Goal: Task Accomplishment & Management: Manage account settings

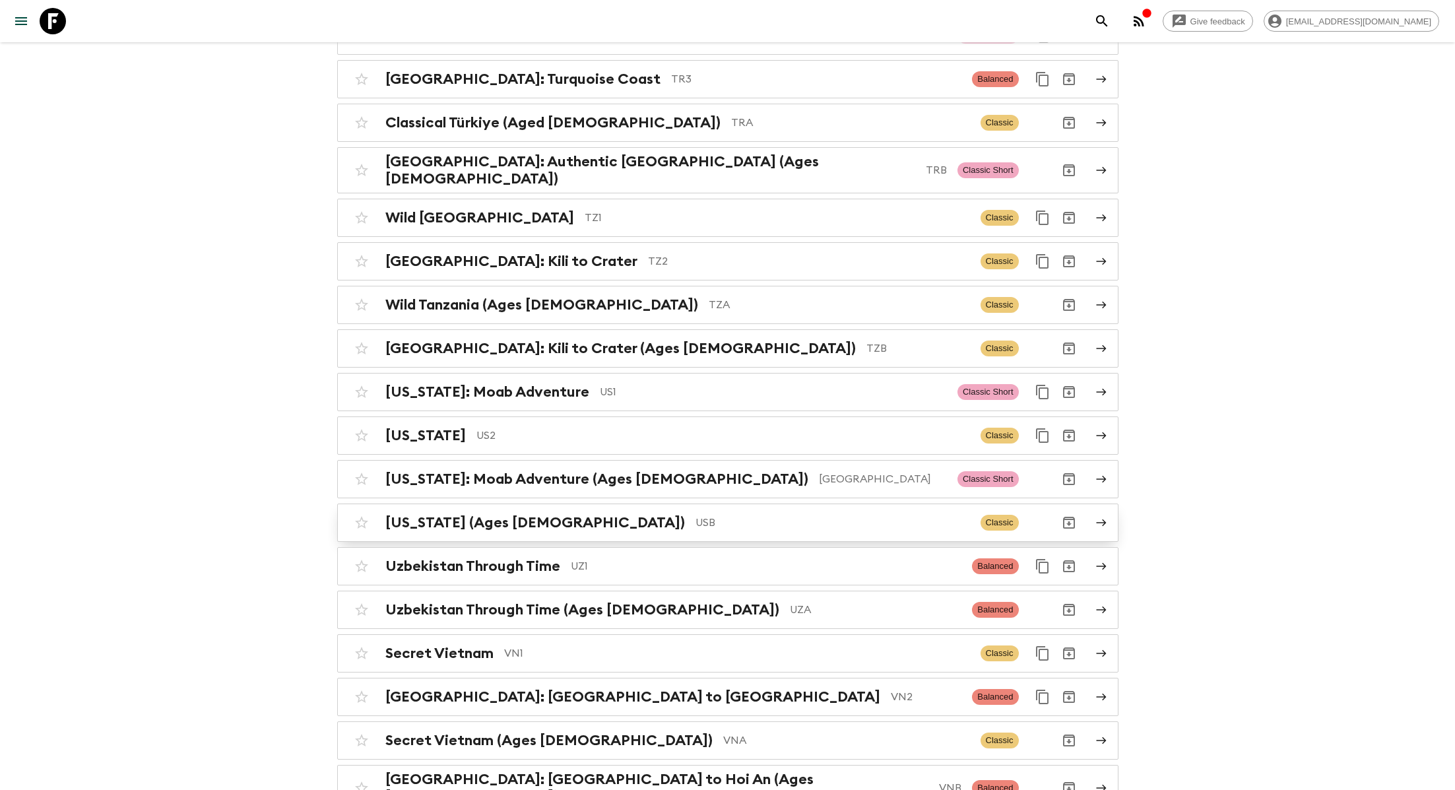
scroll to position [5677, 0]
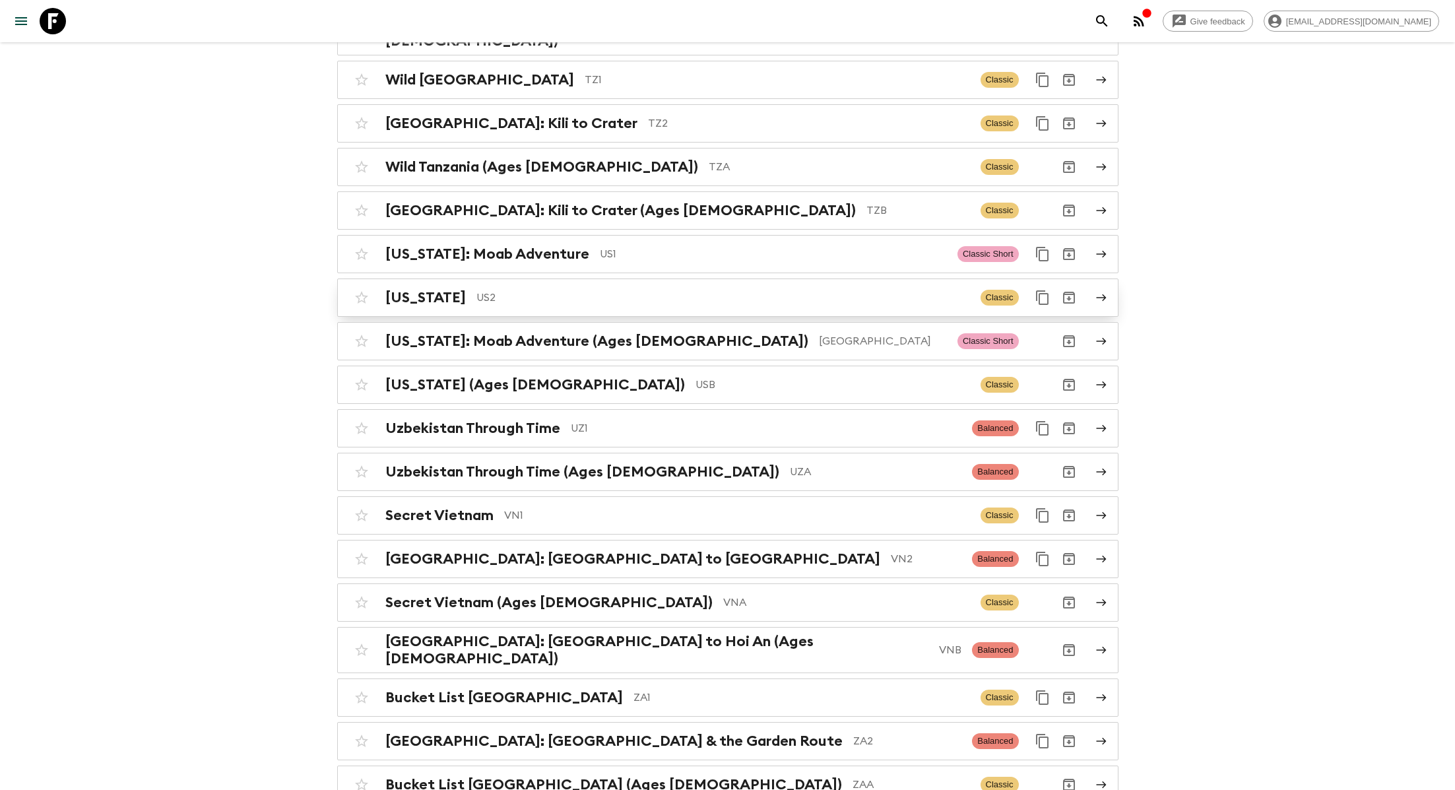
click at [518, 290] on p "US2" at bounding box center [722, 298] width 493 height 16
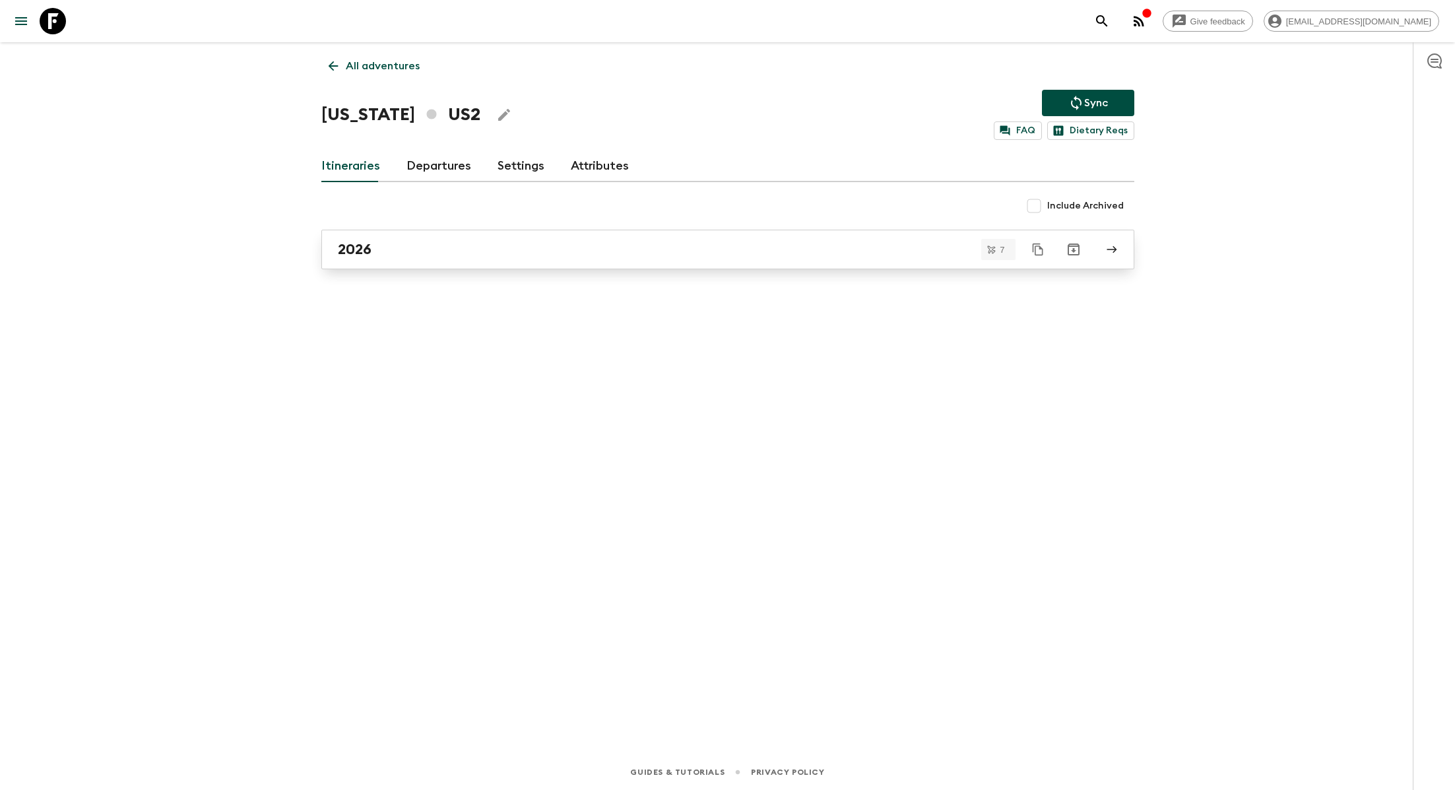
click at [425, 261] on link "2026" at bounding box center [727, 250] width 813 height 40
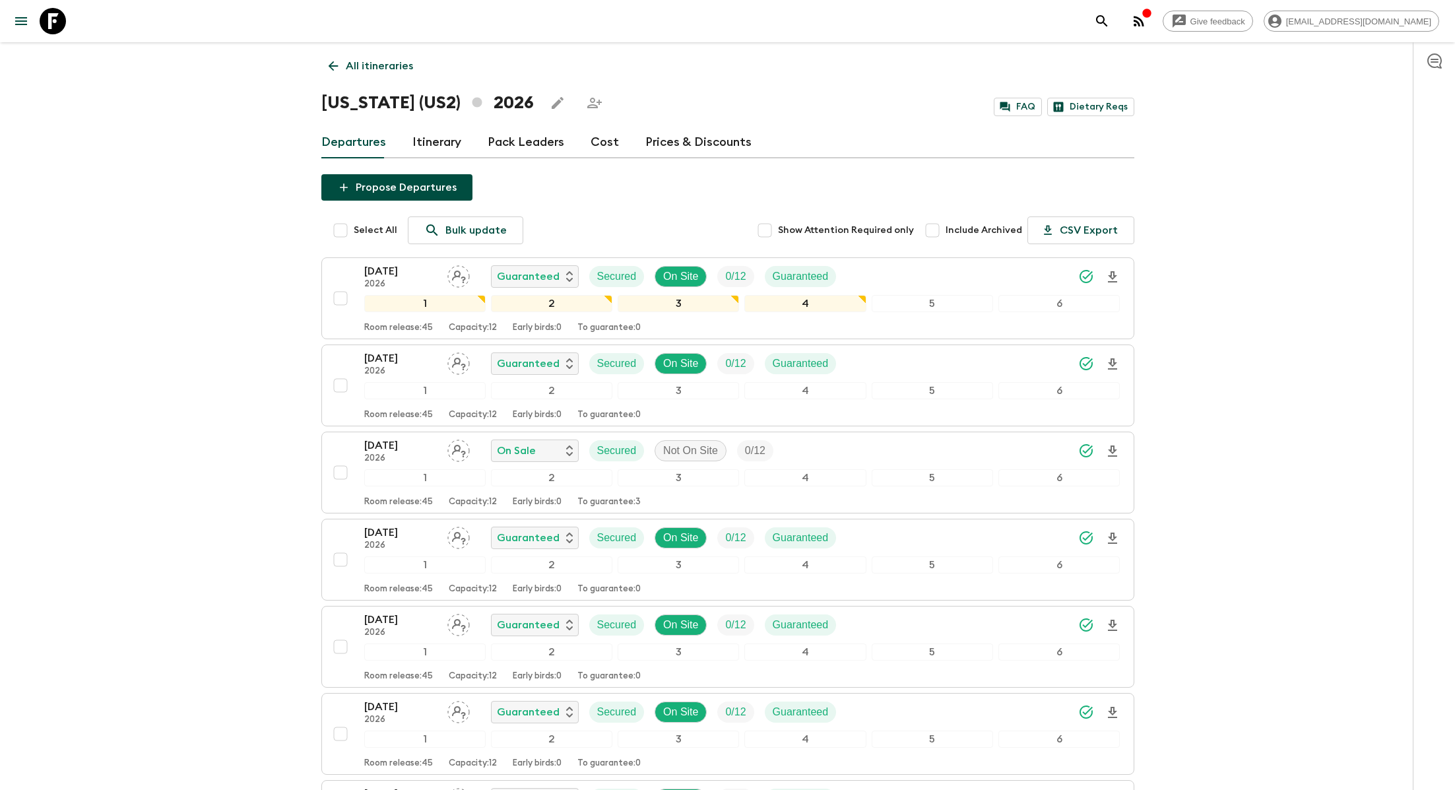
click at [437, 140] on link "Itinerary" at bounding box center [436, 143] width 49 height 32
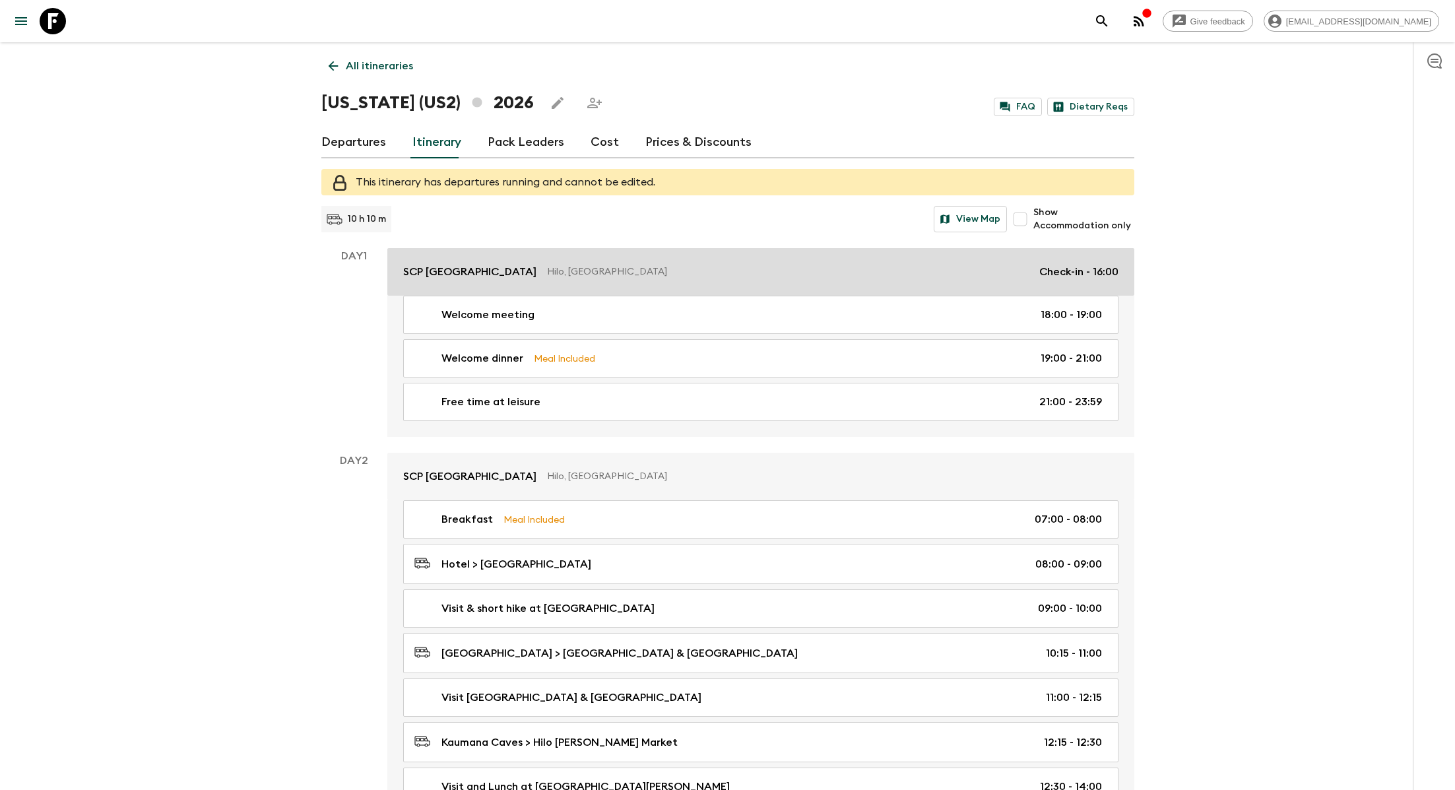
click at [598, 273] on p "Hilo, [GEOGRAPHIC_DATA]" at bounding box center [788, 271] width 482 height 13
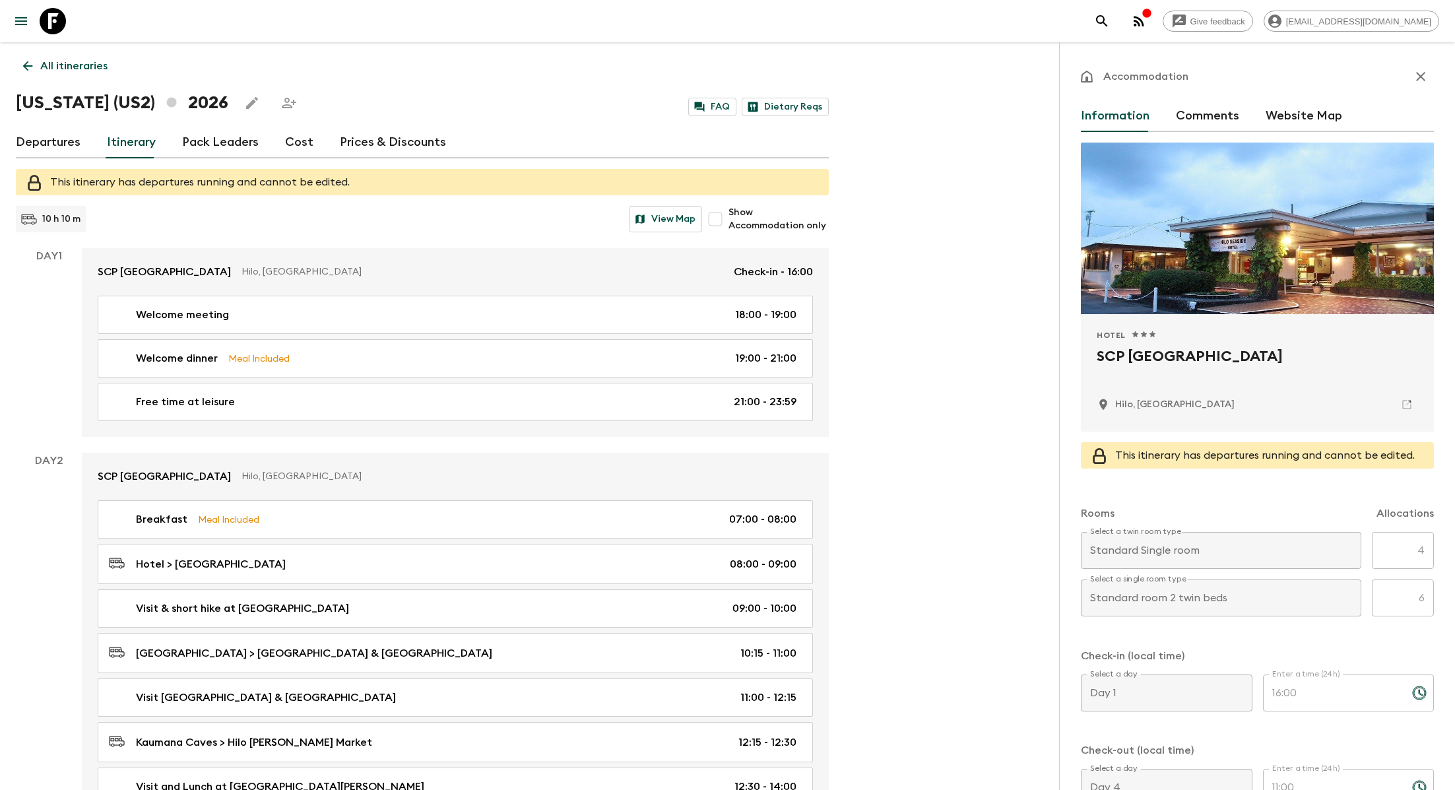
click at [795, 73] on icon "button" at bounding box center [1420, 77] width 16 height 16
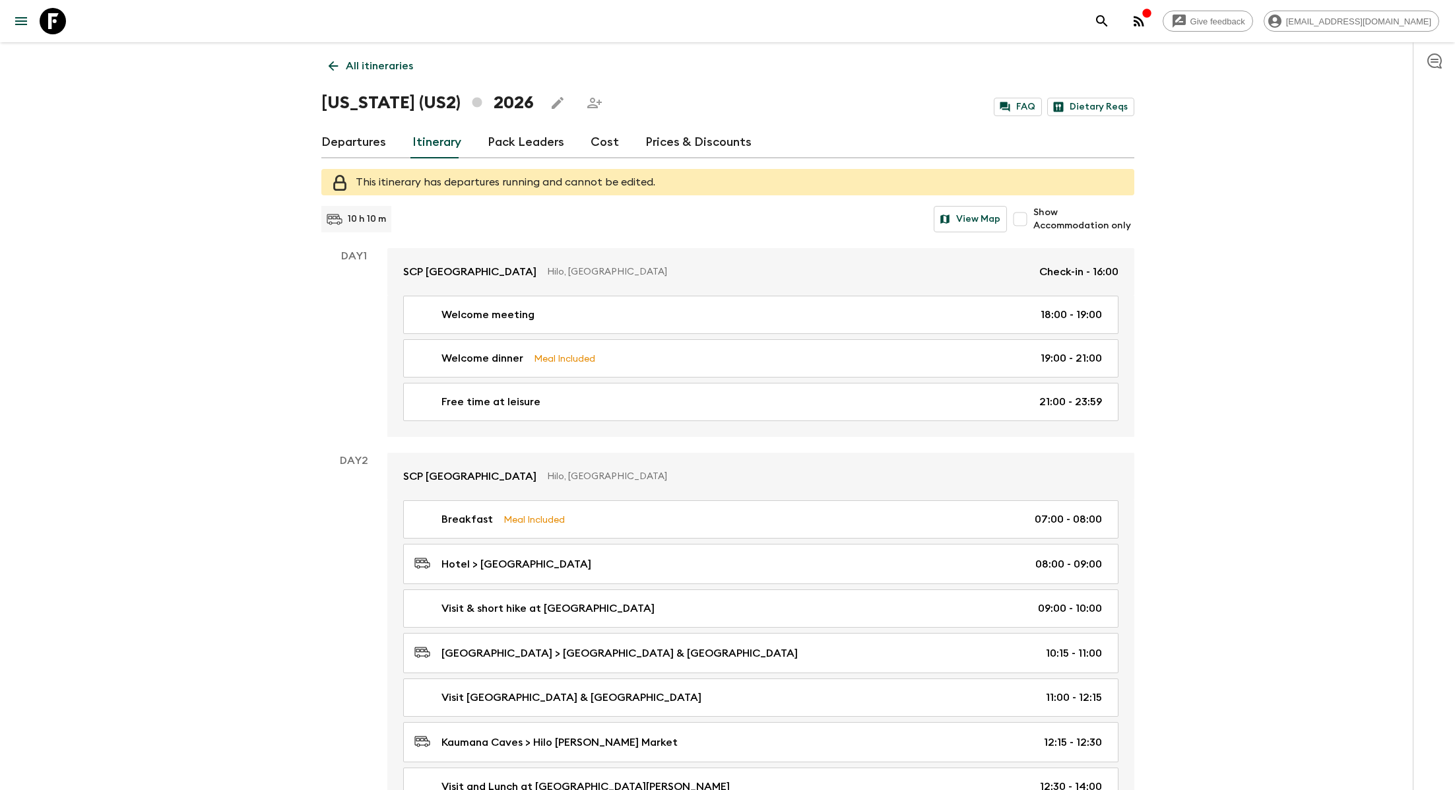
click at [338, 146] on link "Departures" at bounding box center [353, 143] width 65 height 32
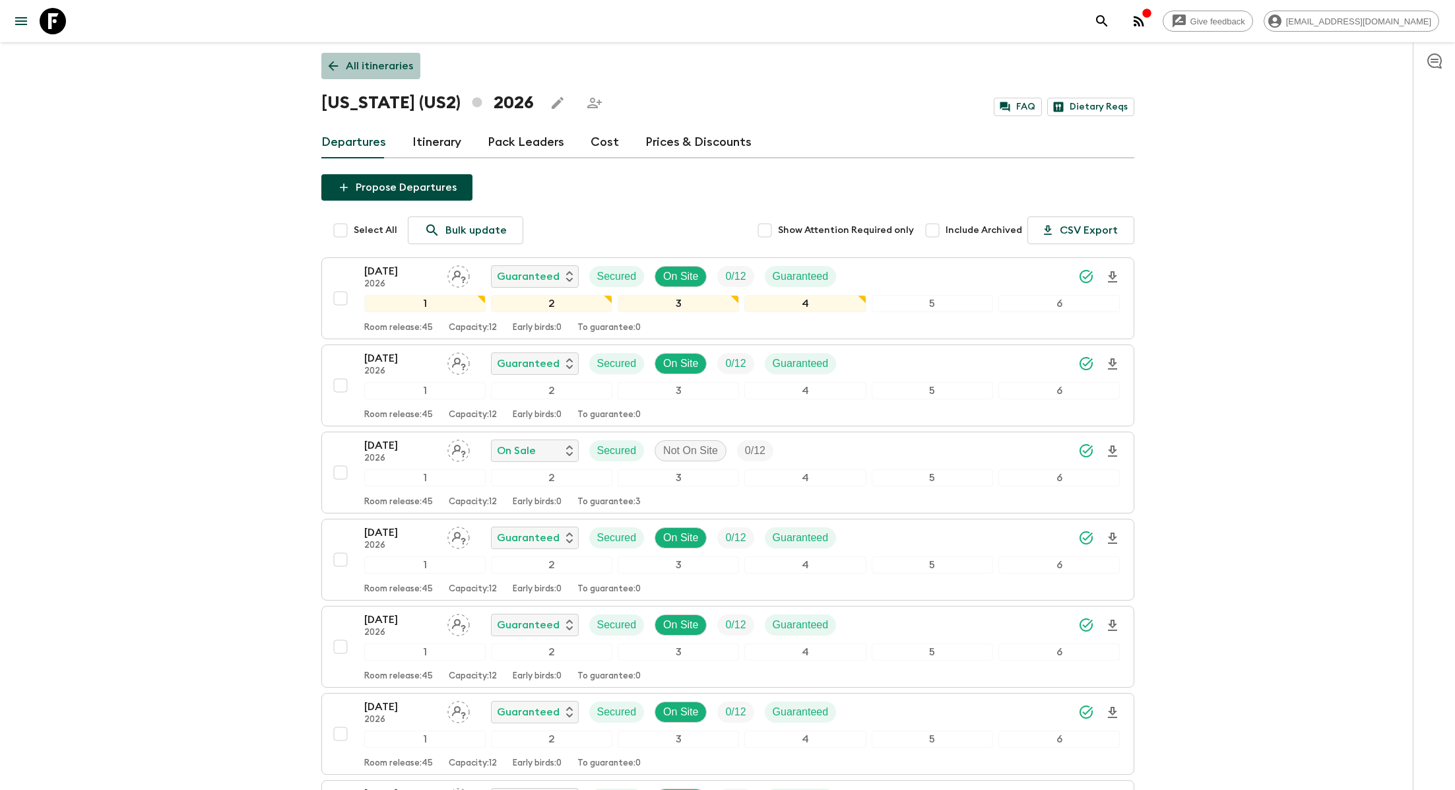
click at [360, 58] on p "All itineraries" at bounding box center [379, 66] width 67 height 16
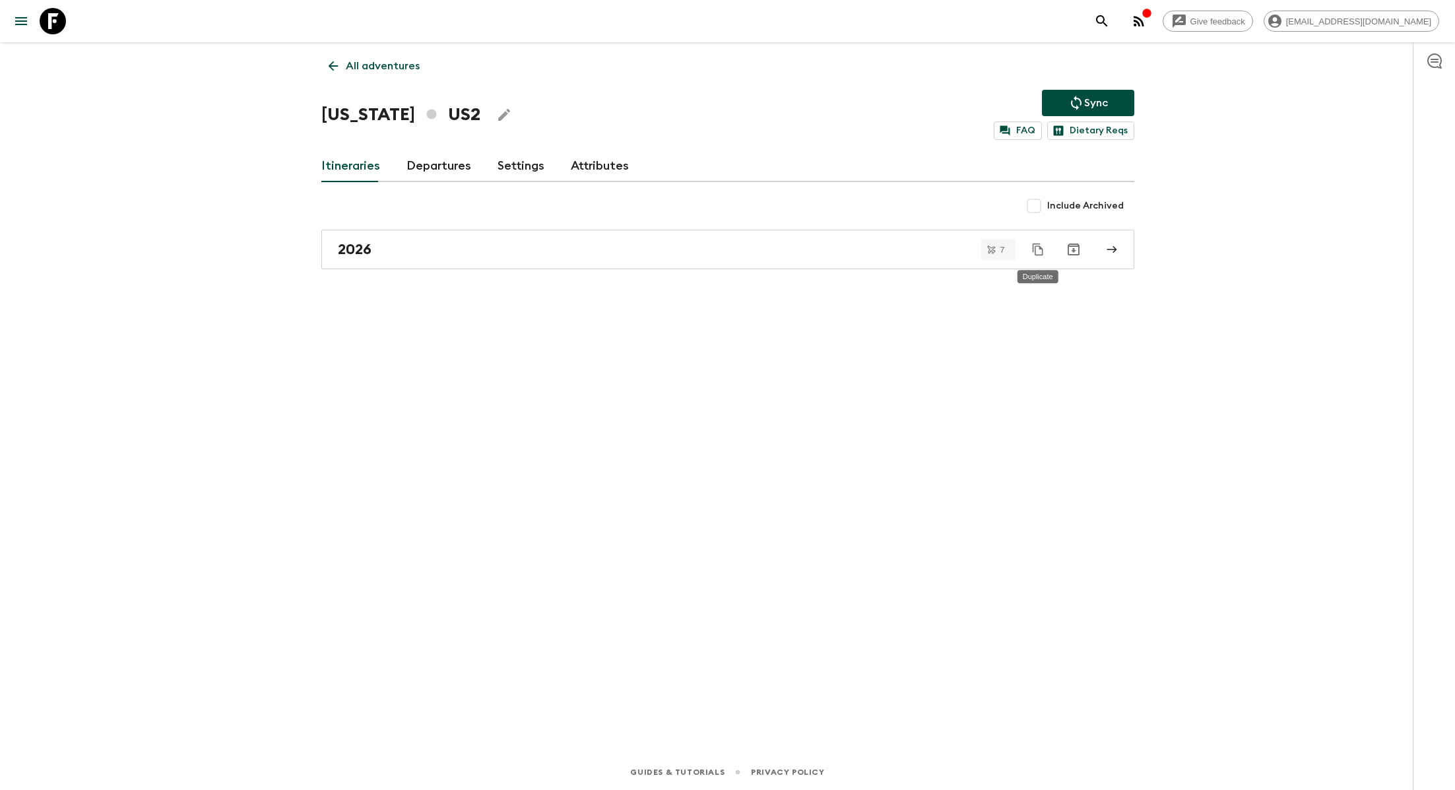
click at [795, 252] on icon "Duplicate" at bounding box center [1037, 249] width 13 height 13
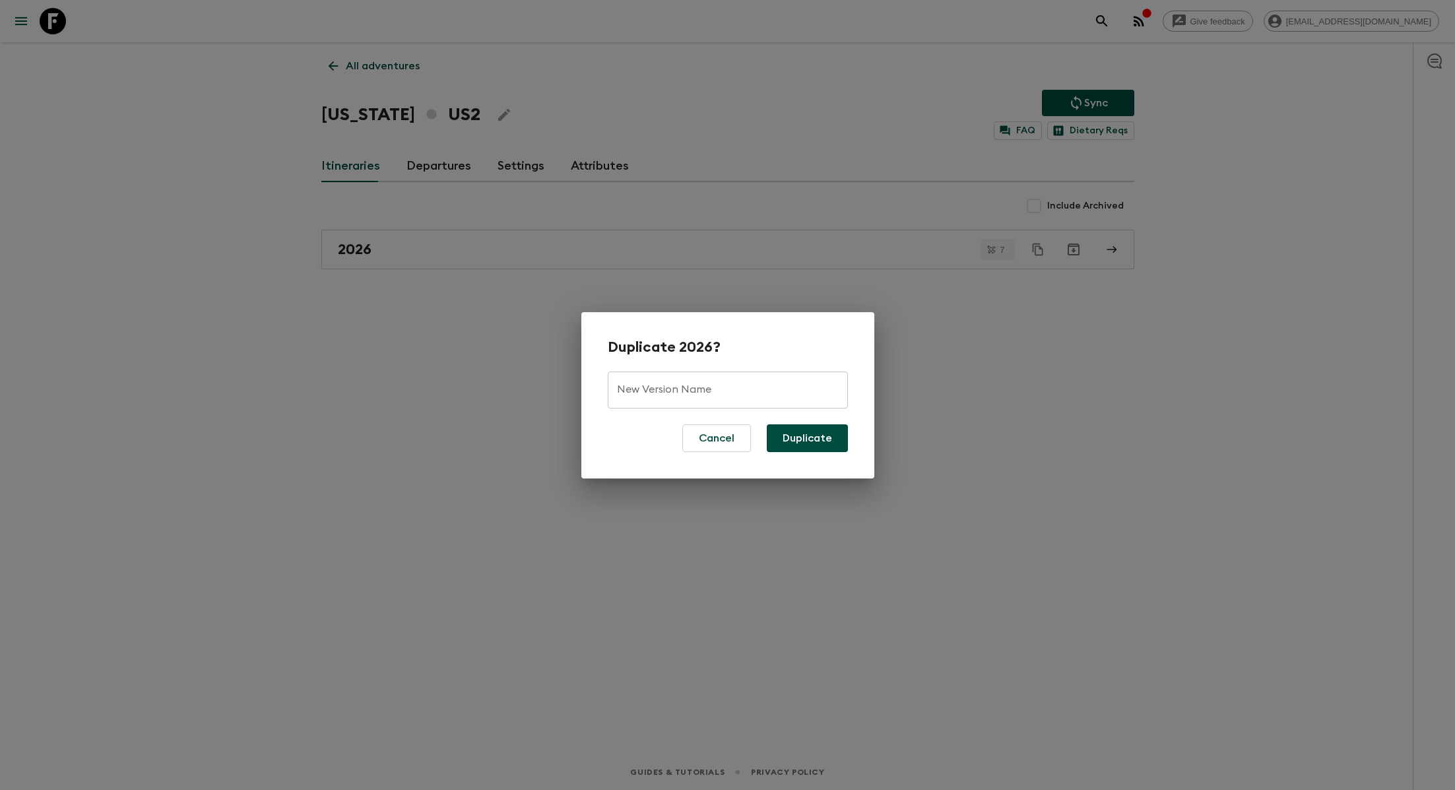
click at [707, 403] on input "New Version Name" at bounding box center [728, 389] width 240 height 37
type input "2026 NEW"
click at [795, 442] on button "Duplicate" at bounding box center [807, 438] width 81 height 28
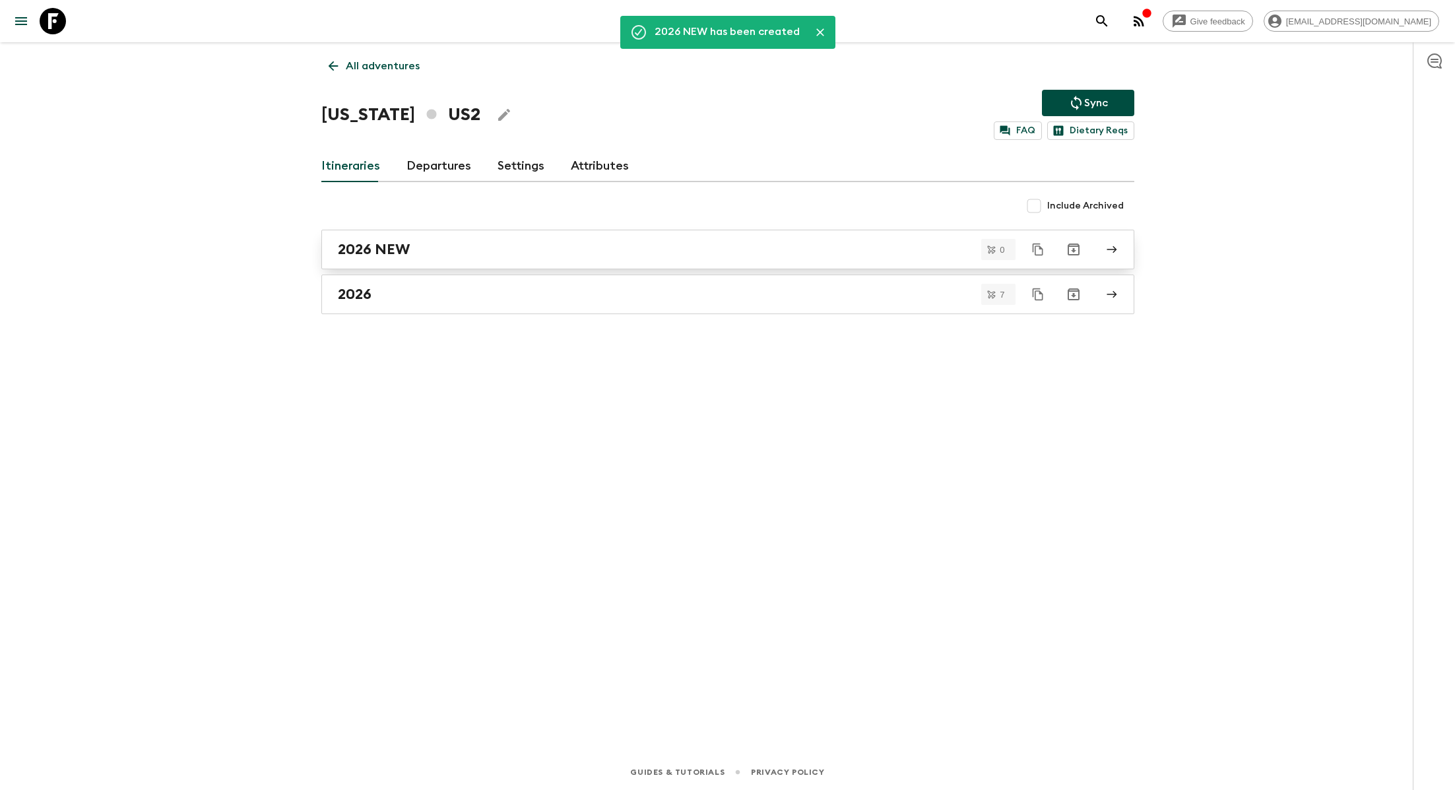
click at [531, 241] on div "2026 NEW" at bounding box center [715, 249] width 755 height 17
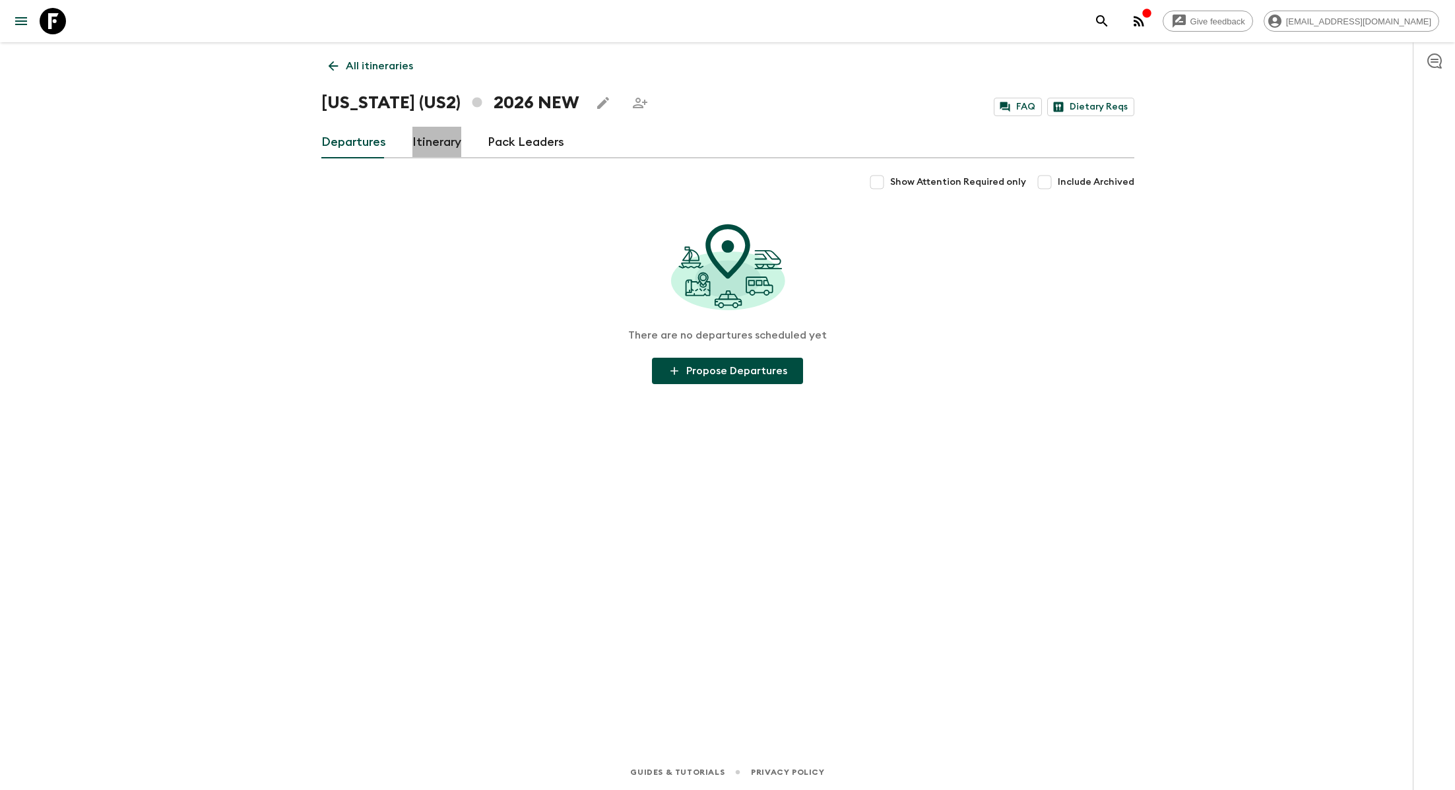
click at [416, 142] on link "Itinerary" at bounding box center [436, 143] width 49 height 32
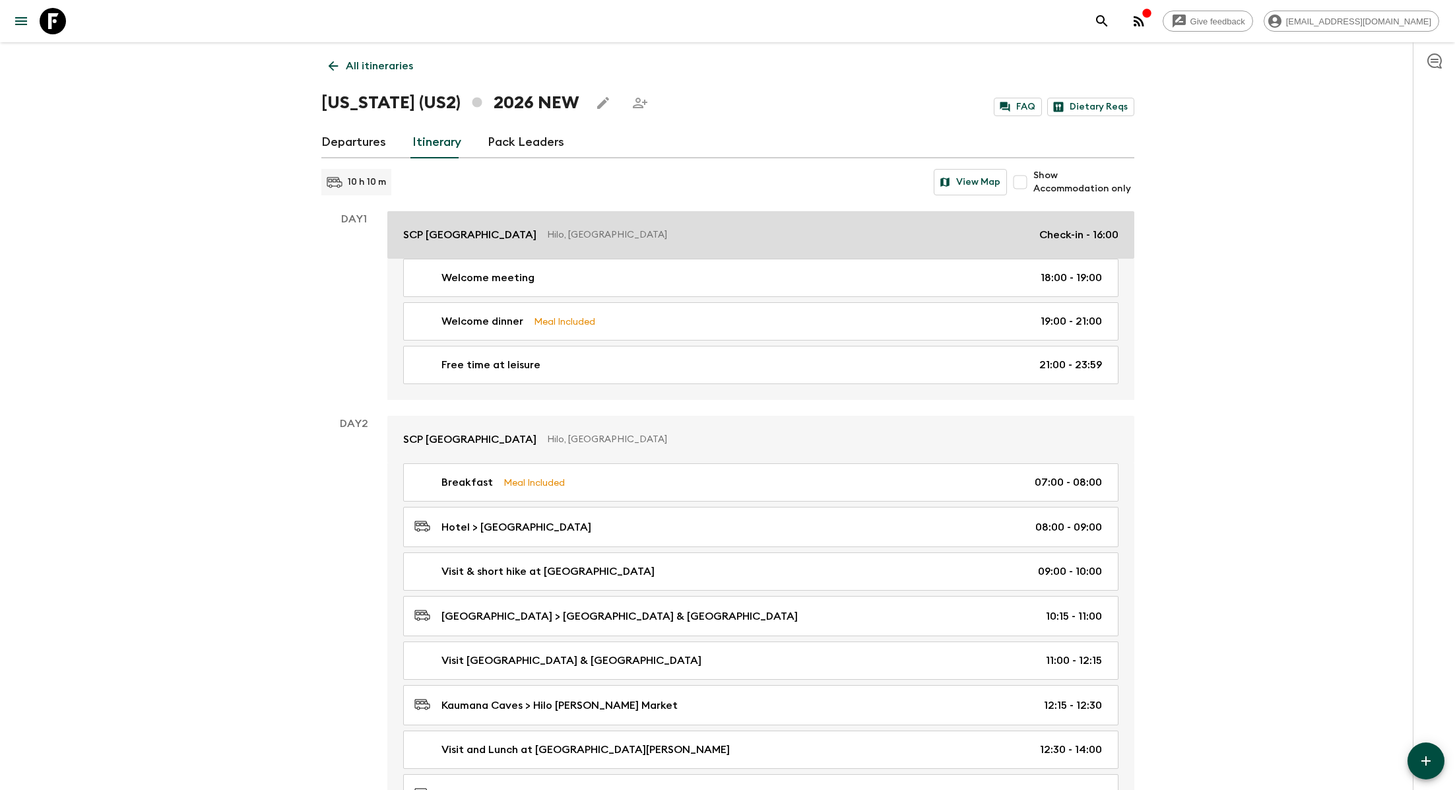
click at [616, 239] on p "Hilo, [GEOGRAPHIC_DATA]" at bounding box center [788, 234] width 482 height 13
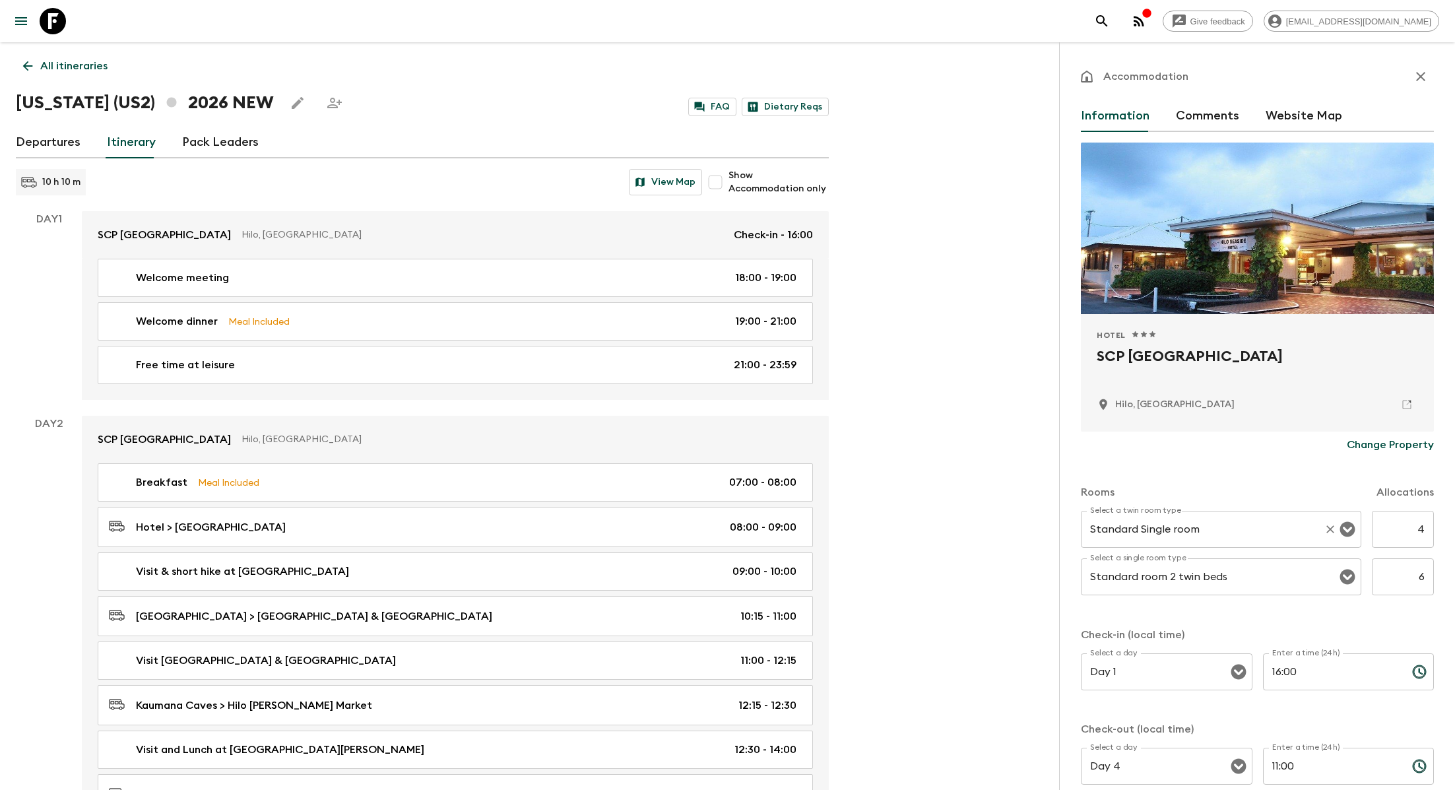
click at [795, 531] on input "Standard Single room" at bounding box center [1203, 529] width 232 height 25
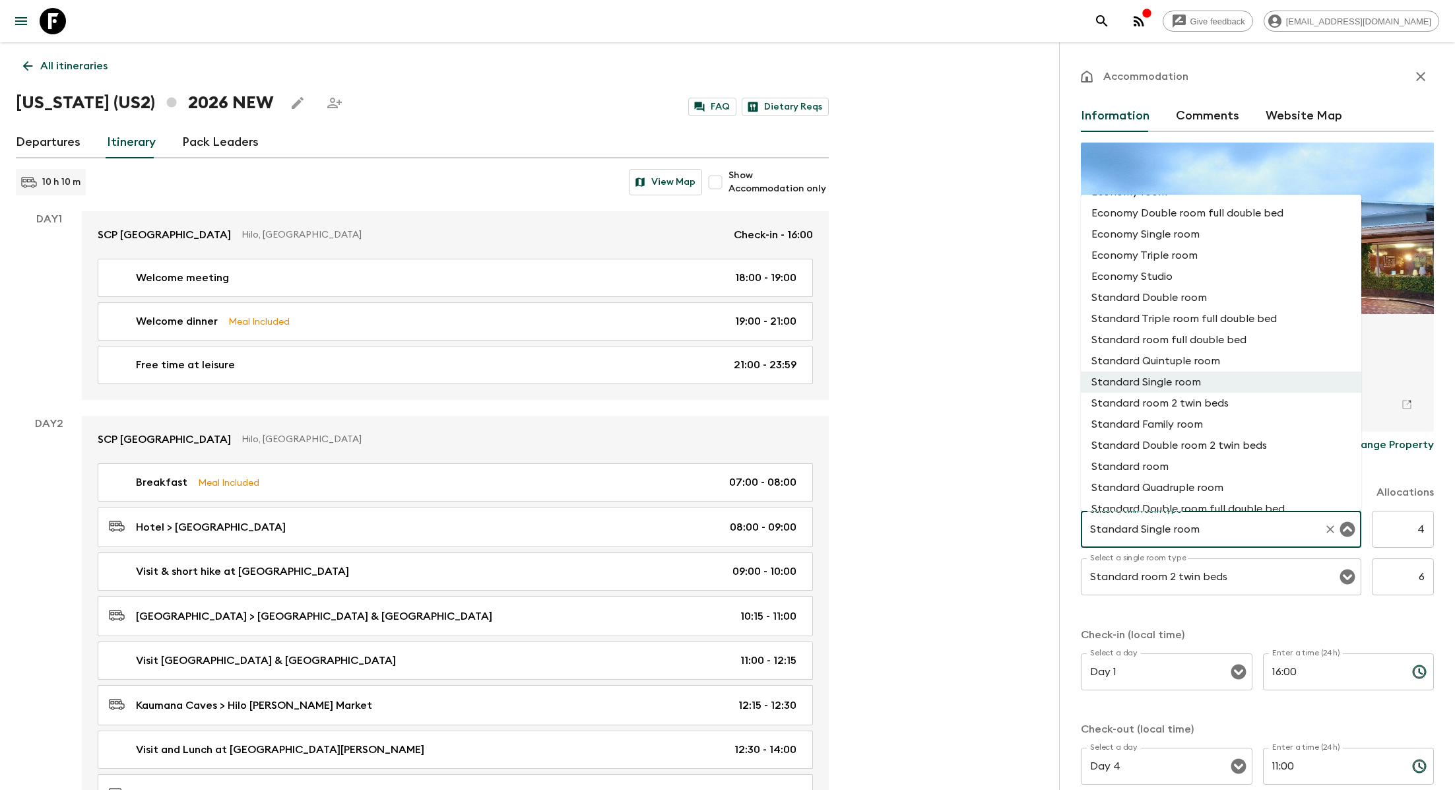
scroll to position [272, 0]
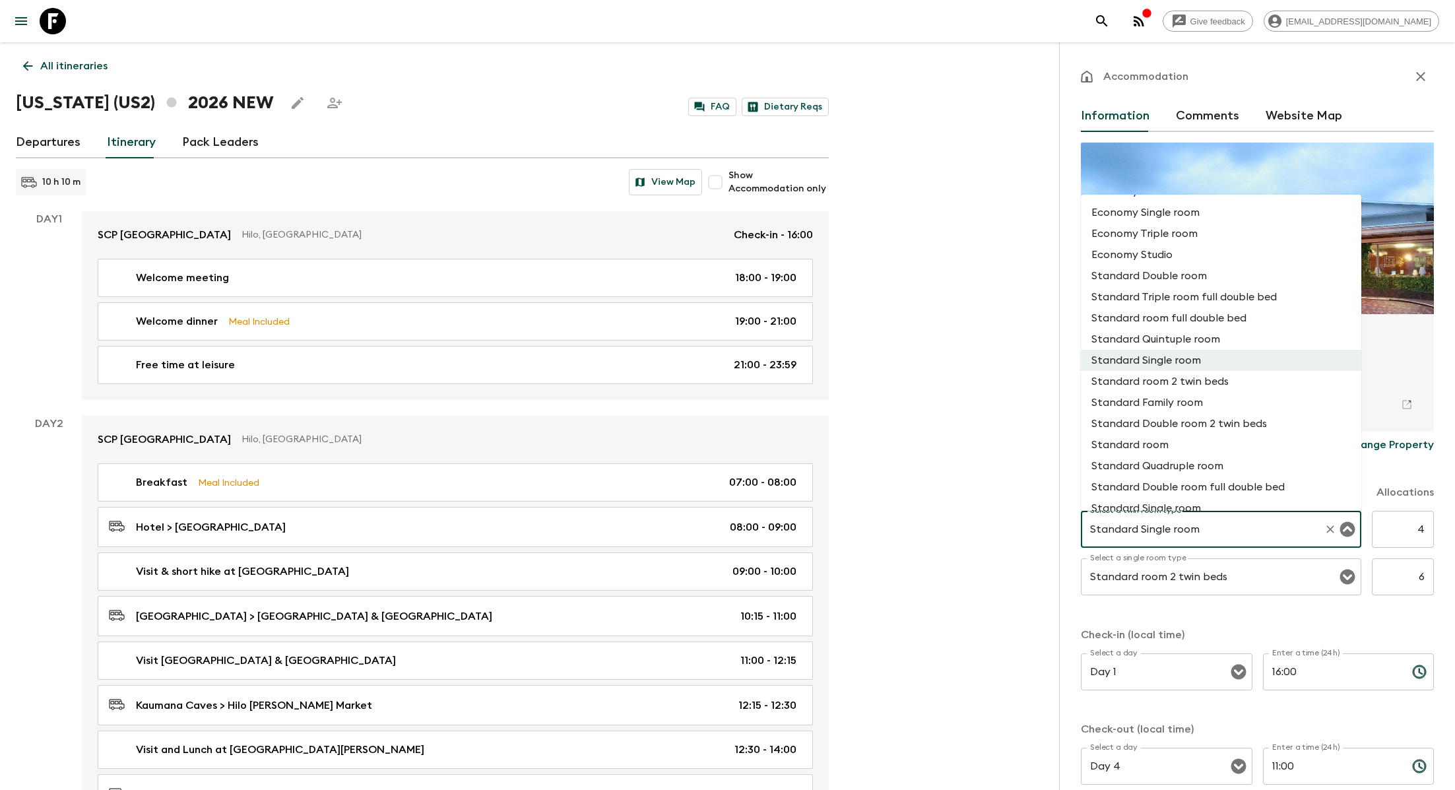
click at [795, 387] on li "Standard room 2 twin beds" at bounding box center [1221, 381] width 280 height 21
type input "Standard room 2 twin beds"
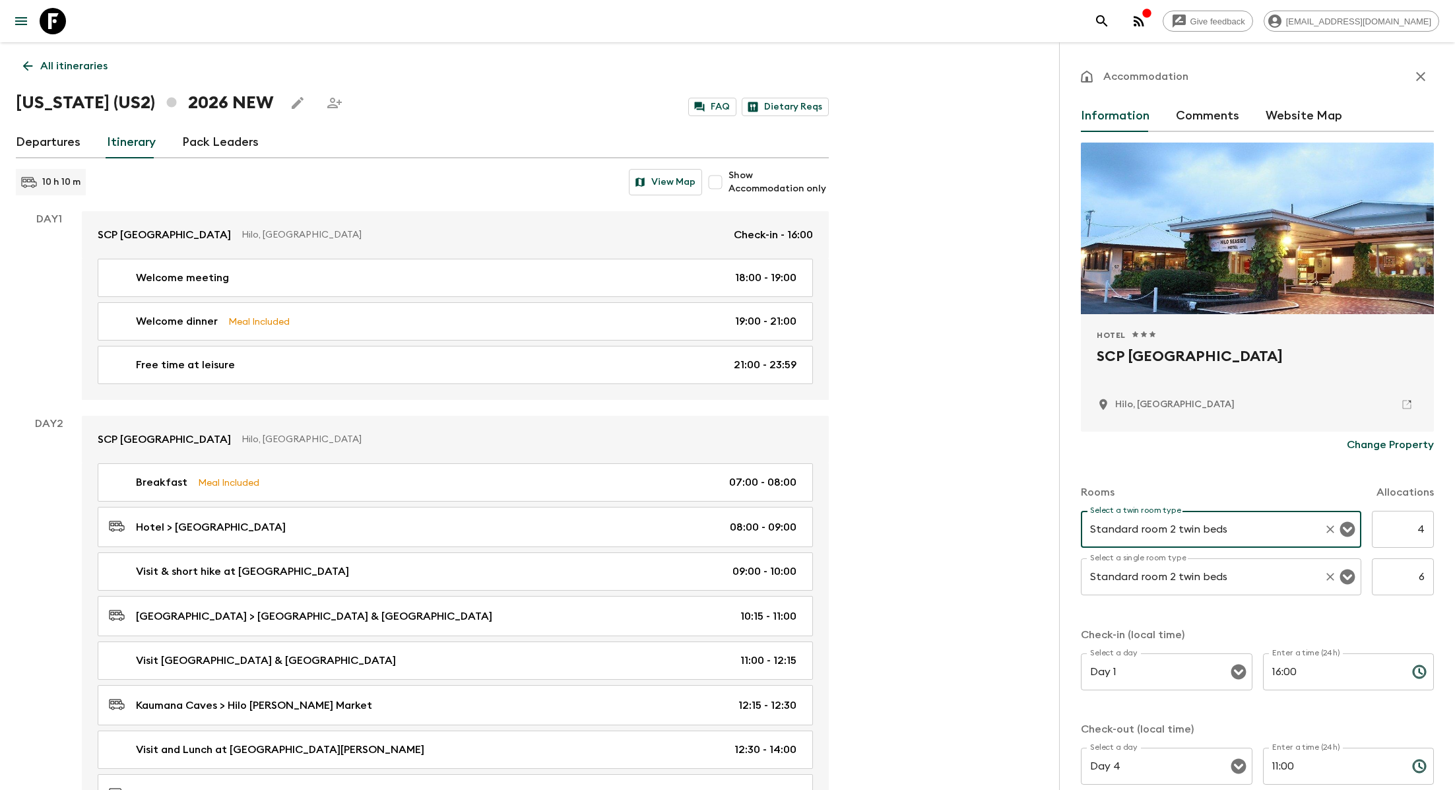
click at [795, 580] on input "Standard room 2 twin beds" at bounding box center [1203, 576] width 232 height 25
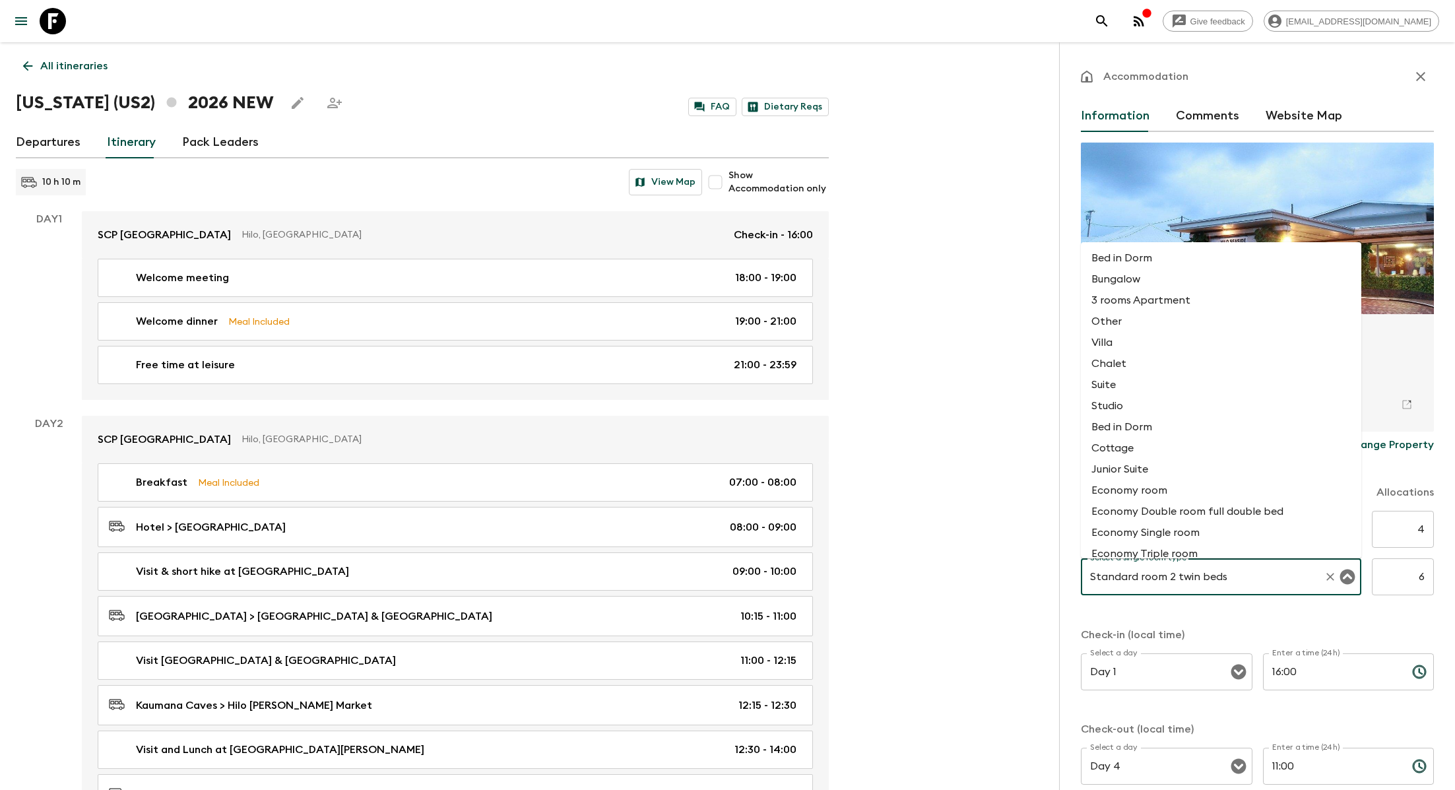
scroll to position [156, 0]
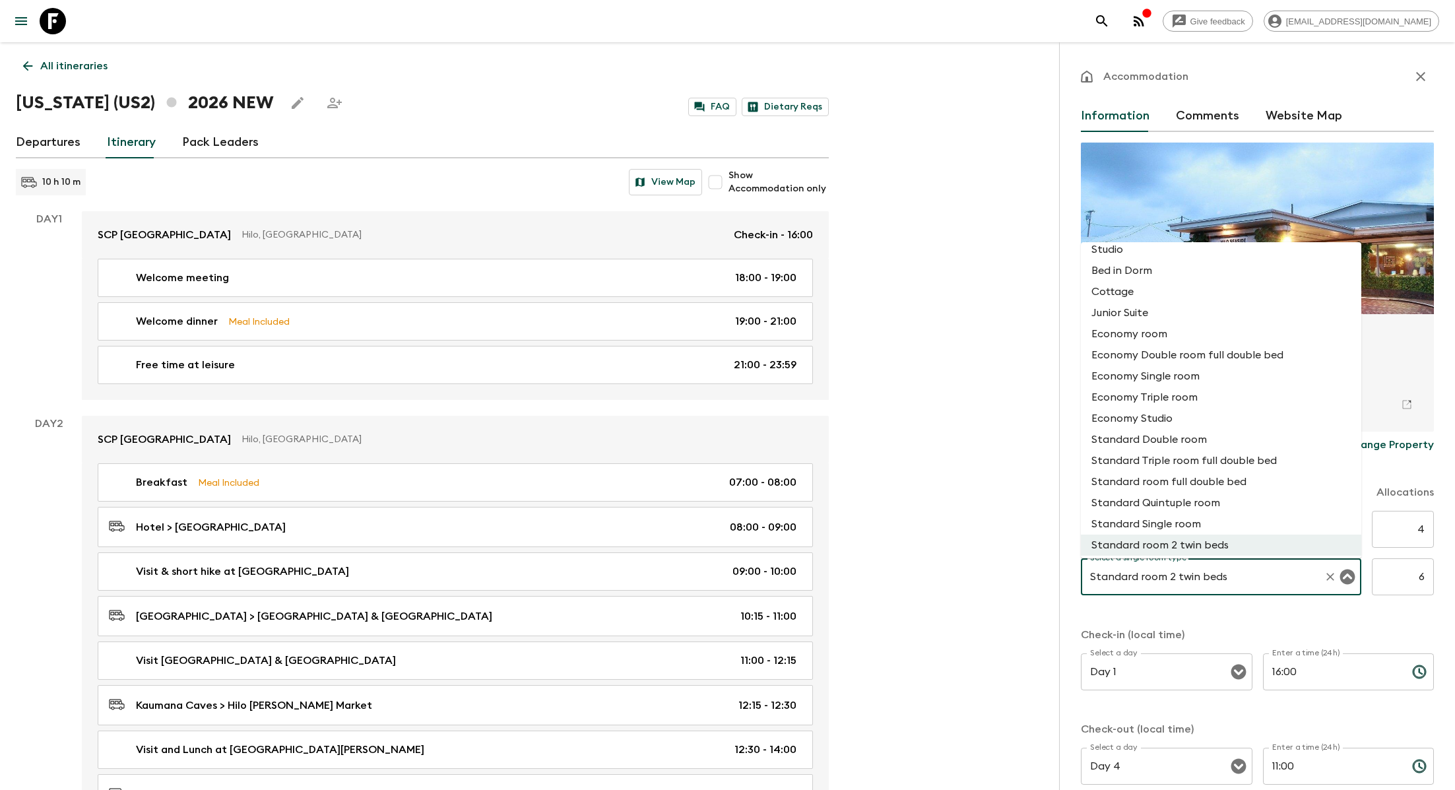
click at [795, 530] on li "Standard Single room" at bounding box center [1221, 523] width 280 height 21
type input "Standard Single room"
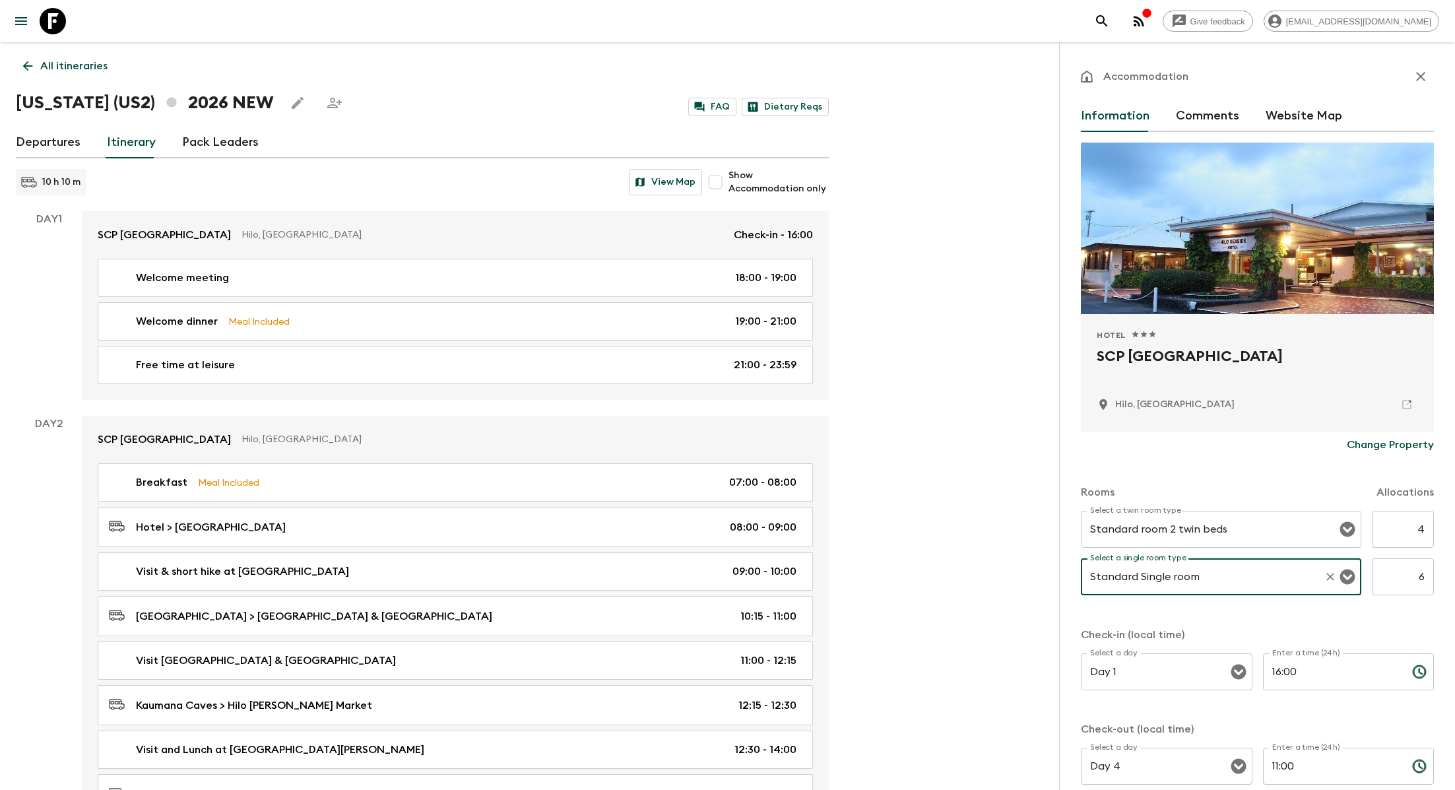
click at [795, 588] on input "6" at bounding box center [1402, 576] width 62 height 37
type input "4"
click at [795, 543] on input "4" at bounding box center [1402, 529] width 62 height 37
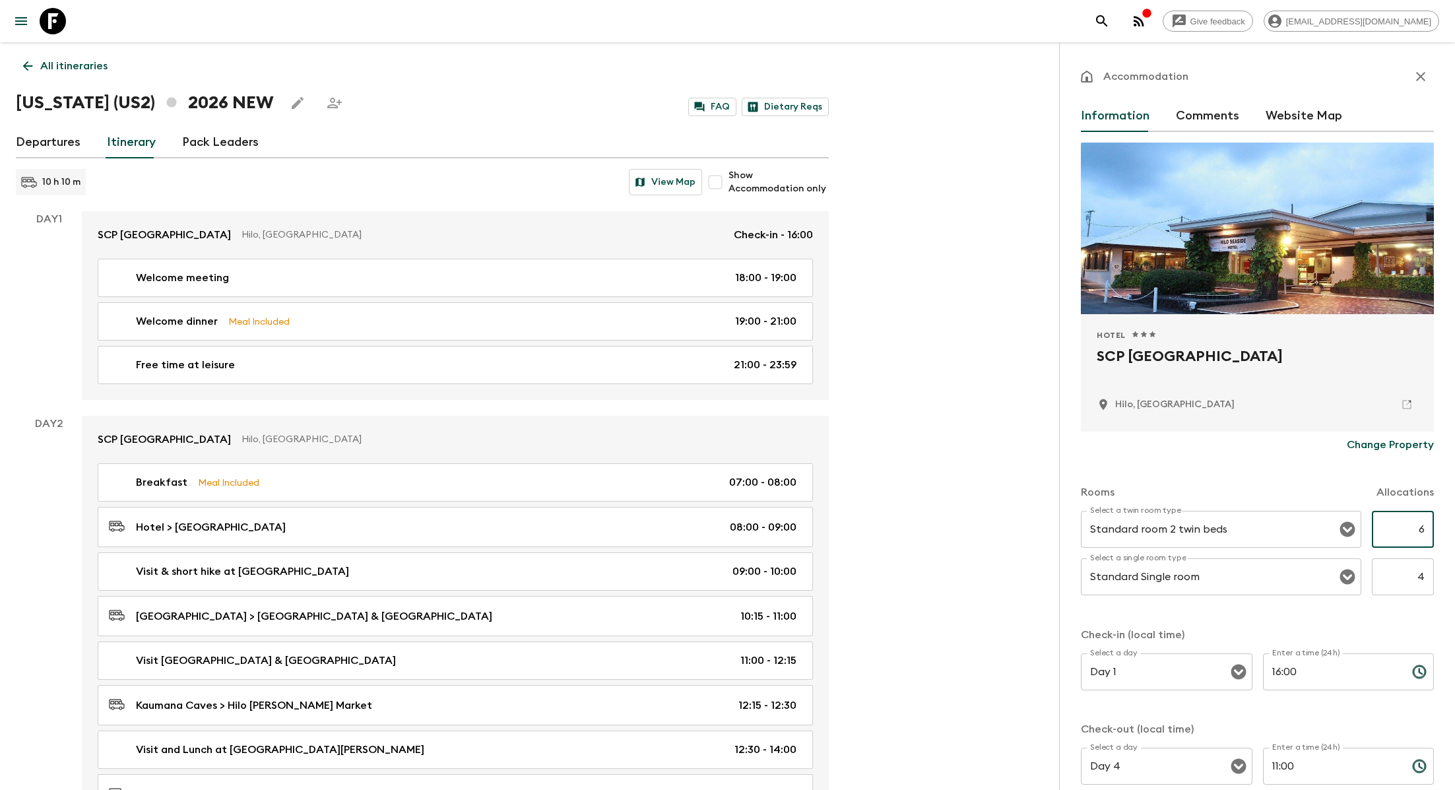
type input "6"
click at [795, 477] on div "Rooms Allocations" at bounding box center [1257, 484] width 353 height 53
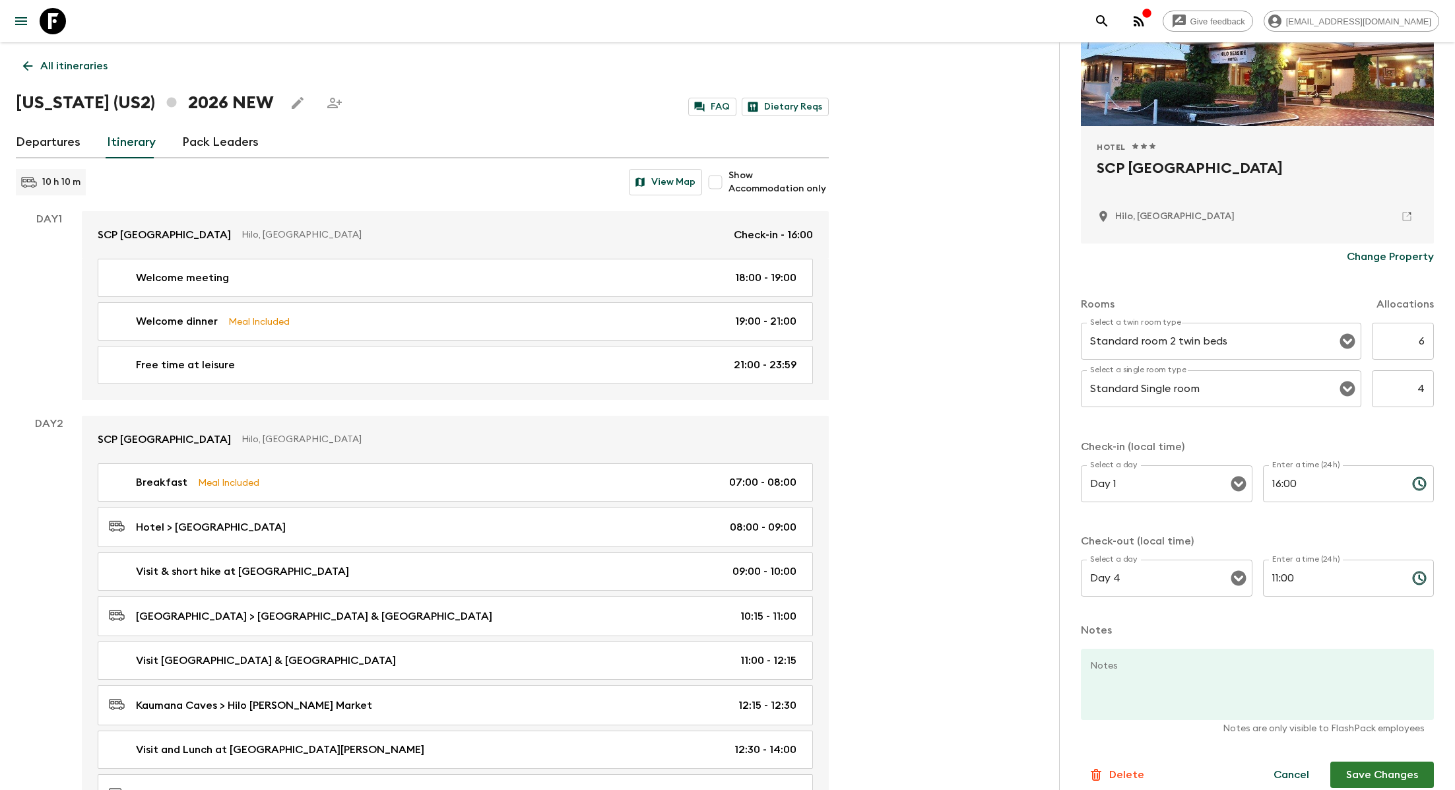
scroll to position [202, 0]
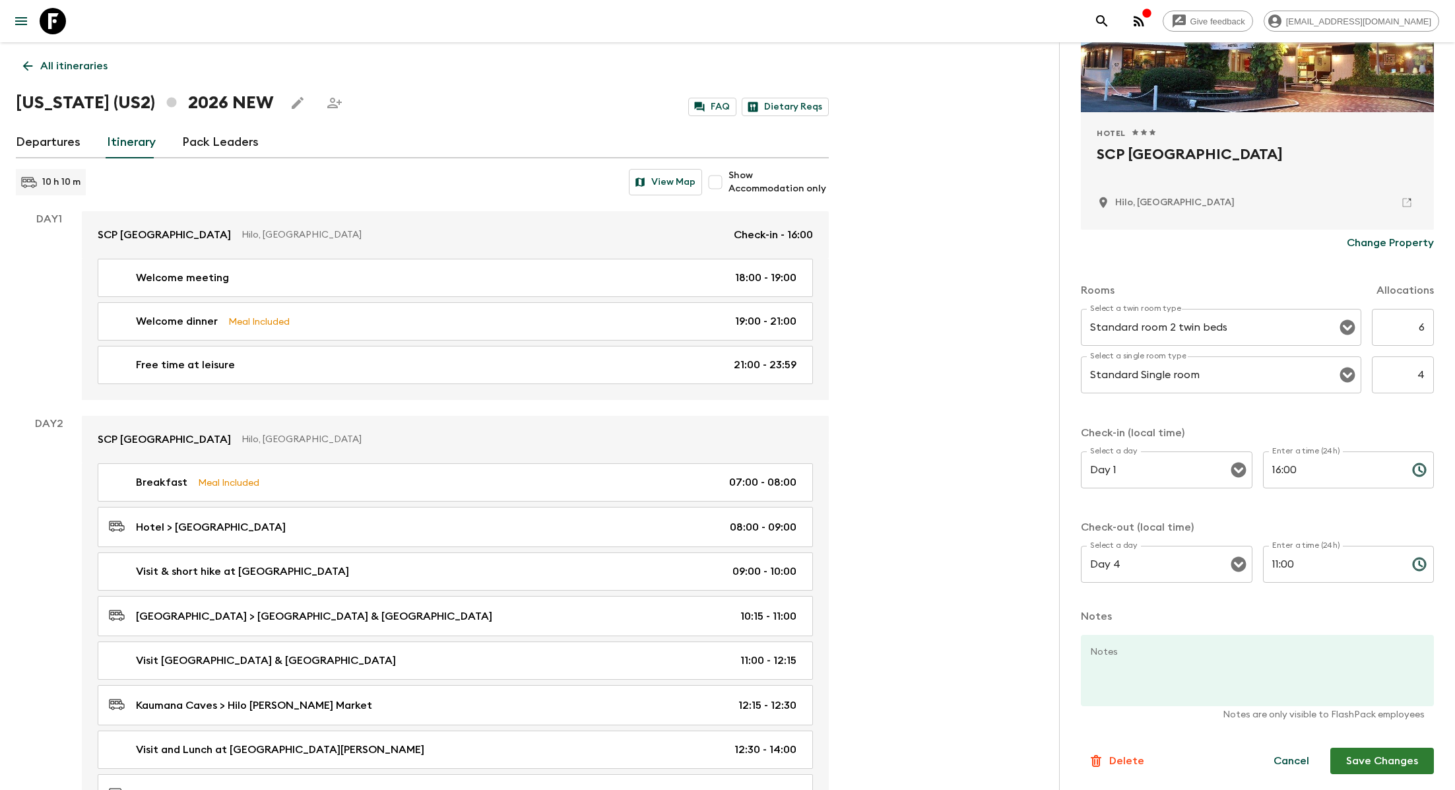
click at [795, 732] on button "Save Changes" at bounding box center [1382, 760] width 104 height 26
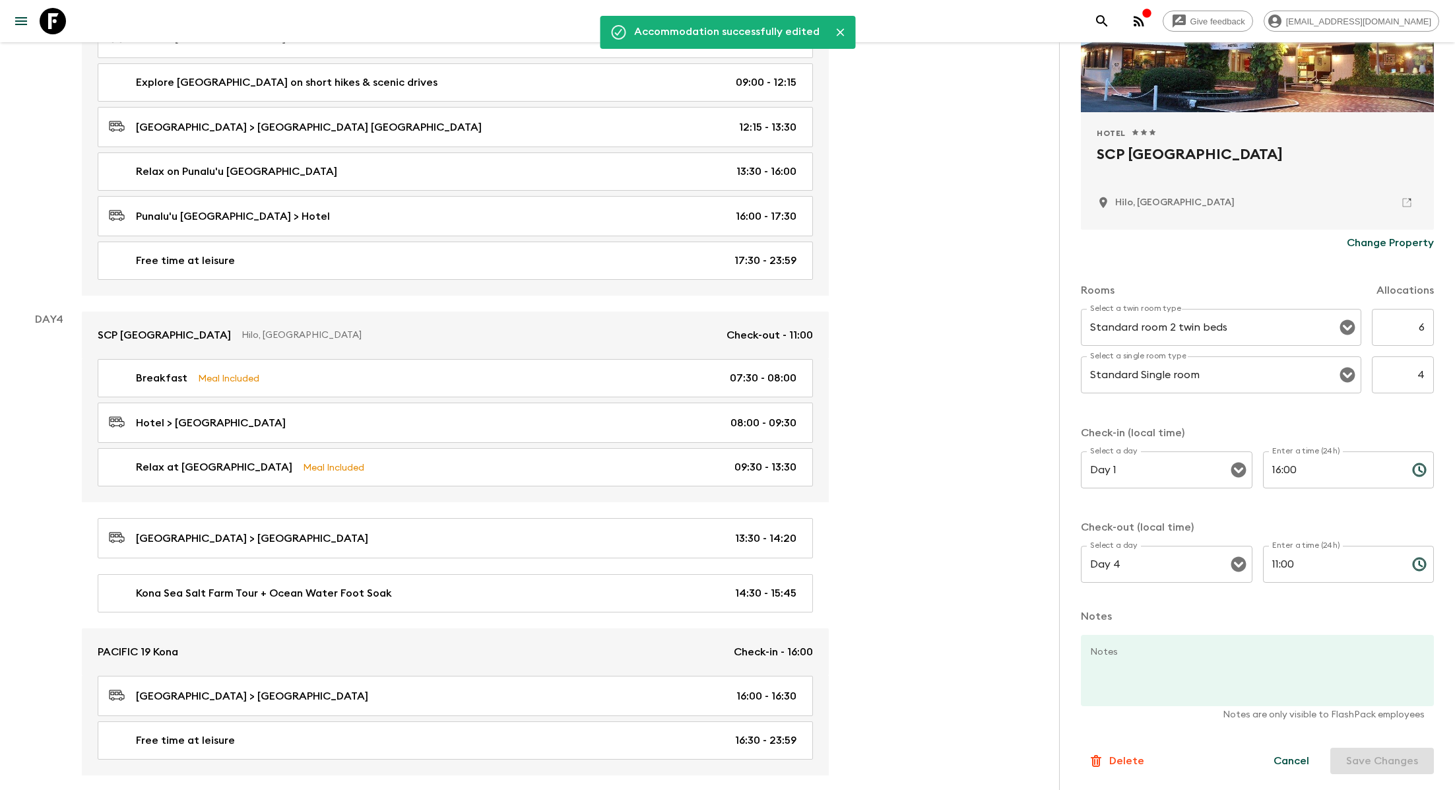
scroll to position [1010, 0]
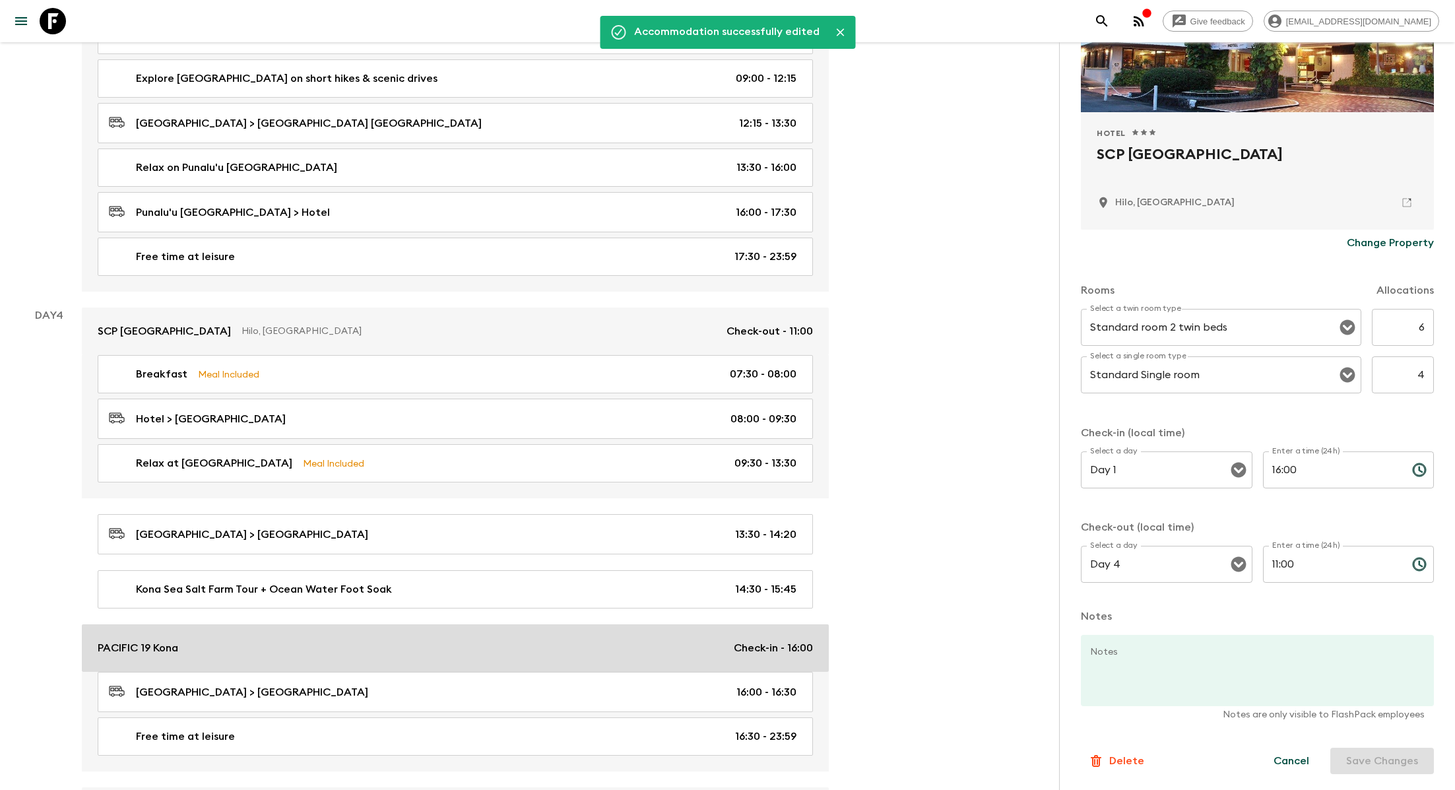
click at [416, 640] on div "PACIFIC 19 Kona Check-in - 16:00" at bounding box center [455, 648] width 715 height 16
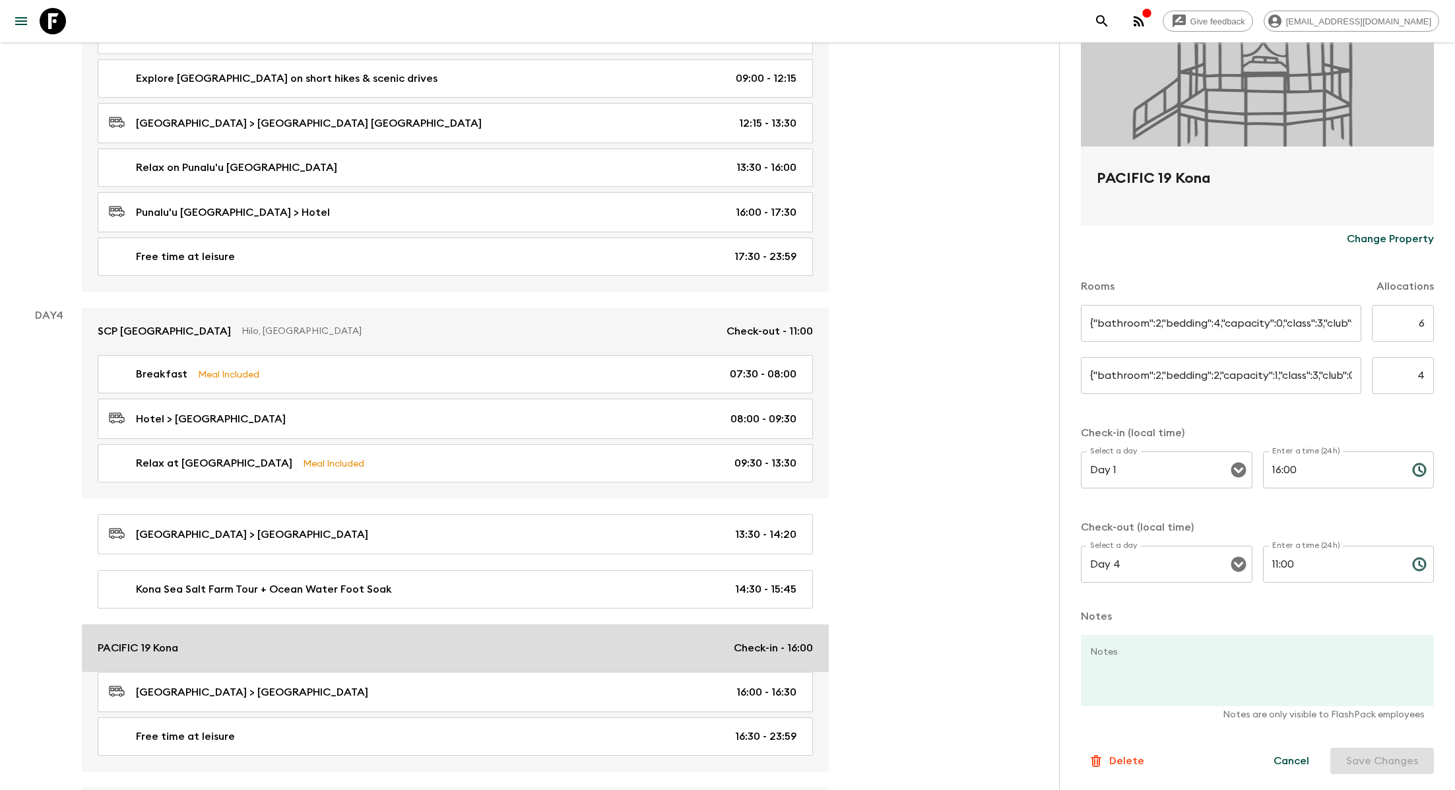
type input "Standard double room (1 bed)"
type input "4"
type input "Standard double room (2 beds)"
type input "6"
type input "Day 4"
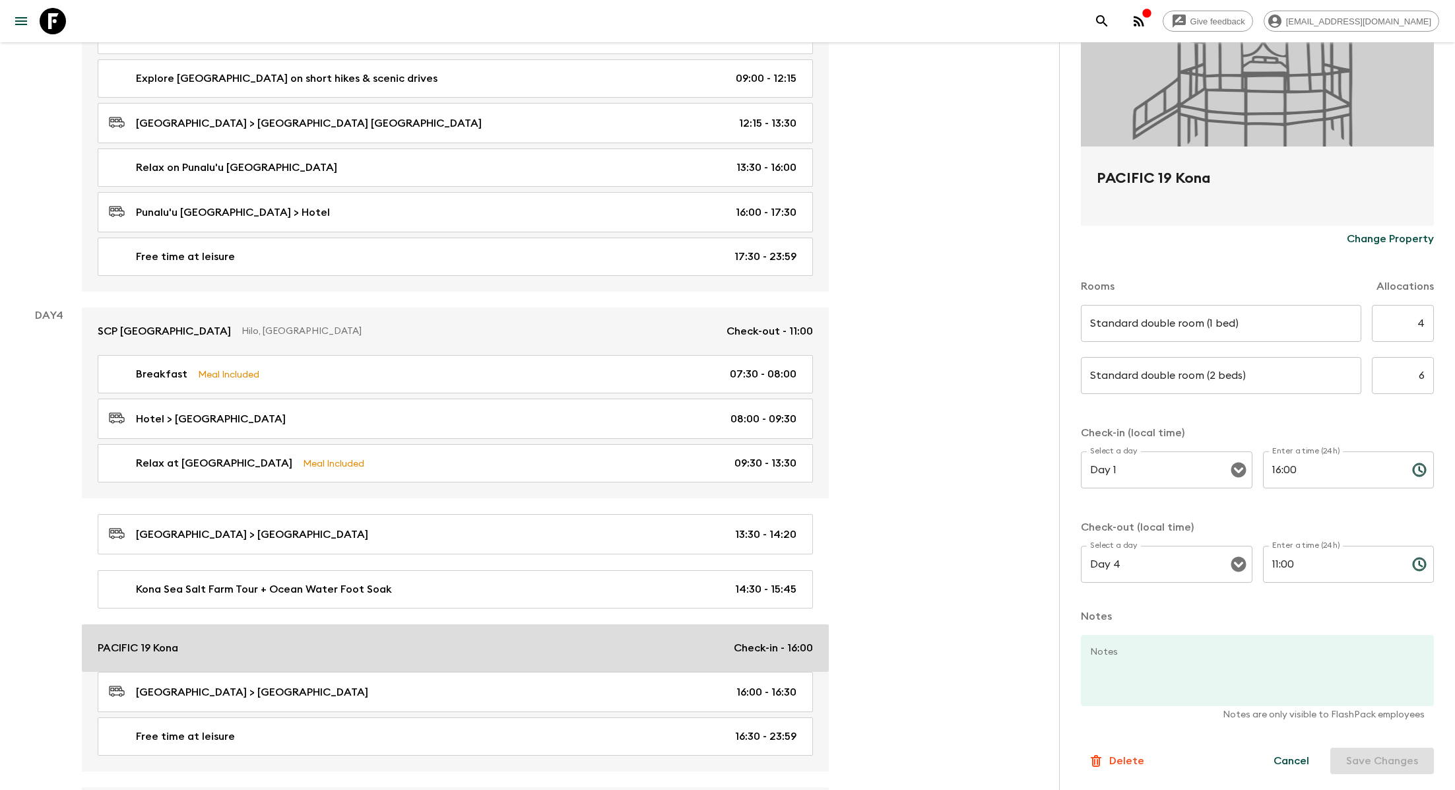
type input "Day 6"
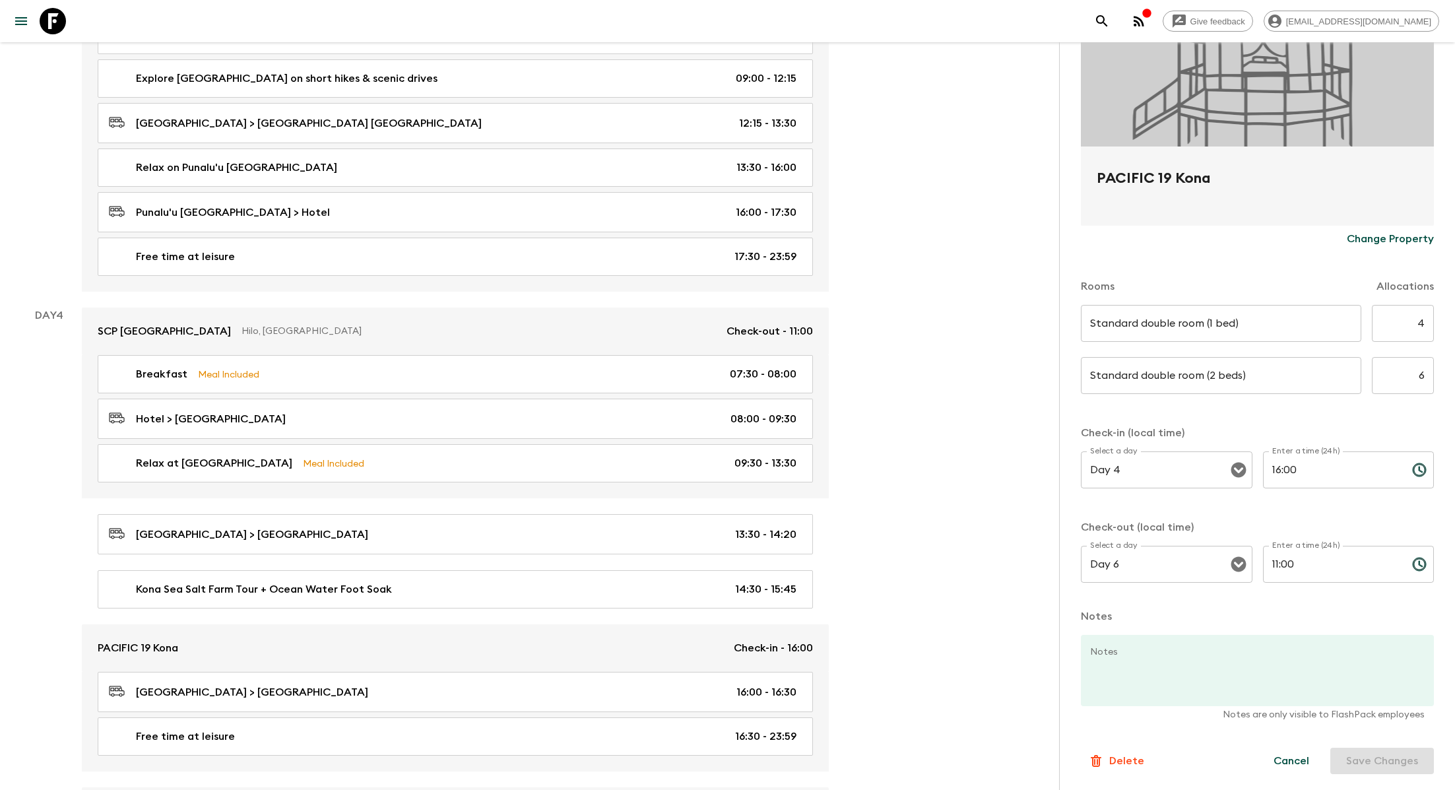
click at [795, 327] on input "Standard double room (1 bed)" at bounding box center [1221, 323] width 280 height 37
click at [795, 375] on input "Standard double room (2 beds)" at bounding box center [1221, 375] width 280 height 37
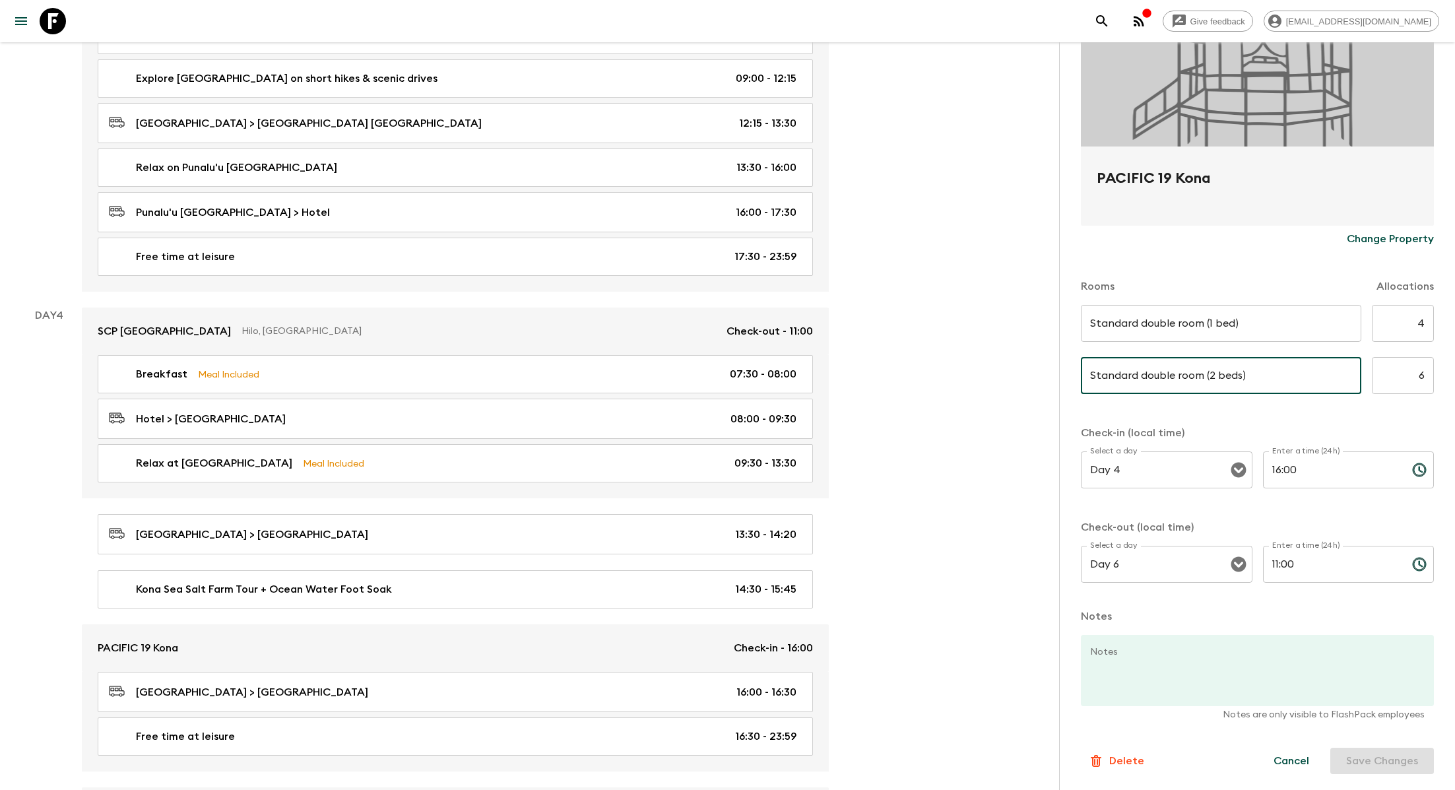
click at [795, 375] on input "Standard double room (2 beds)" at bounding box center [1221, 375] width 280 height 37
paste input "Standard double room (1 bed"
type input "Standard double room (1 bed)"
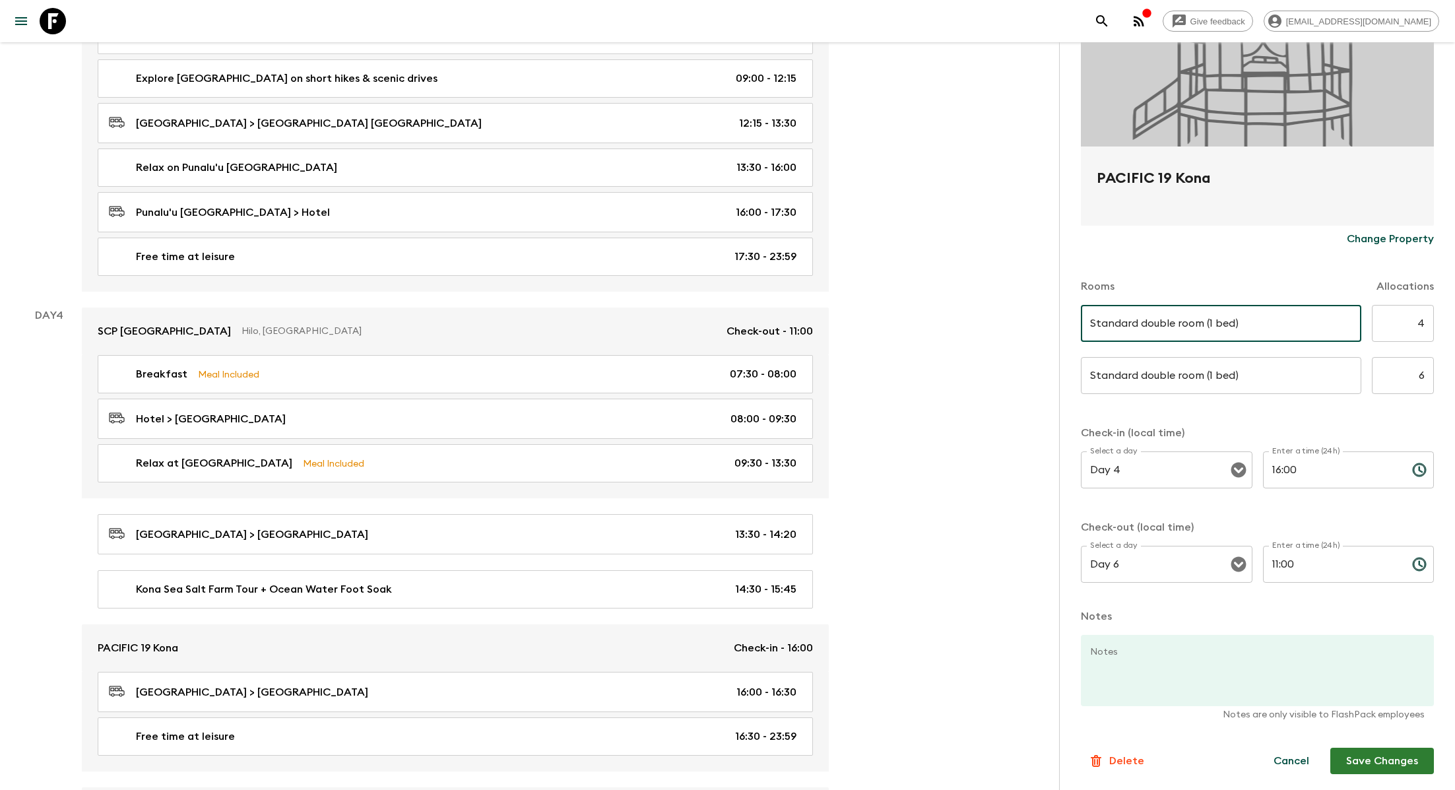
click at [795, 324] on input "Standard double room (1 bed)" at bounding box center [1221, 323] width 280 height 37
type input "Standard double room (2 beds)"
click at [795, 320] on input "4" at bounding box center [1402, 323] width 62 height 37
type input "6"
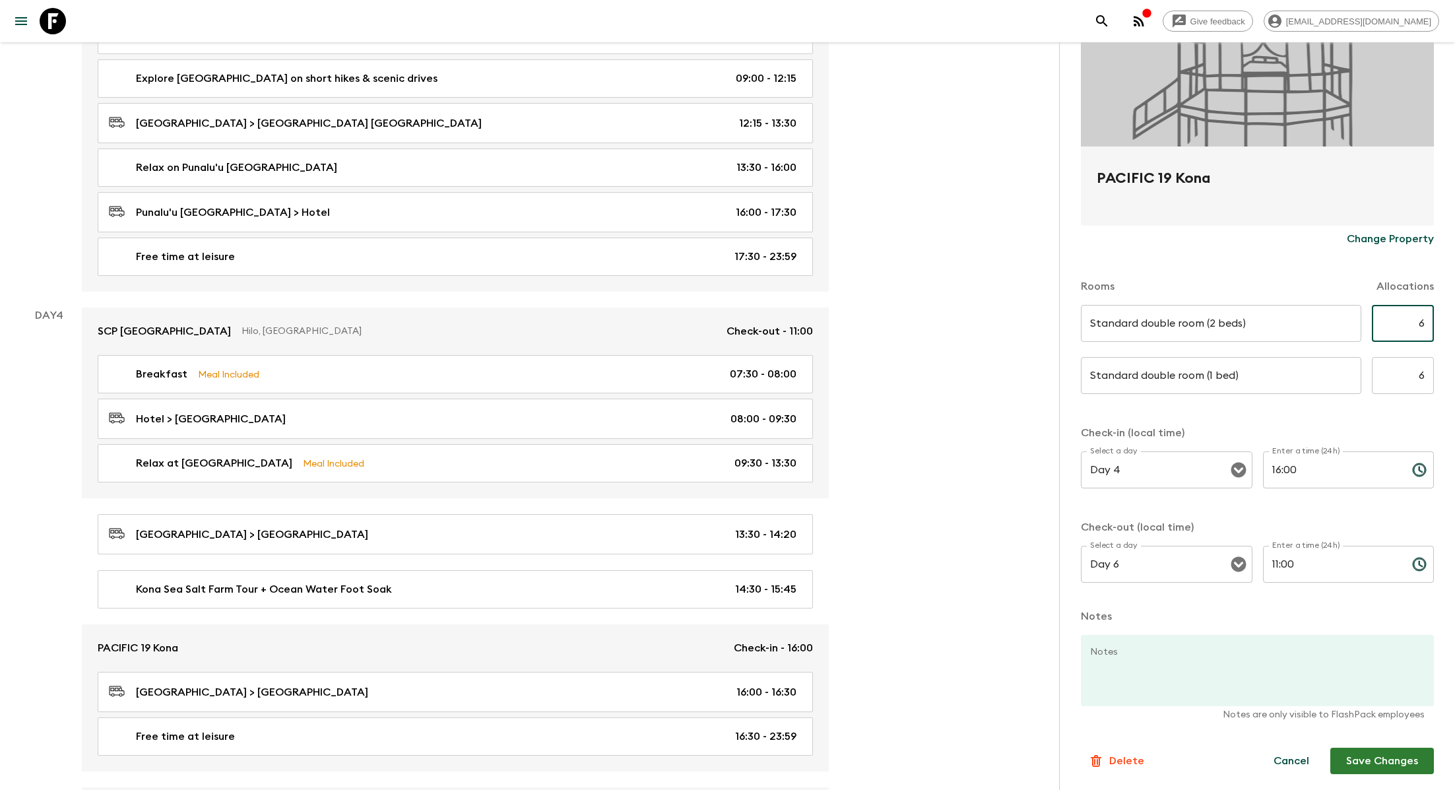
click at [795, 375] on input "6" at bounding box center [1402, 375] width 62 height 37
type input "4"
click at [795, 732] on button "Save Changes" at bounding box center [1382, 760] width 104 height 26
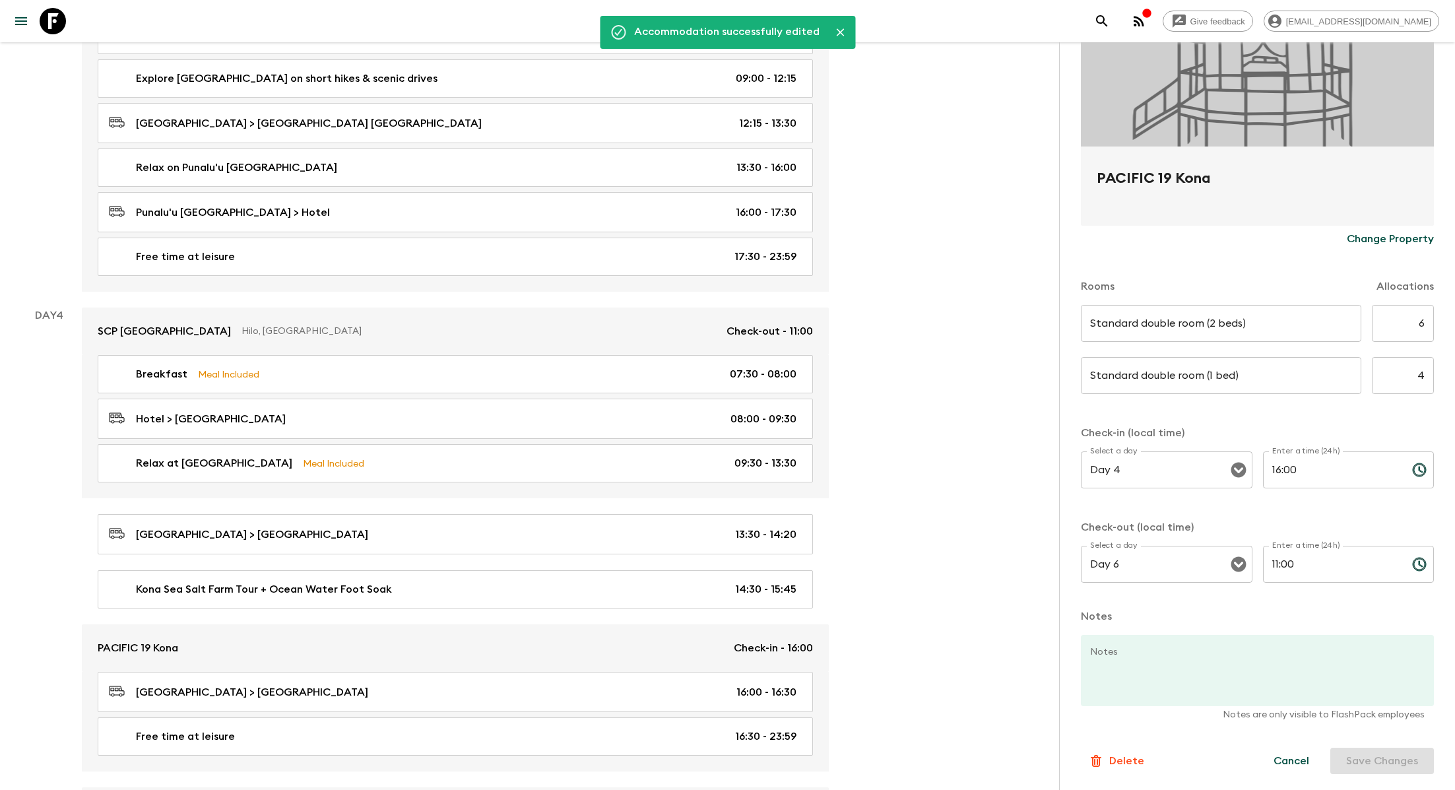
scroll to position [0, 0]
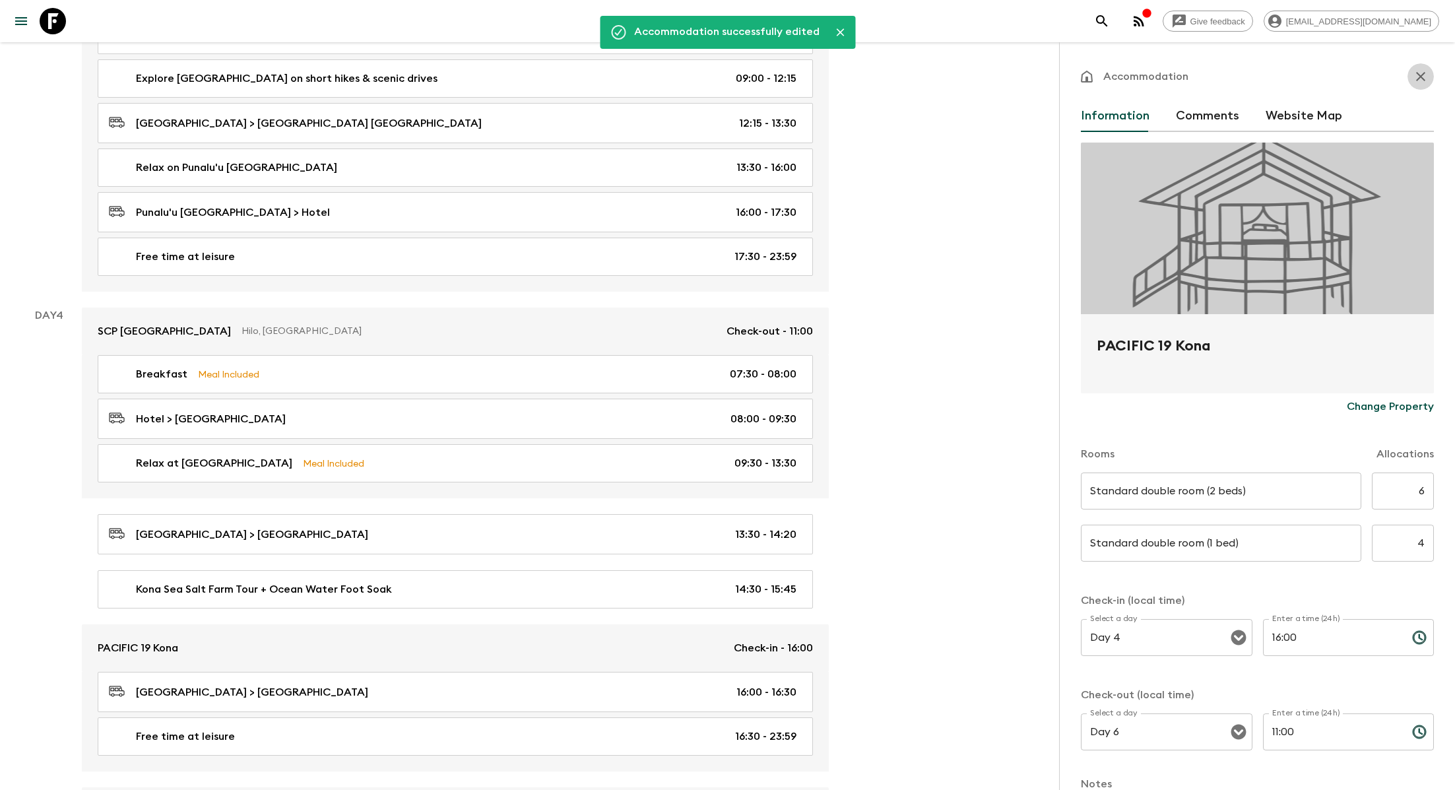
click at [795, 81] on icon "button" at bounding box center [1420, 77] width 16 height 16
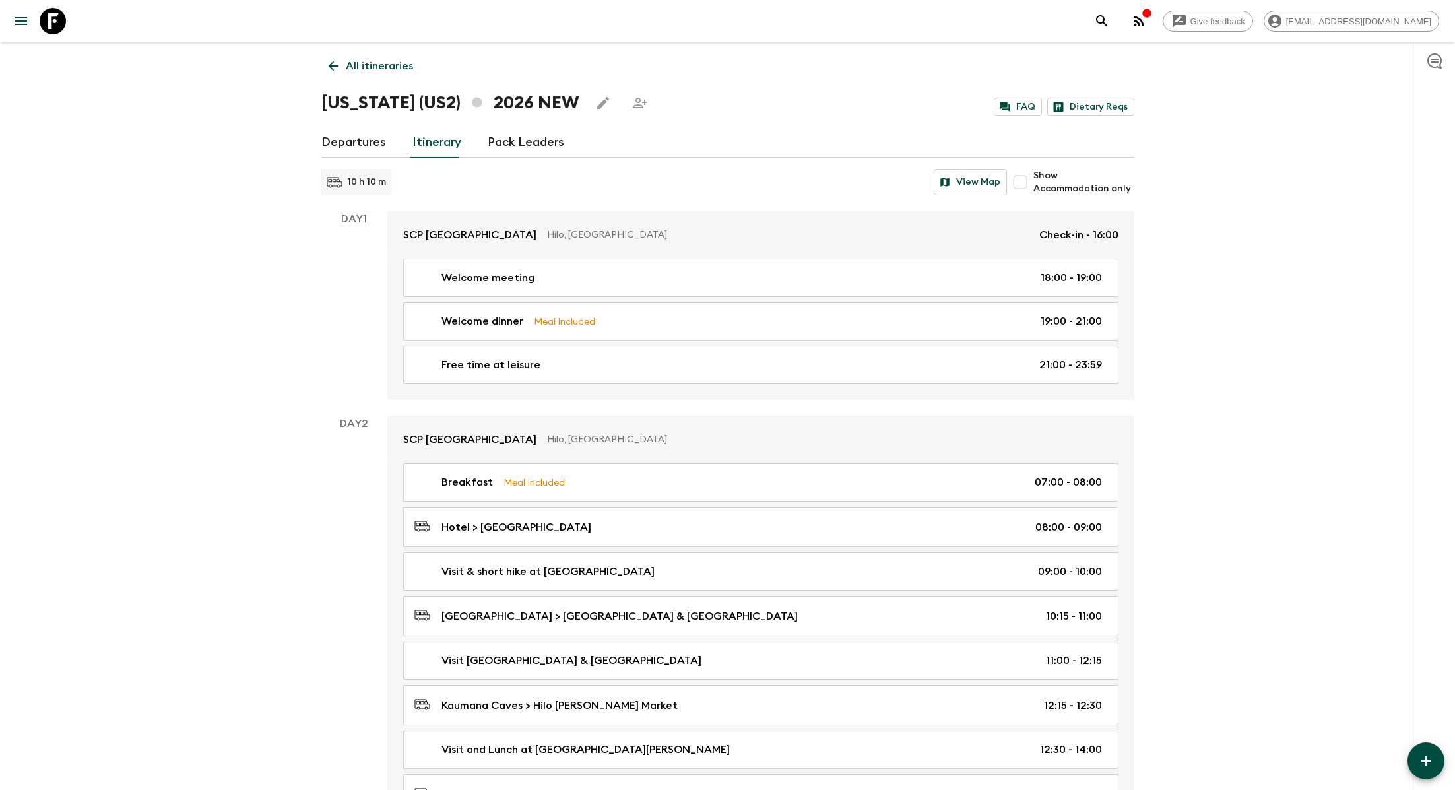
click at [381, 56] on link "All itineraries" at bounding box center [370, 66] width 99 height 26
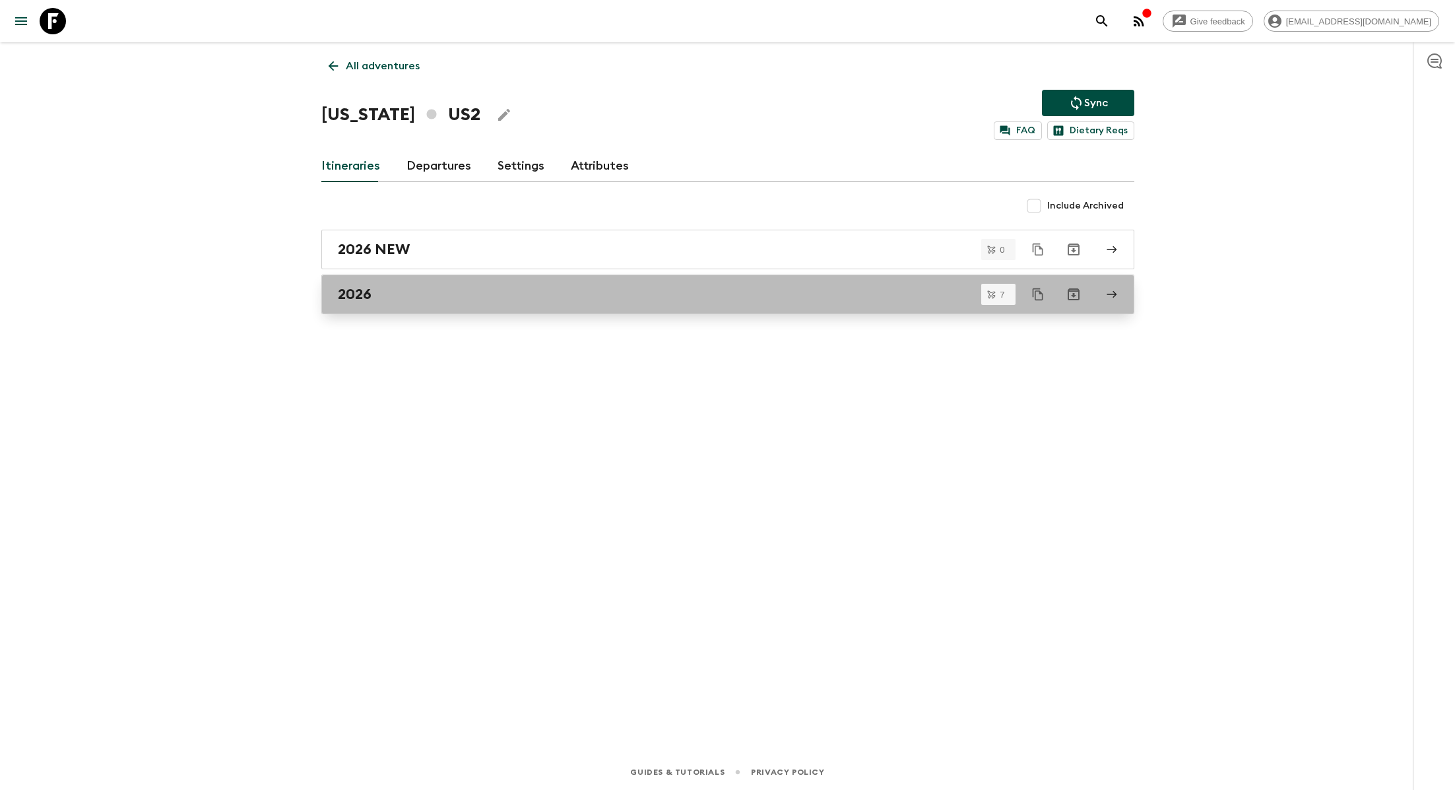
click at [400, 303] on link "2026" at bounding box center [727, 294] width 813 height 40
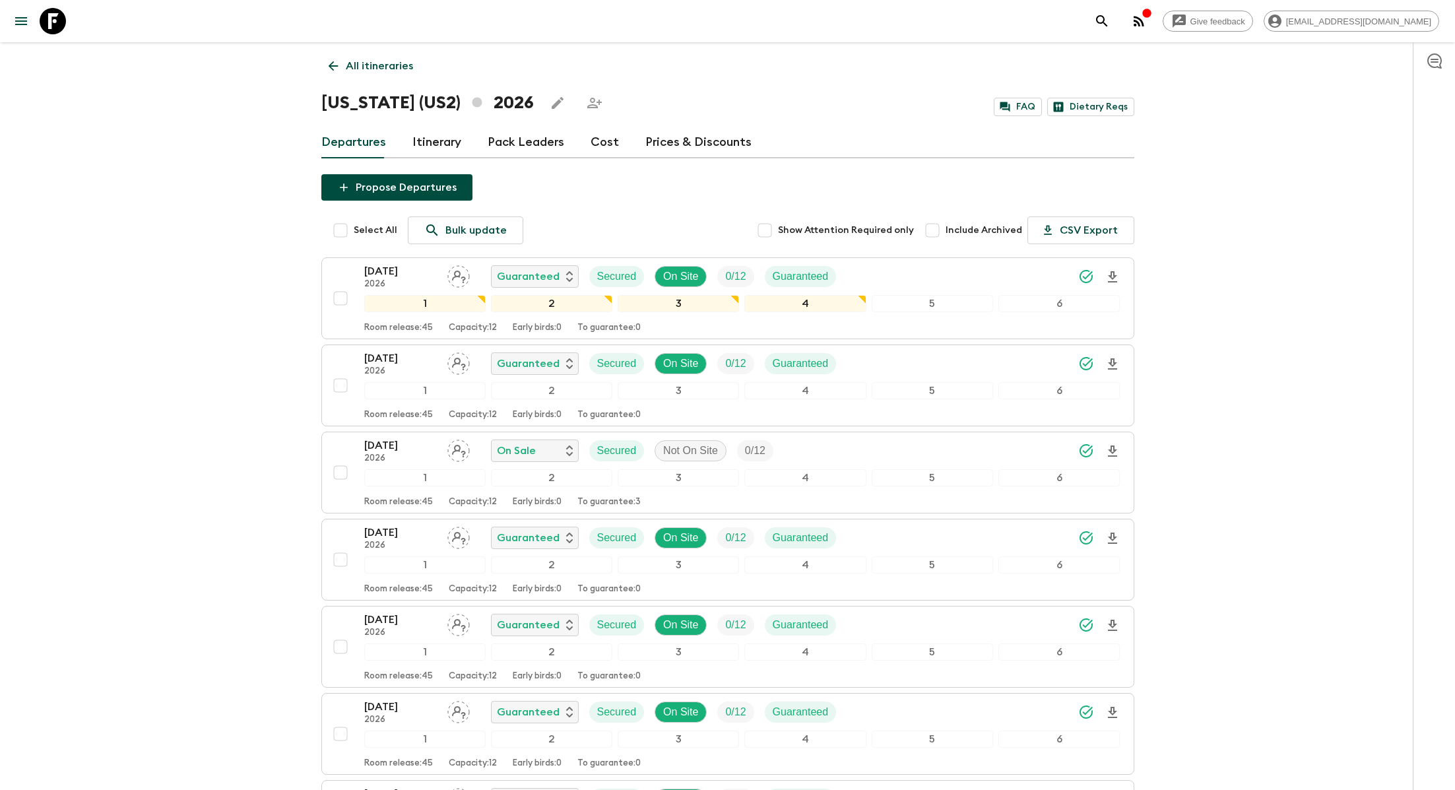
click at [340, 234] on input "Select All" at bounding box center [340, 230] width 26 height 26
checkbox input "true"
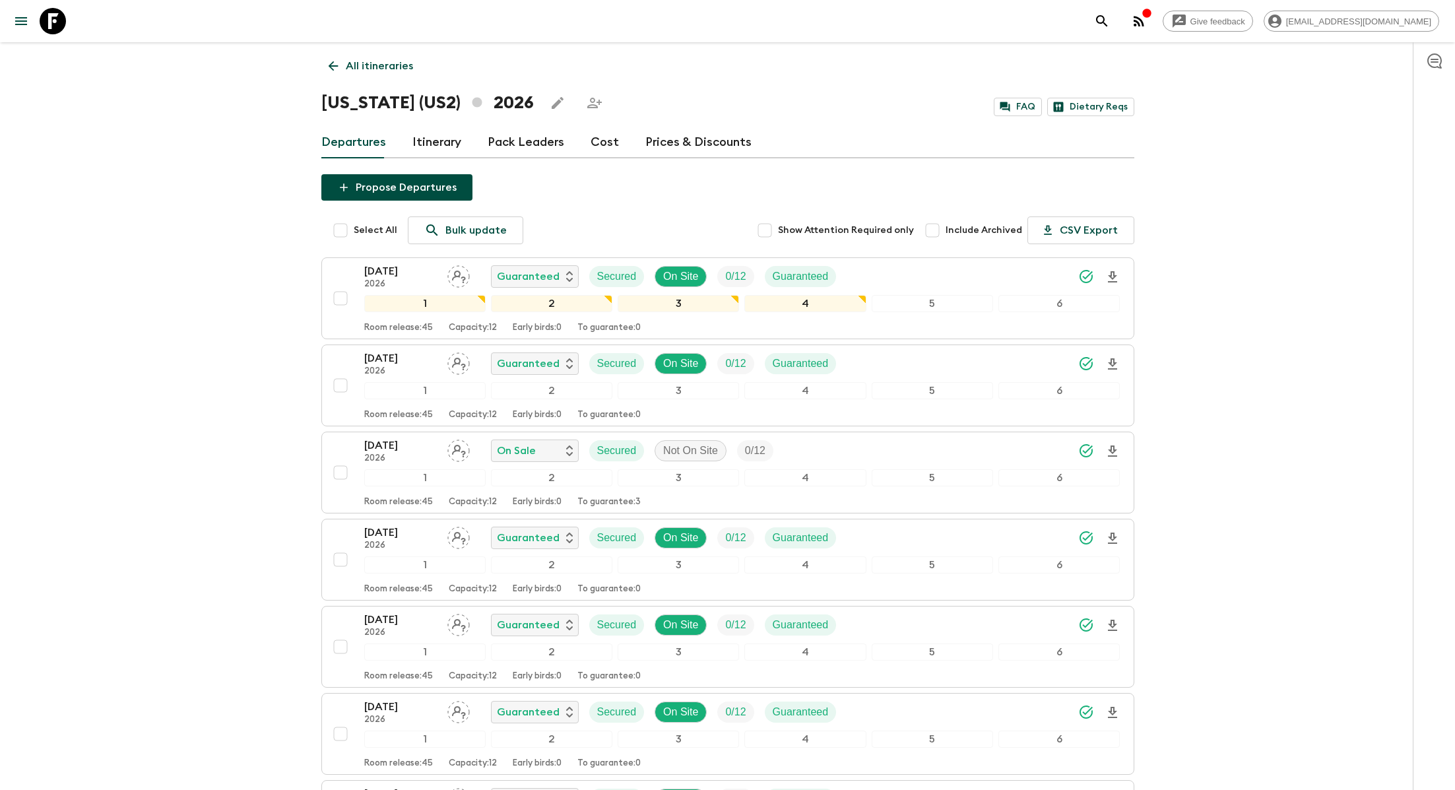
checkbox input "true"
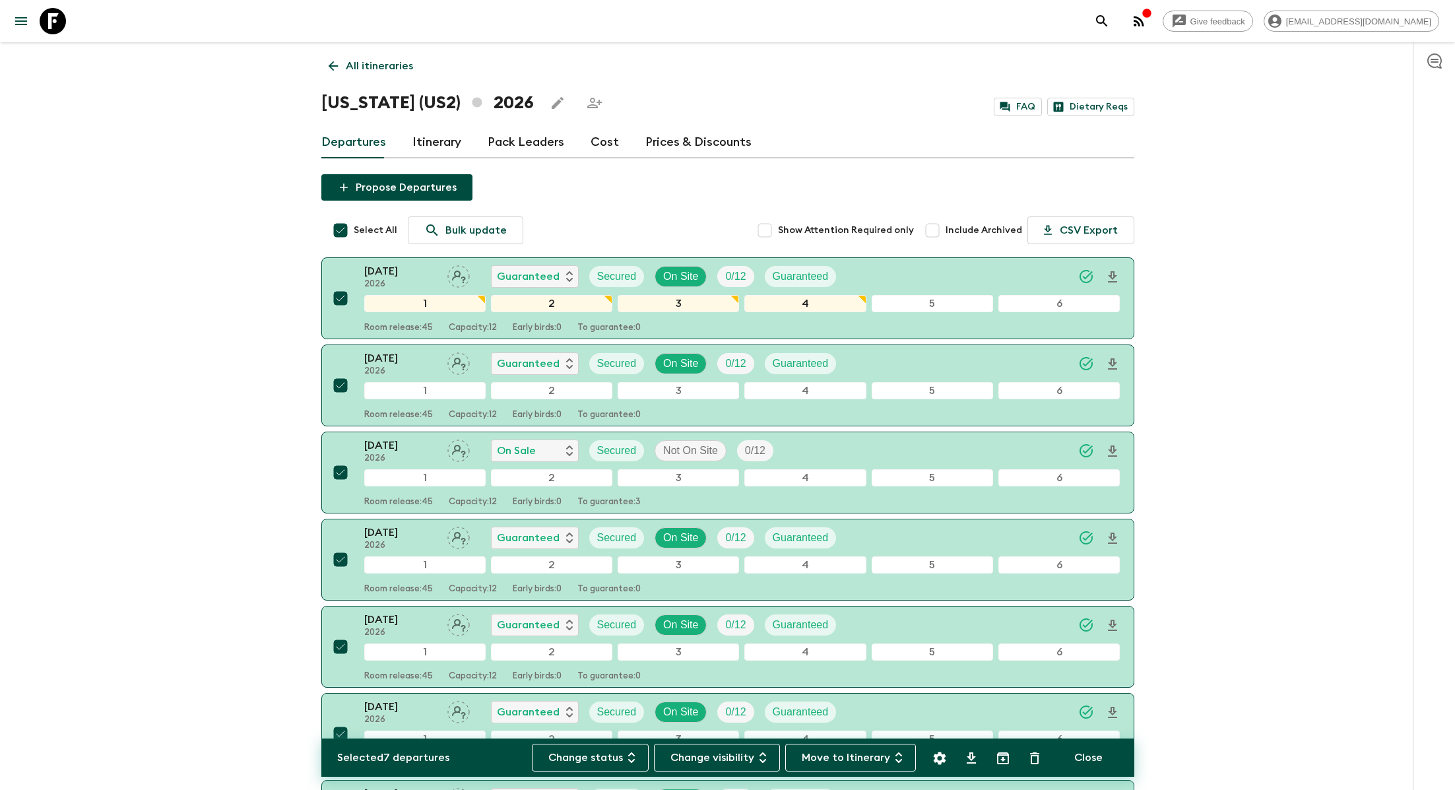
click at [795, 732] on button "Move to Itinerary" at bounding box center [850, 757] width 131 height 28
click at [795, 707] on li "2026 NEW" at bounding box center [824, 707] width 73 height 21
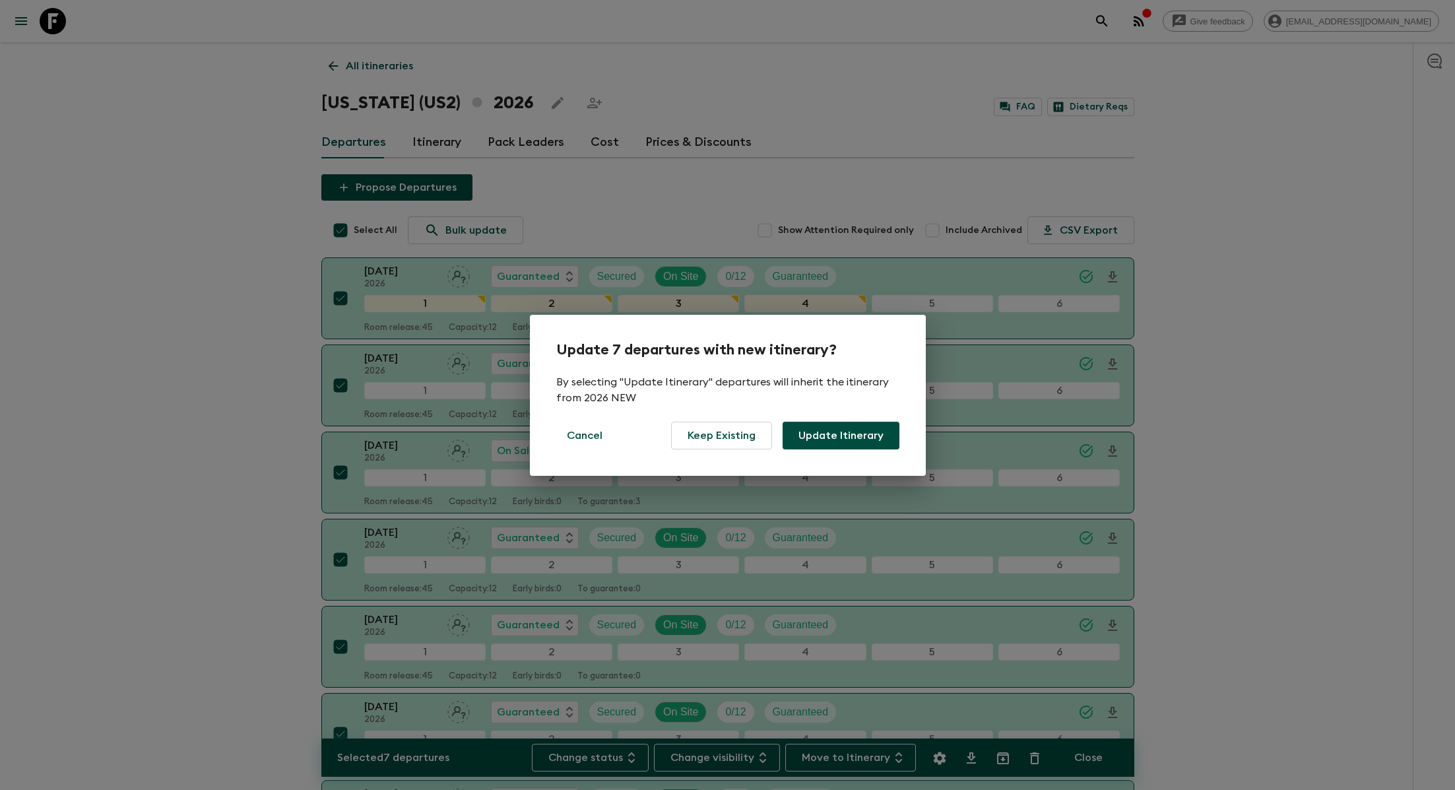
click at [795, 434] on button "Update Itinerary" at bounding box center [840, 436] width 117 height 28
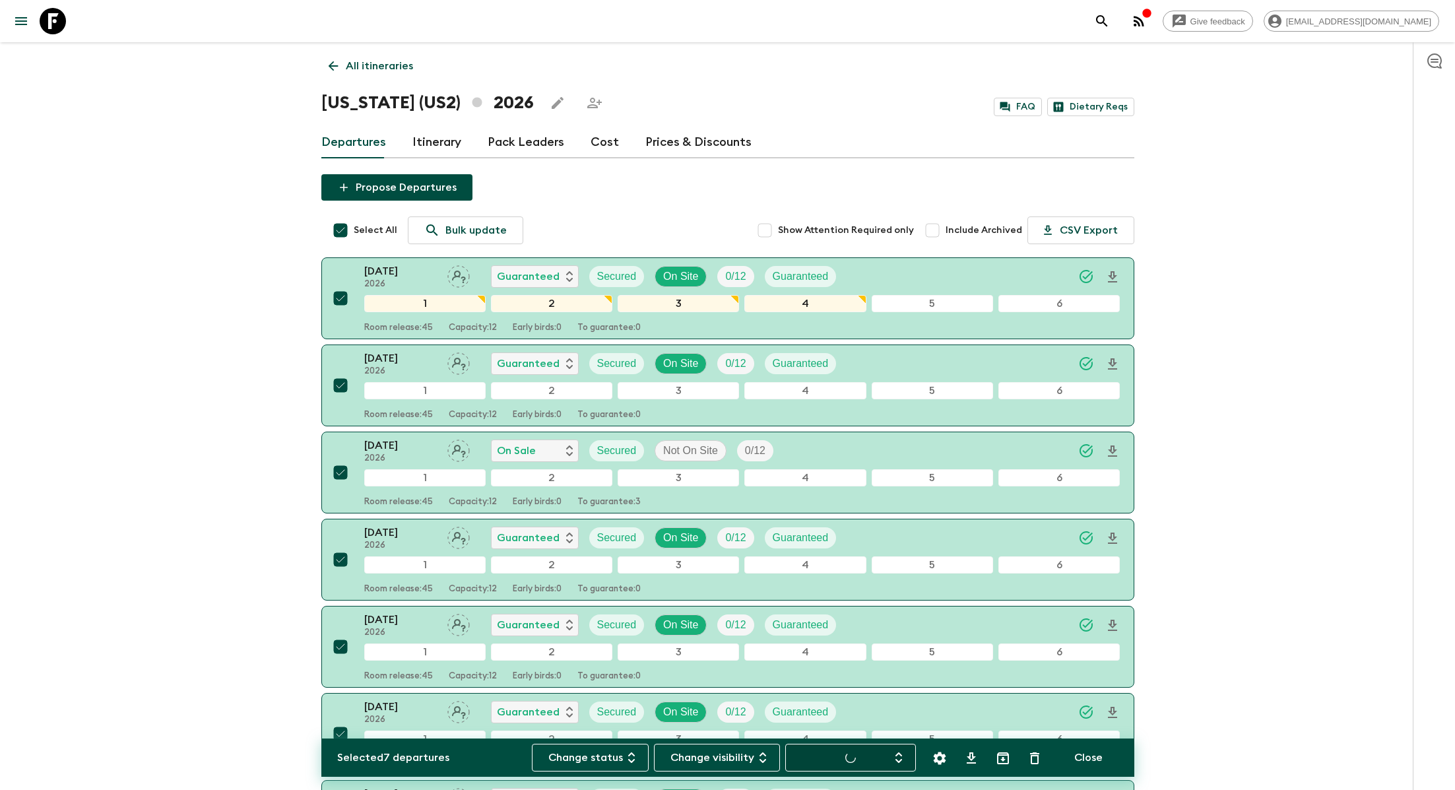
checkbox input "false"
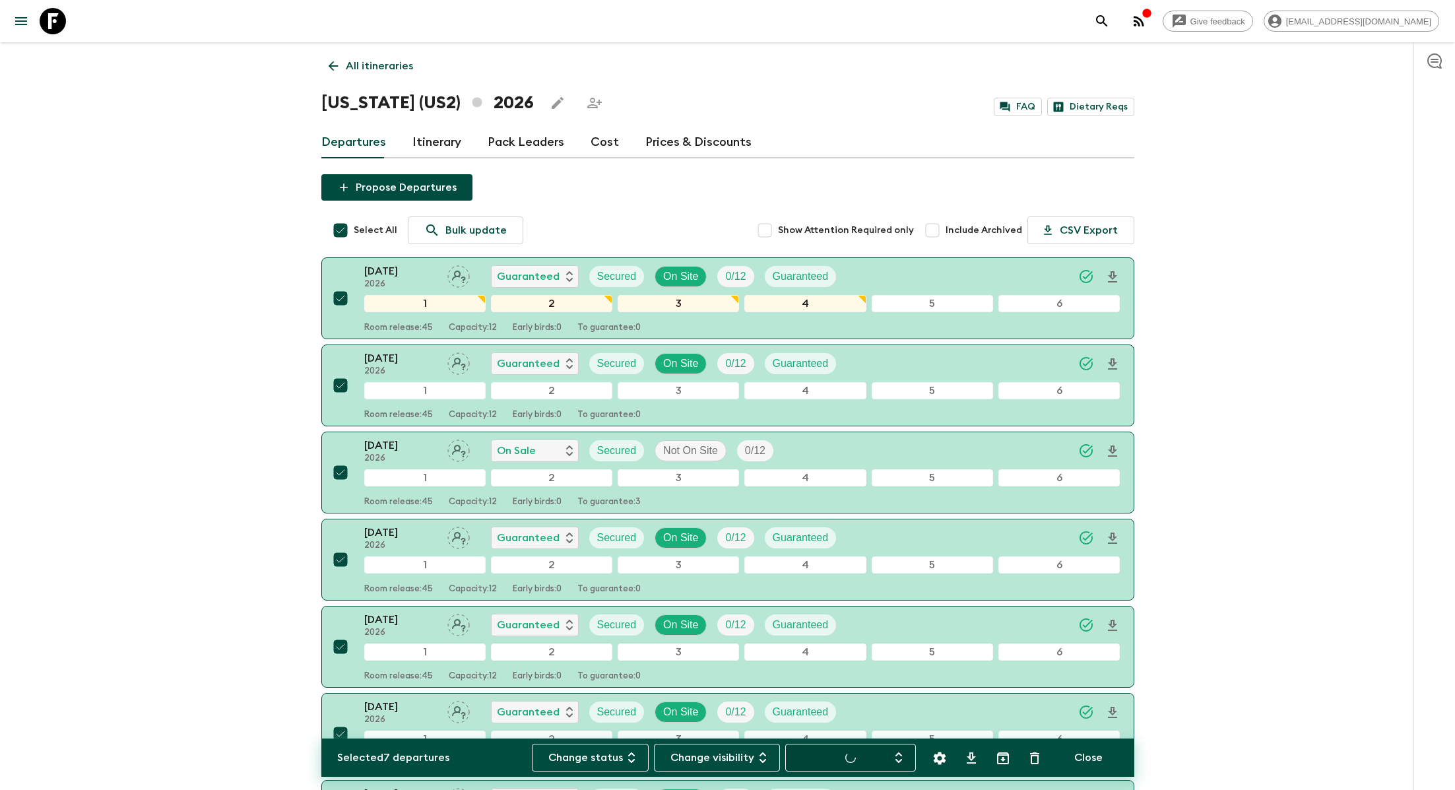
checkbox input "false"
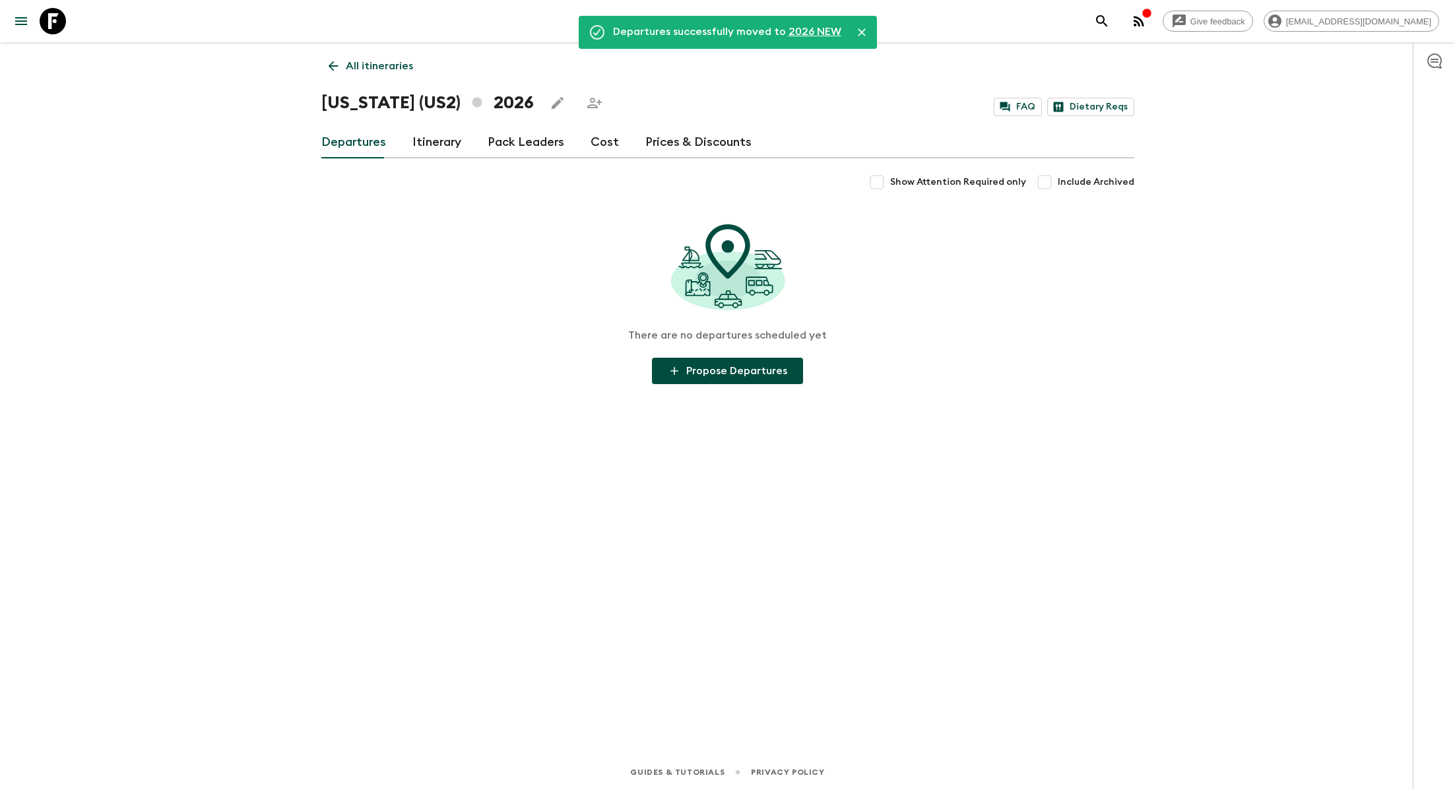
click at [349, 66] on p "All itineraries" at bounding box center [379, 66] width 67 height 16
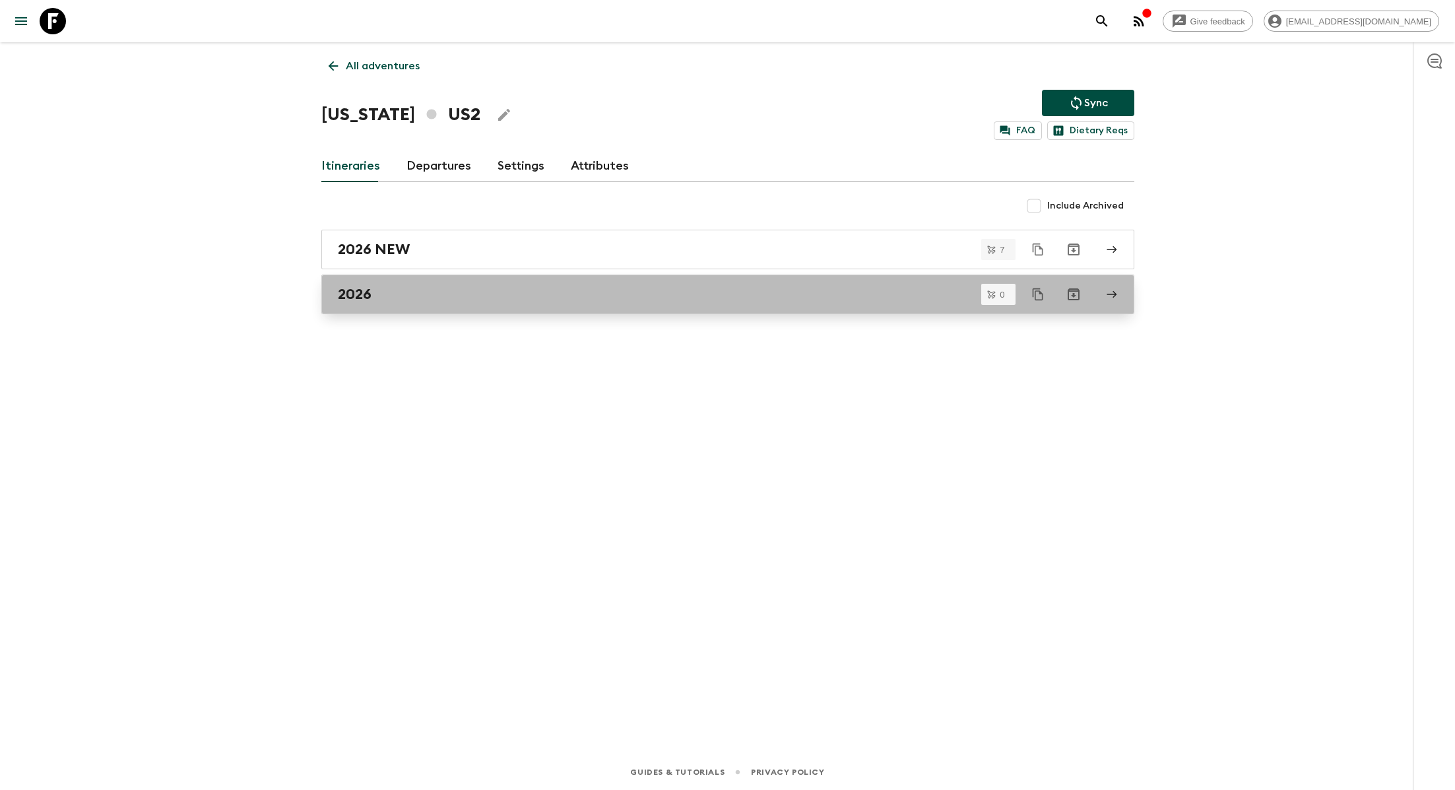
click at [422, 292] on div "2026" at bounding box center [715, 294] width 755 height 17
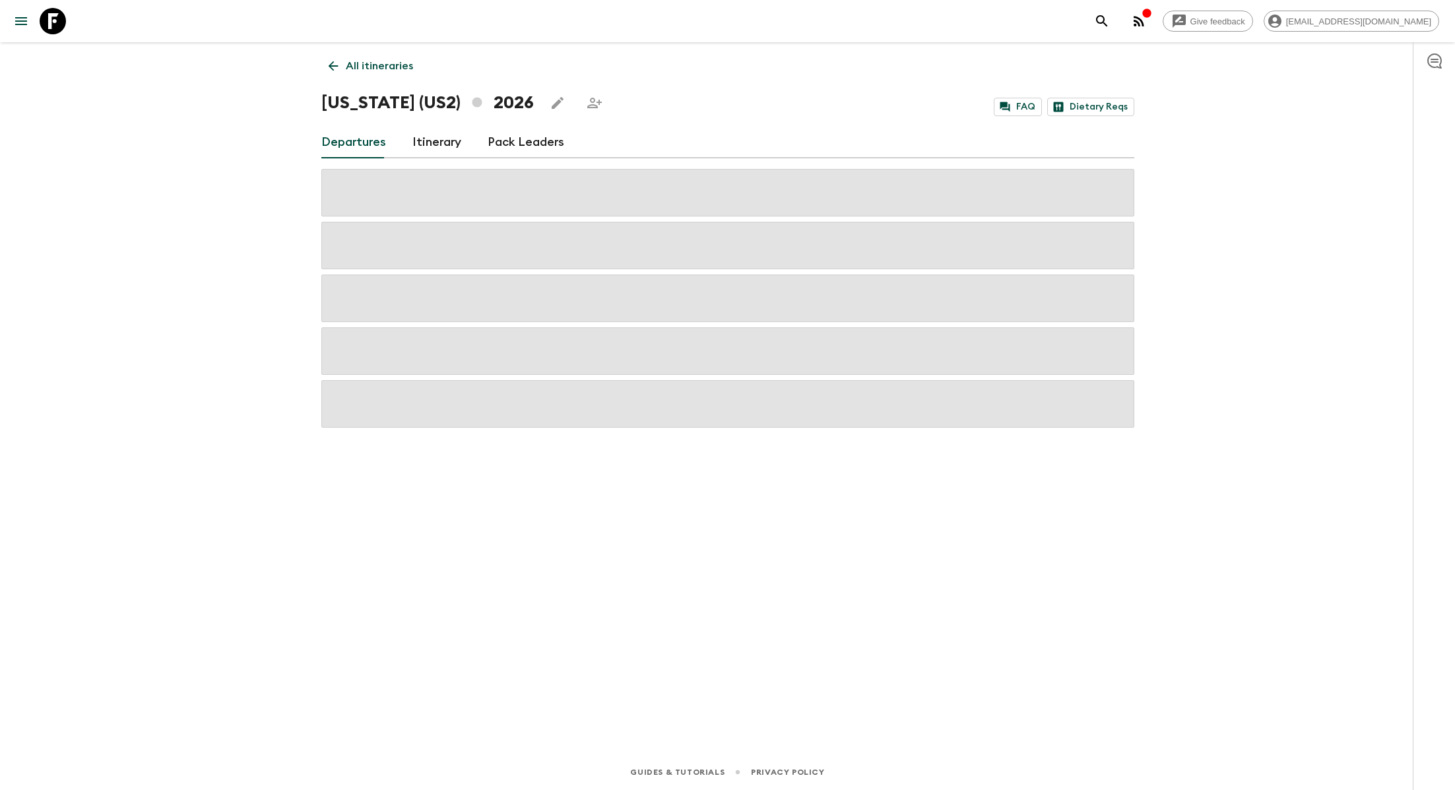
click at [552, 103] on icon "Edit this itinerary" at bounding box center [558, 103] width 12 height 12
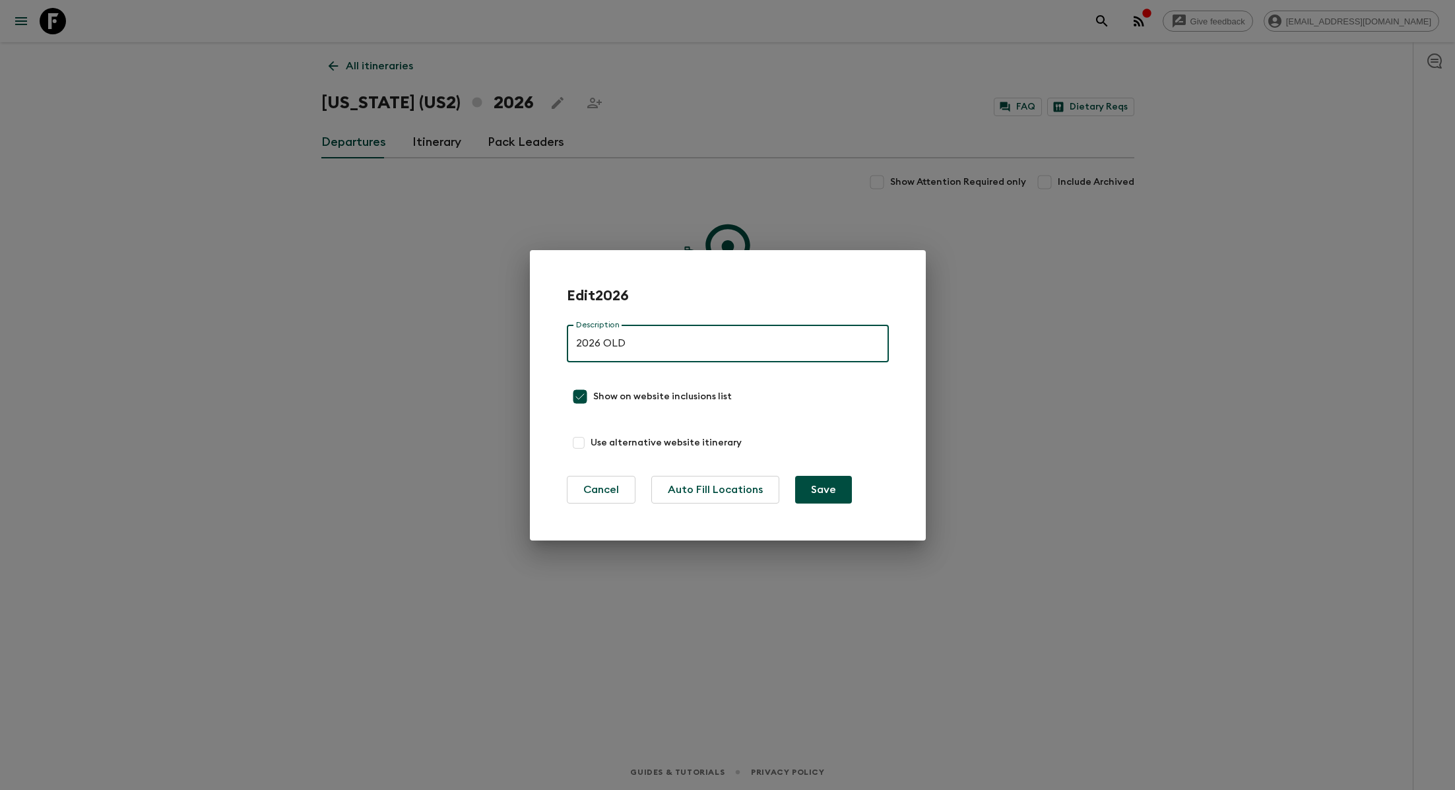
type input "2026 OLD"
click at [795, 486] on button "Save" at bounding box center [823, 490] width 57 height 28
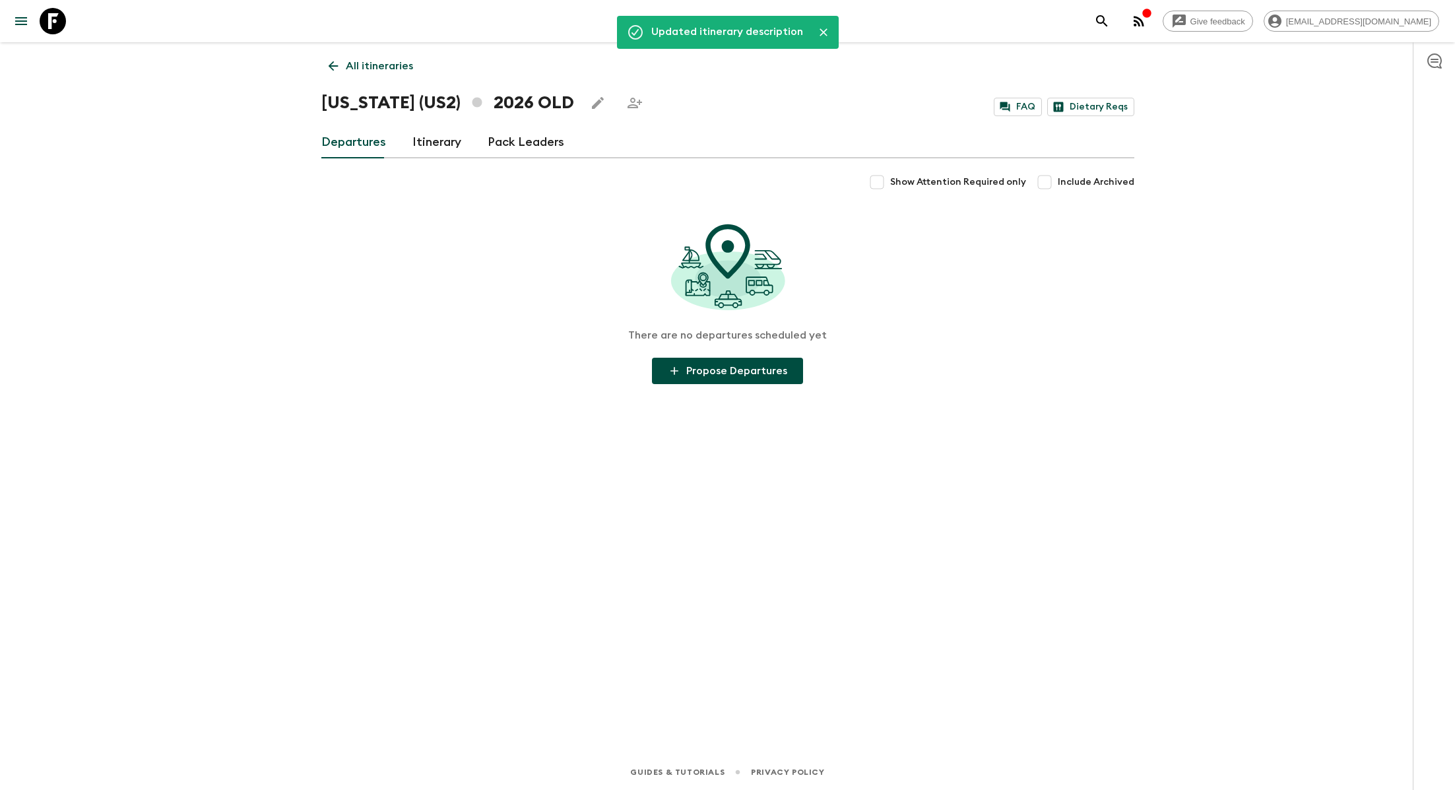
click at [376, 58] on p "All itineraries" at bounding box center [379, 66] width 67 height 16
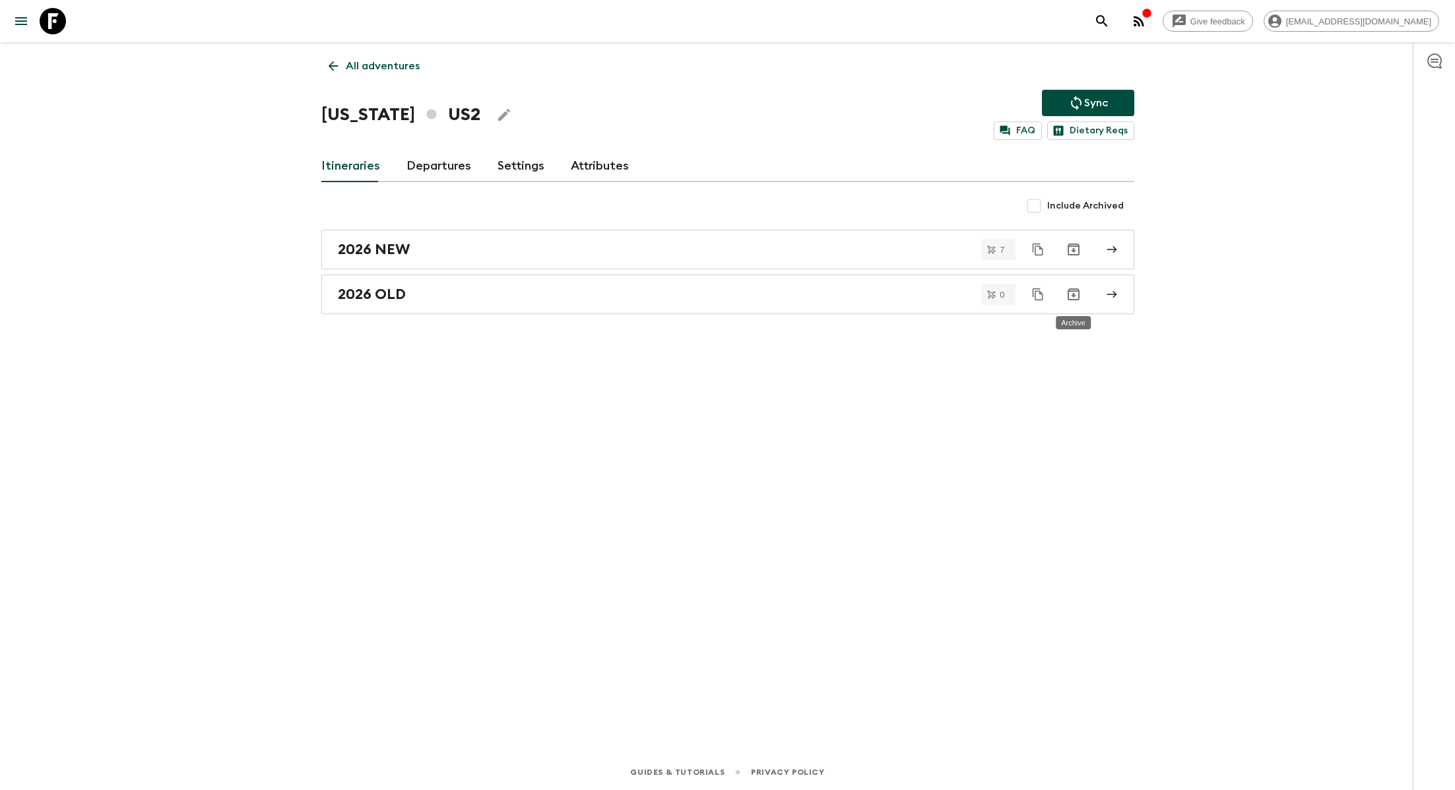
click at [795, 296] on icon "Archive" at bounding box center [1073, 294] width 16 height 16
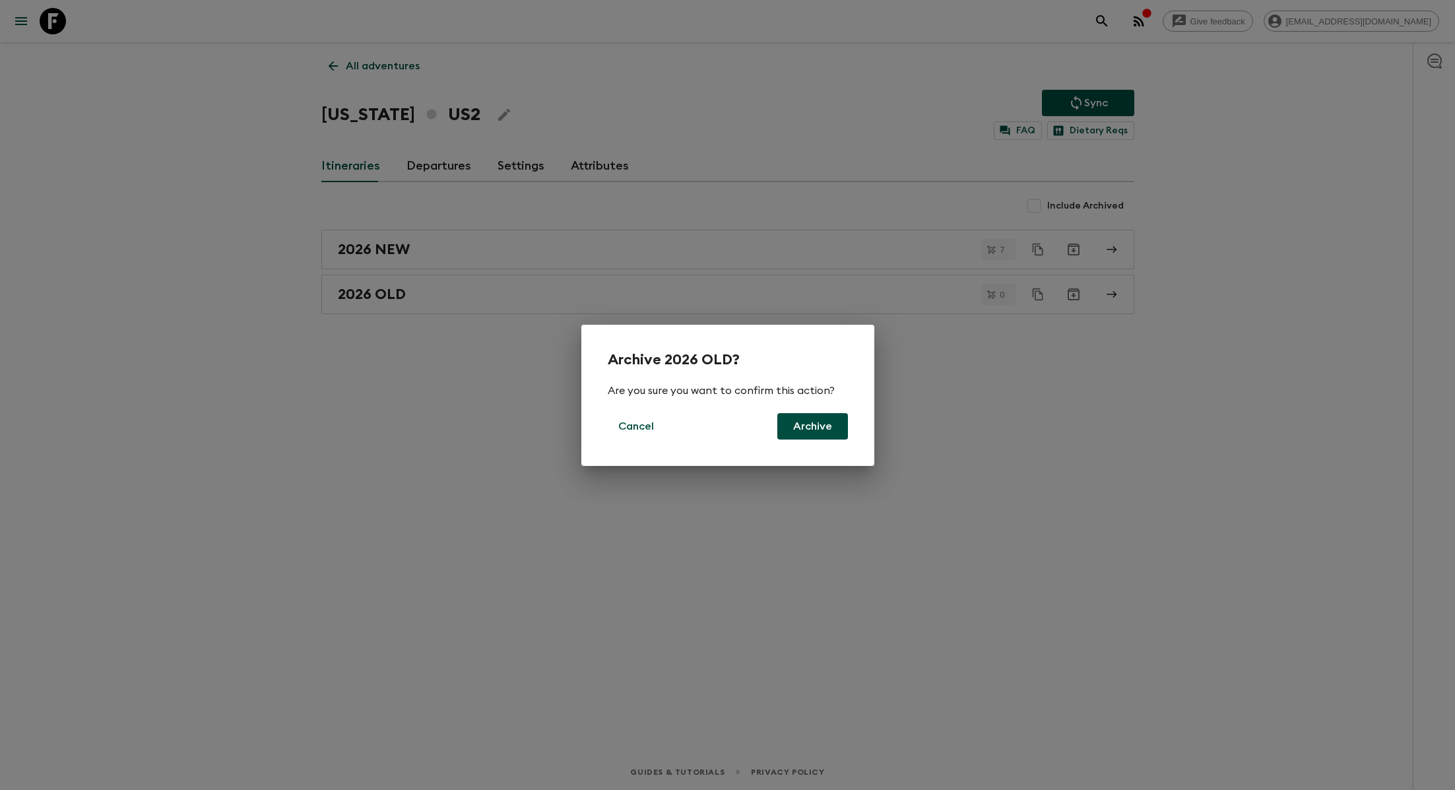
click at [795, 419] on button "Archive" at bounding box center [812, 426] width 71 height 26
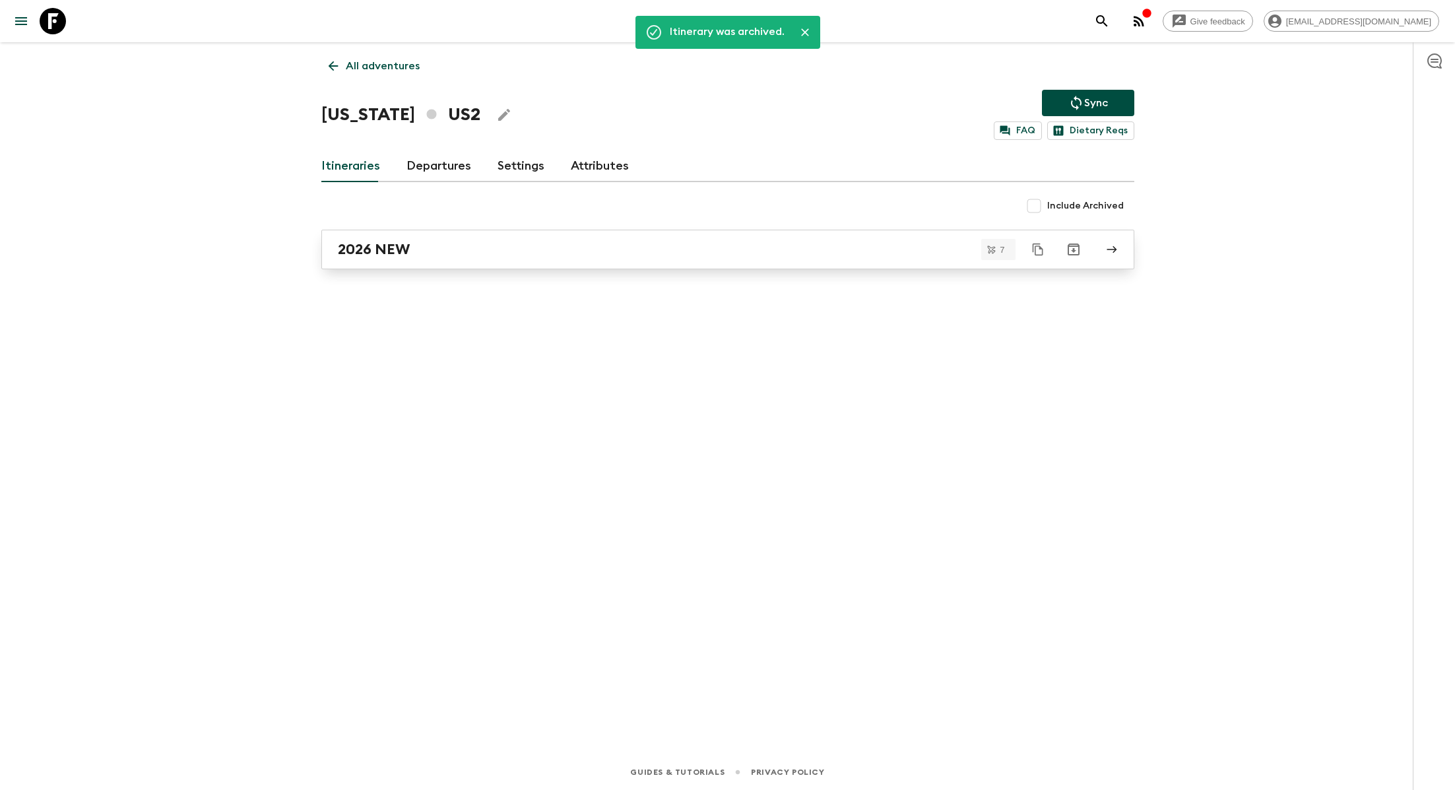
click at [513, 257] on div "2026 NEW" at bounding box center [715, 249] width 755 height 17
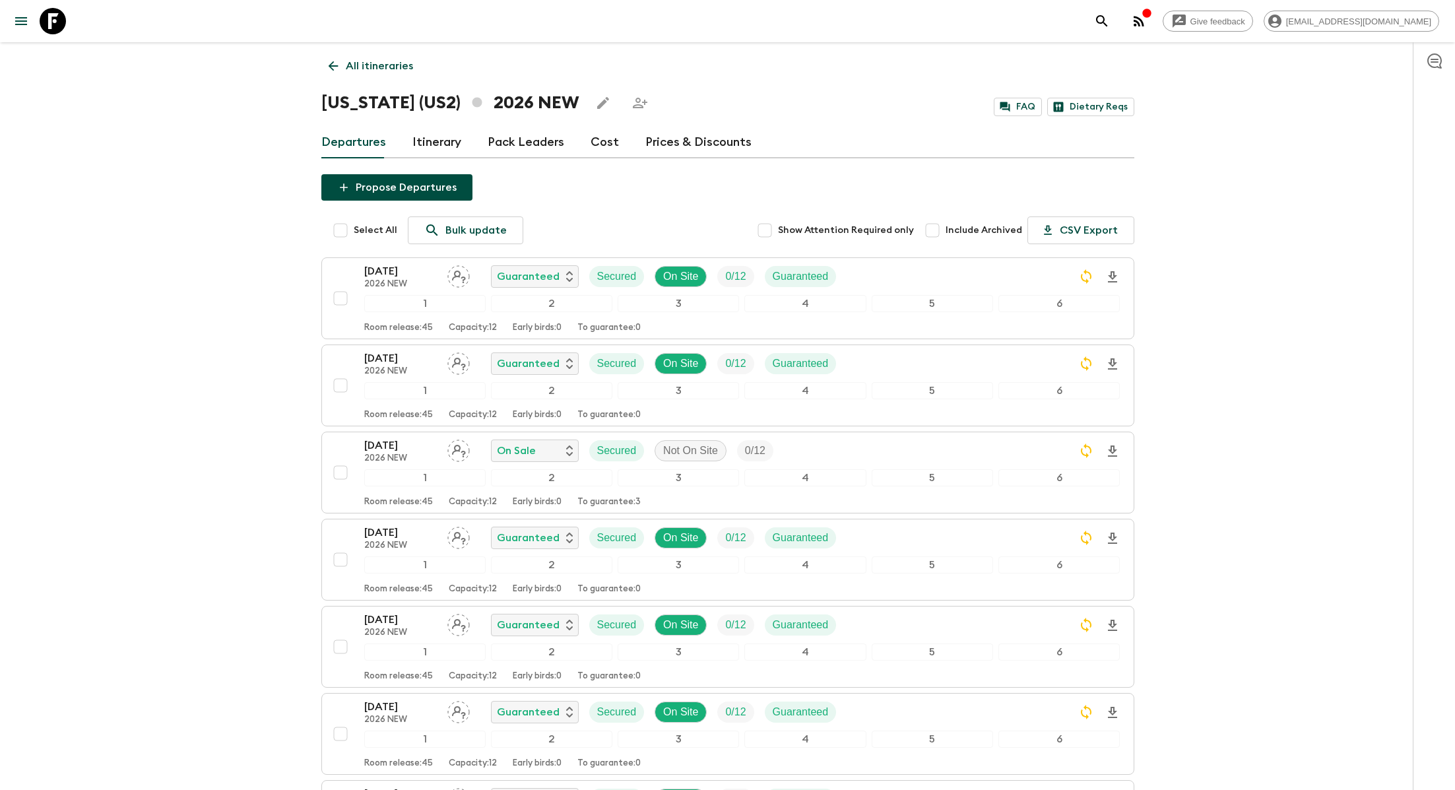
click at [595, 103] on icon "Edit this itinerary" at bounding box center [603, 103] width 16 height 16
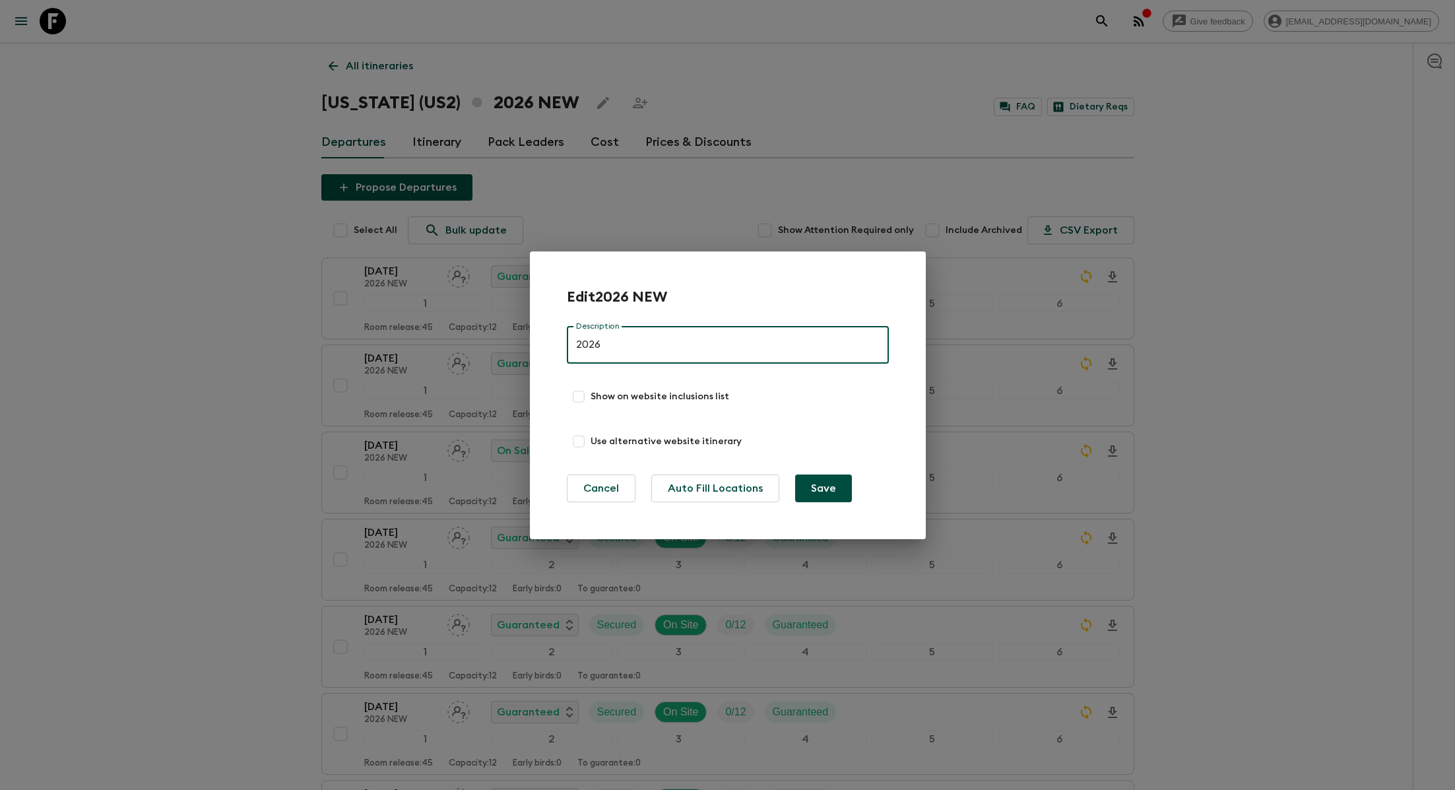
type input "2026"
click at [795, 480] on button "Save" at bounding box center [823, 488] width 57 height 28
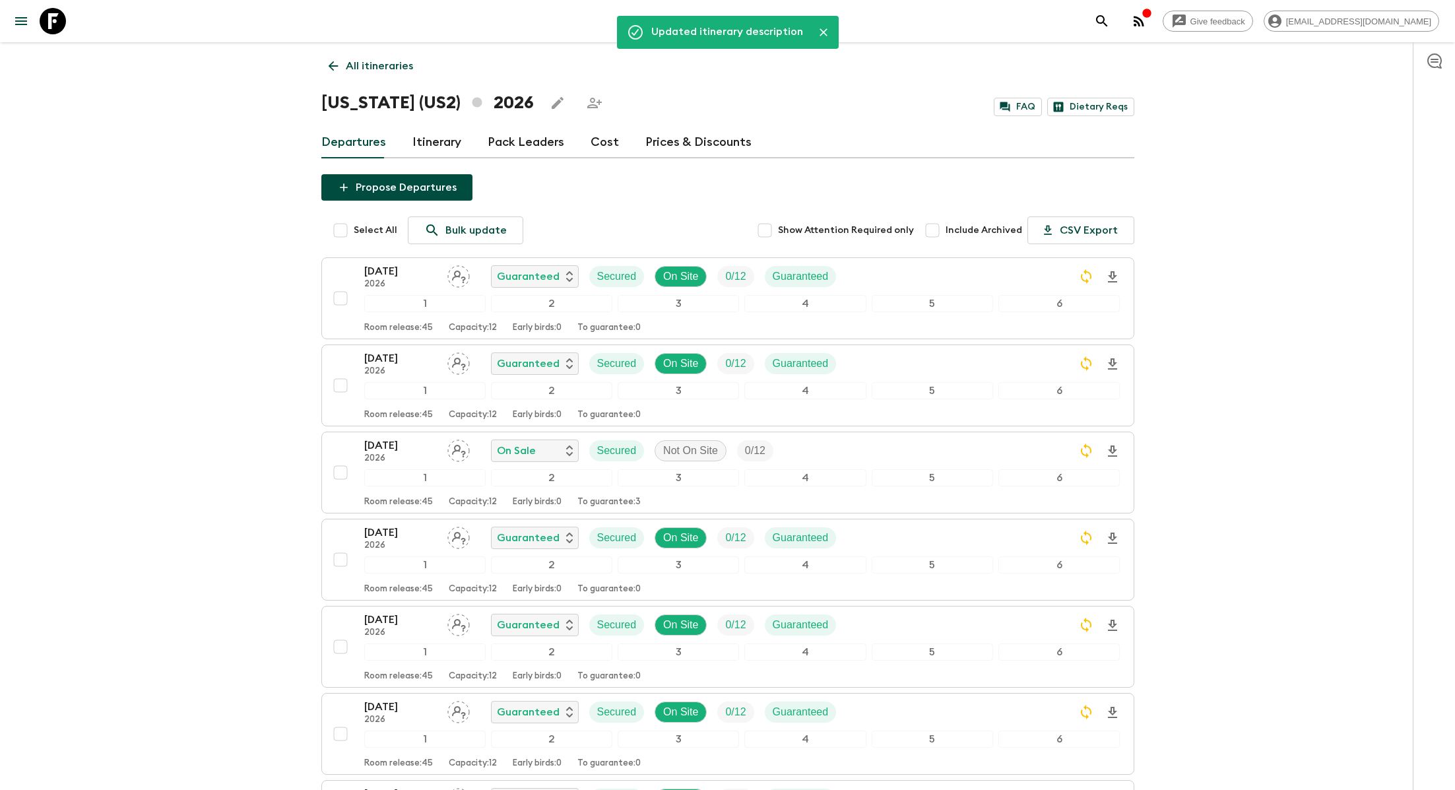
click at [795, 379] on div "Give feedback [EMAIL_ADDRESS][DOMAIN_NAME] Updated itinerary description All it…" at bounding box center [727, 491] width 1455 height 982
click at [372, 72] on p "All itineraries" at bounding box center [379, 66] width 67 height 16
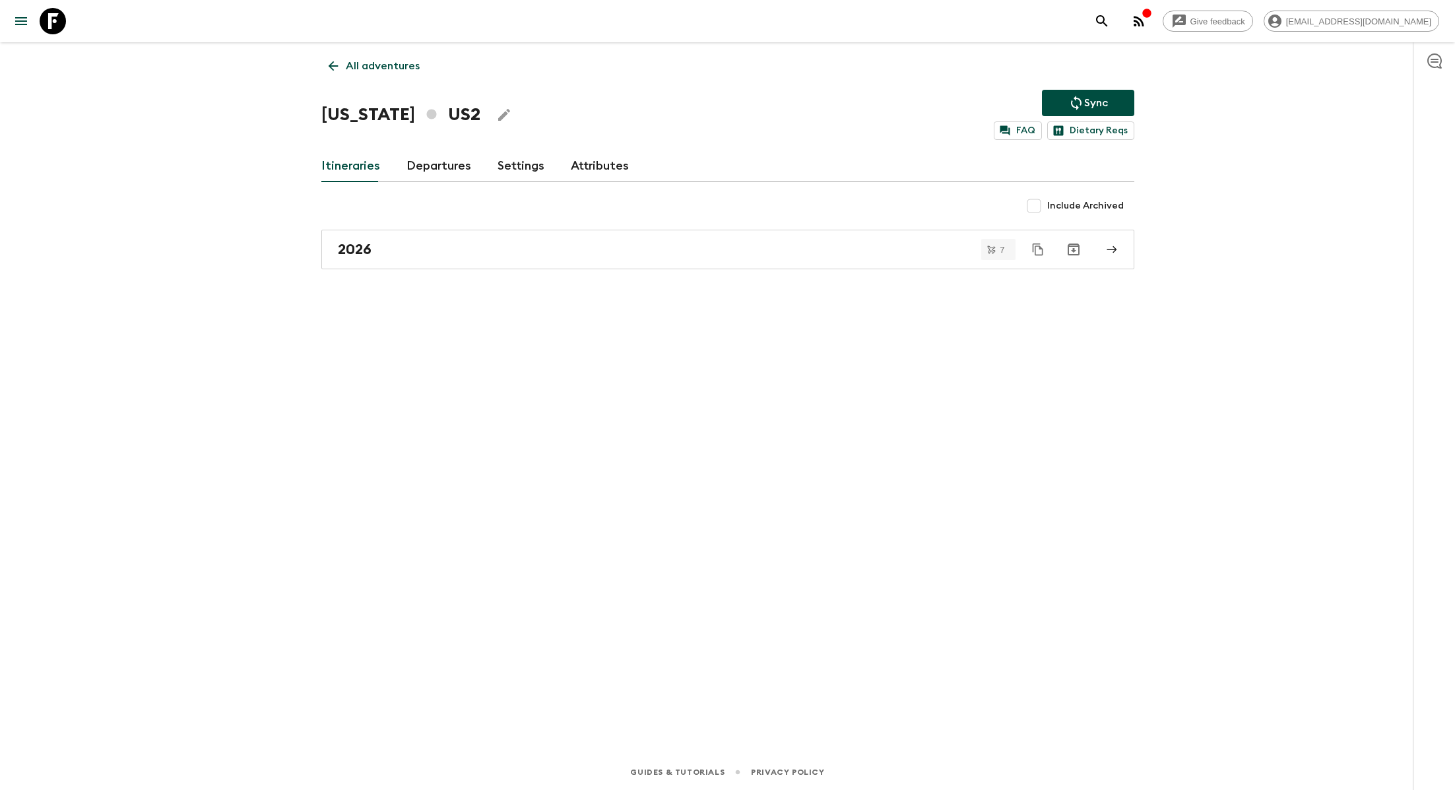
click at [372, 61] on p "All adventures" at bounding box center [383, 66] width 74 height 16
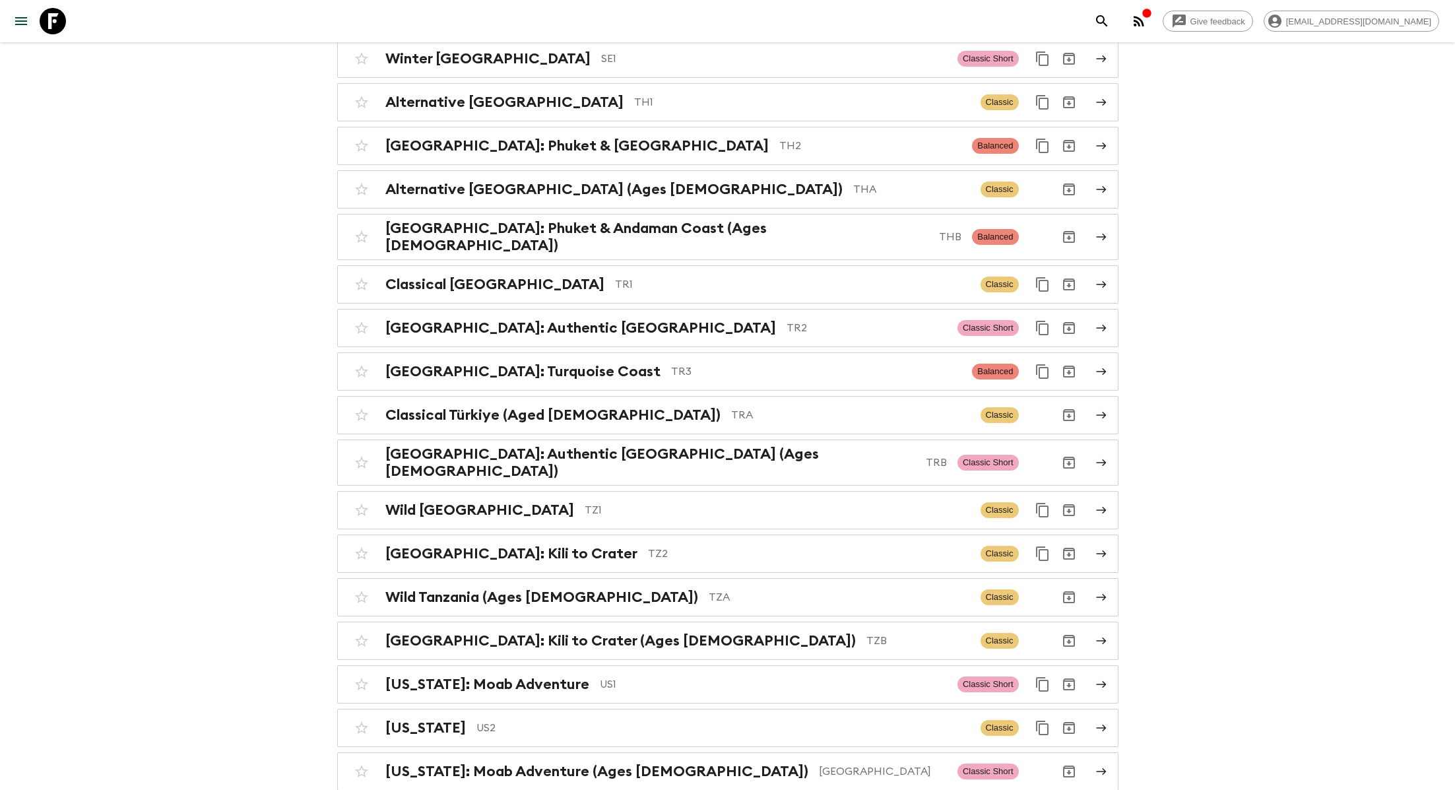
scroll to position [5677, 0]
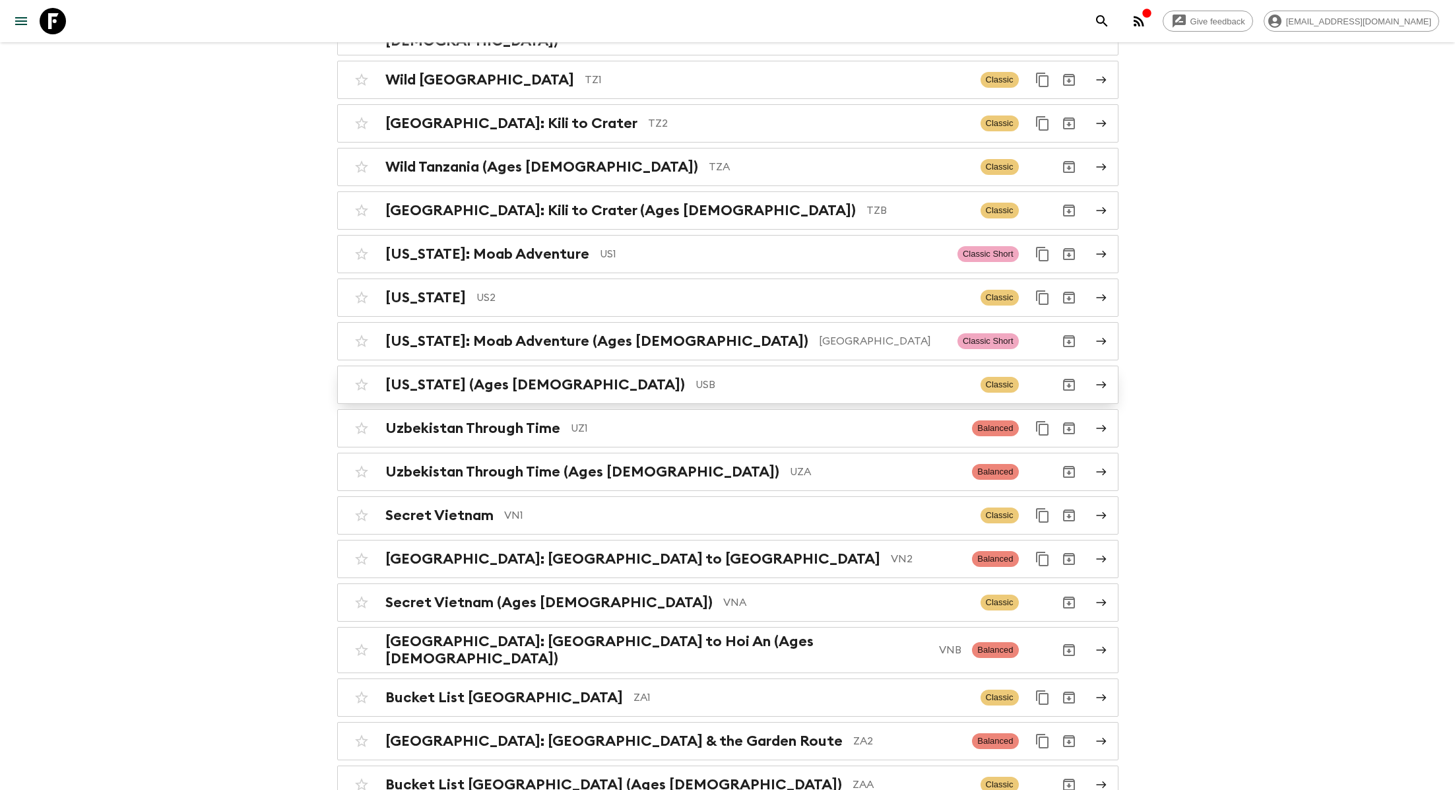
click at [695, 377] on p "USB" at bounding box center [832, 385] width 274 height 16
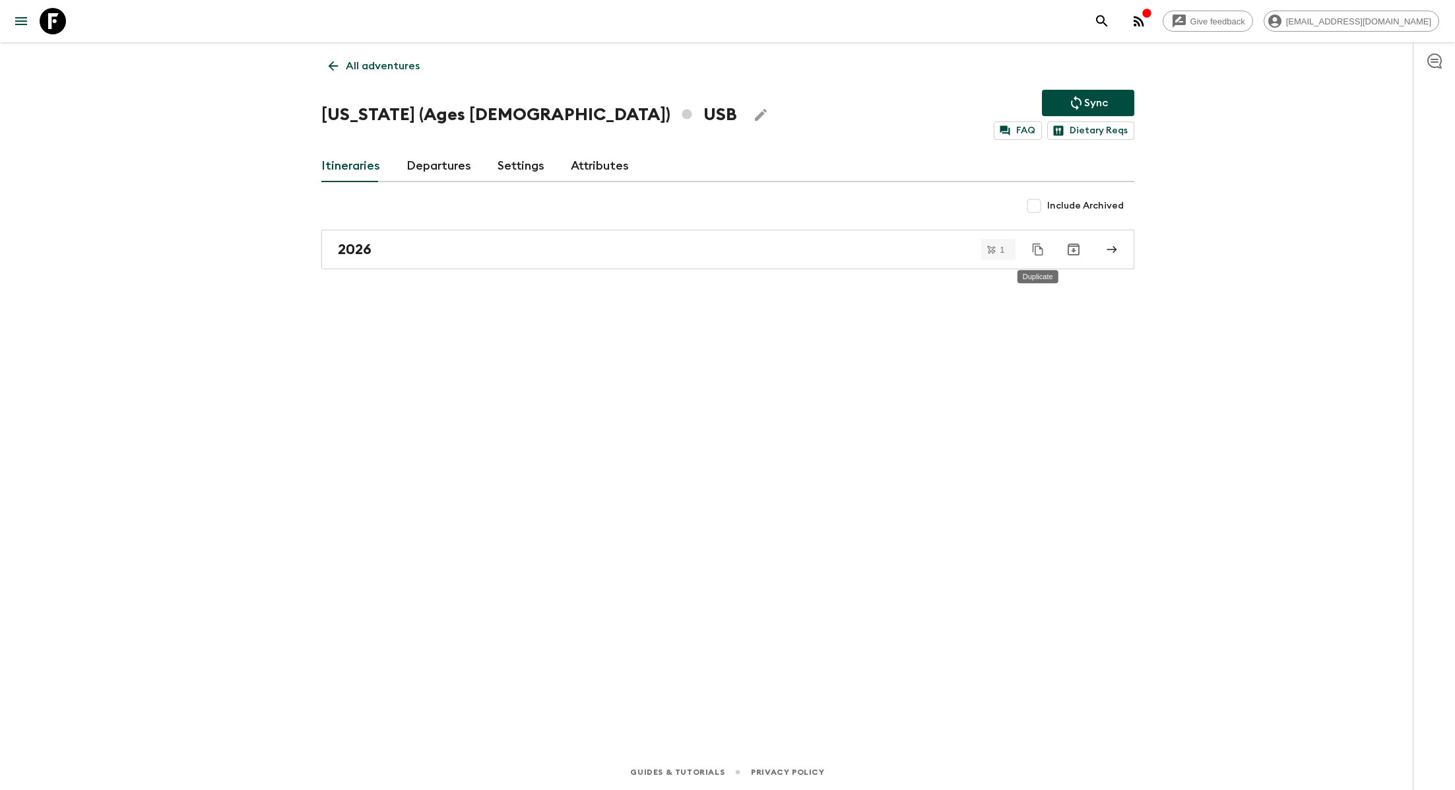
click at [795, 252] on icon "Duplicate" at bounding box center [1037, 249] width 13 height 13
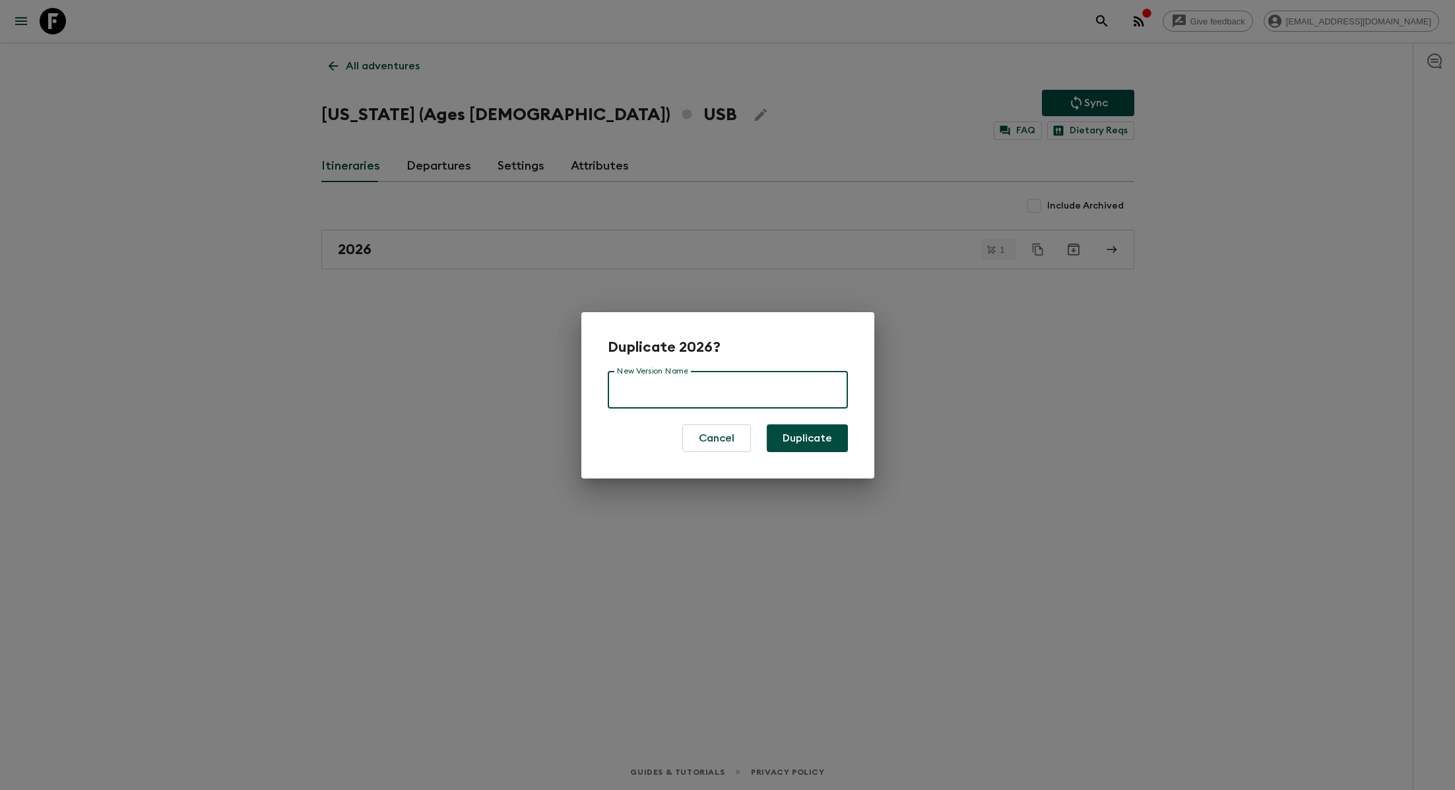
click at [716, 379] on input "New Version Name" at bounding box center [728, 389] width 240 height 37
type input "2026 NEW"
click at [794, 431] on button "Duplicate" at bounding box center [807, 438] width 81 height 28
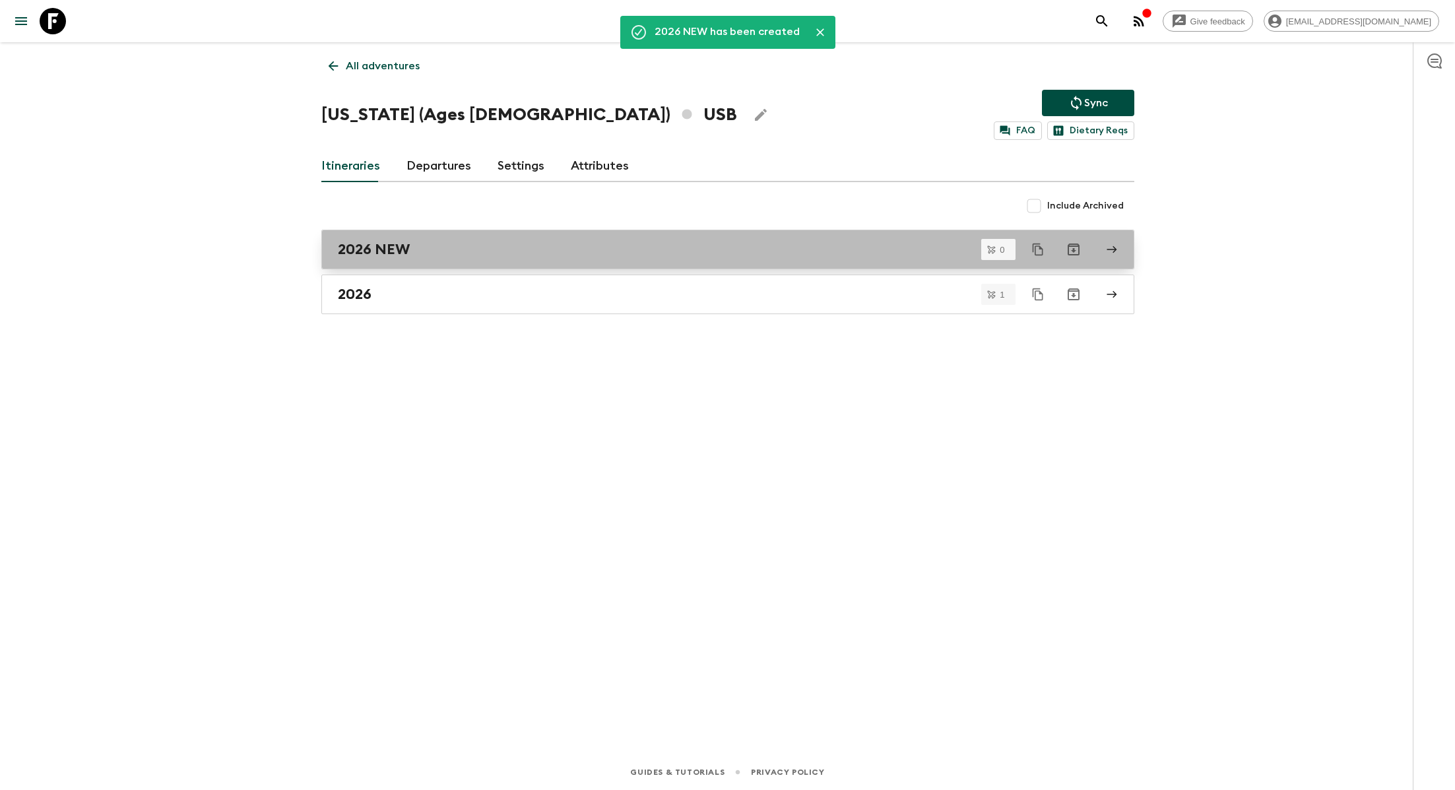
click at [470, 249] on div "2026 NEW" at bounding box center [715, 249] width 755 height 17
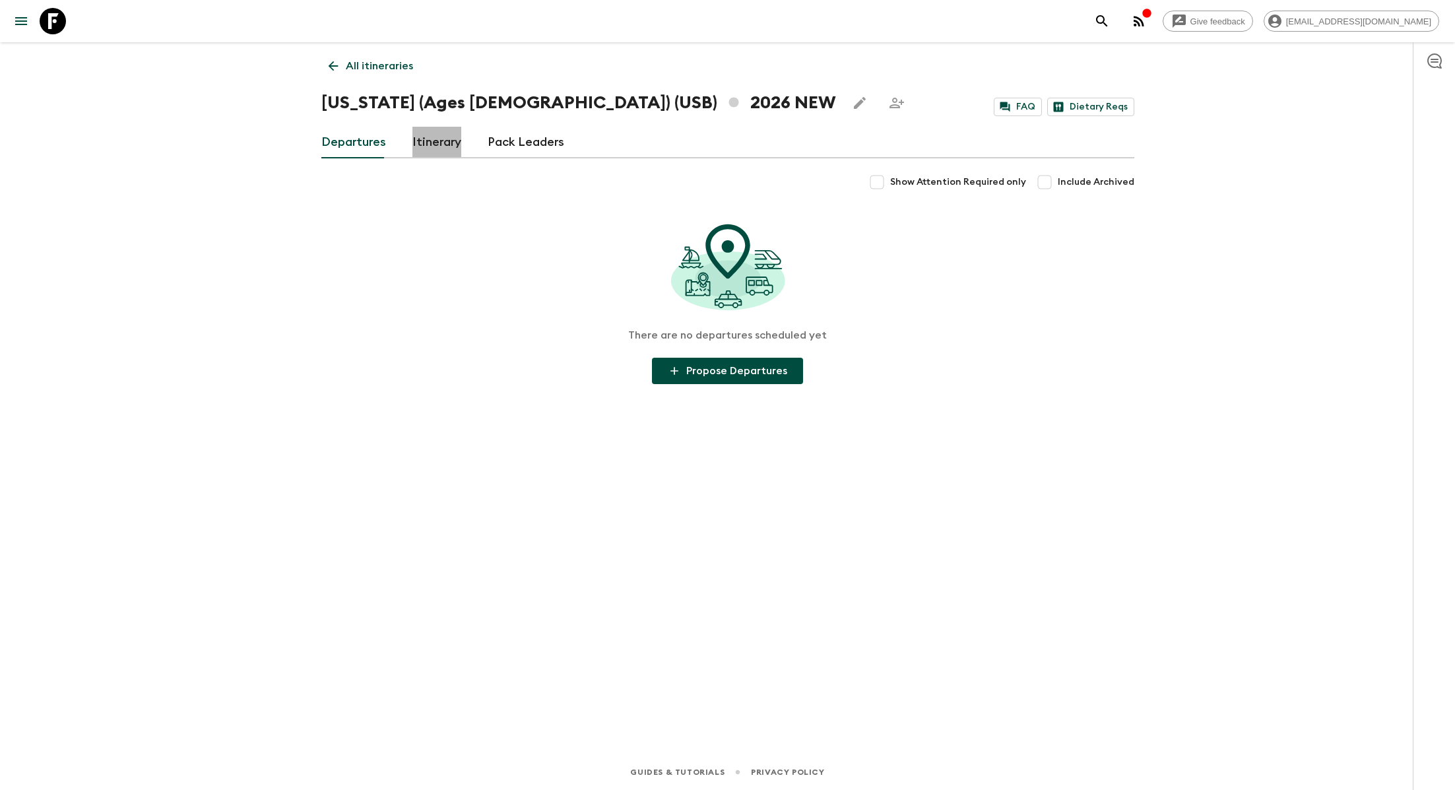
click at [437, 141] on link "Itinerary" at bounding box center [436, 143] width 49 height 32
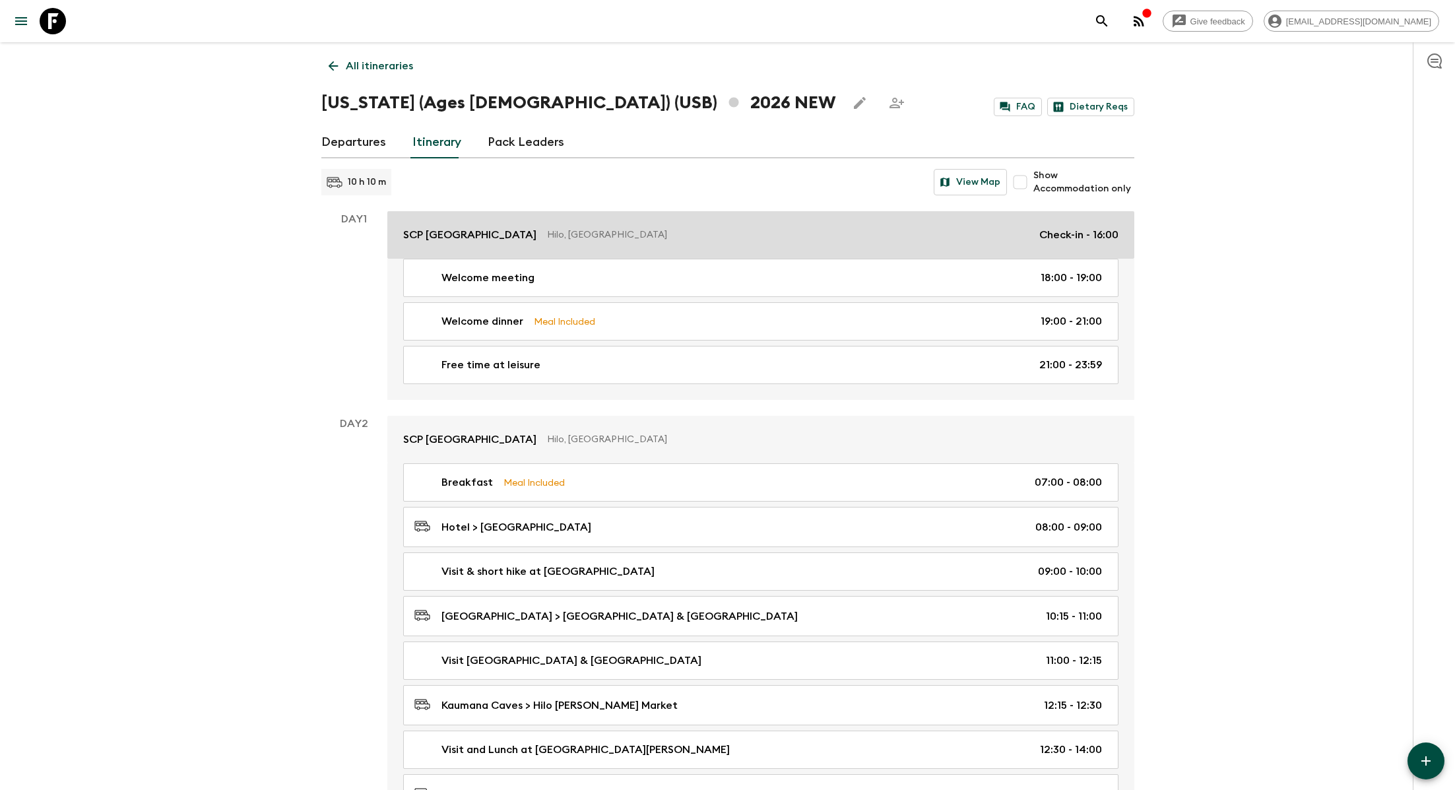
click at [579, 243] on link "SCP [GEOGRAPHIC_DATA], [GEOGRAPHIC_DATA] Check-in - 16:00" at bounding box center [760, 234] width 747 height 47
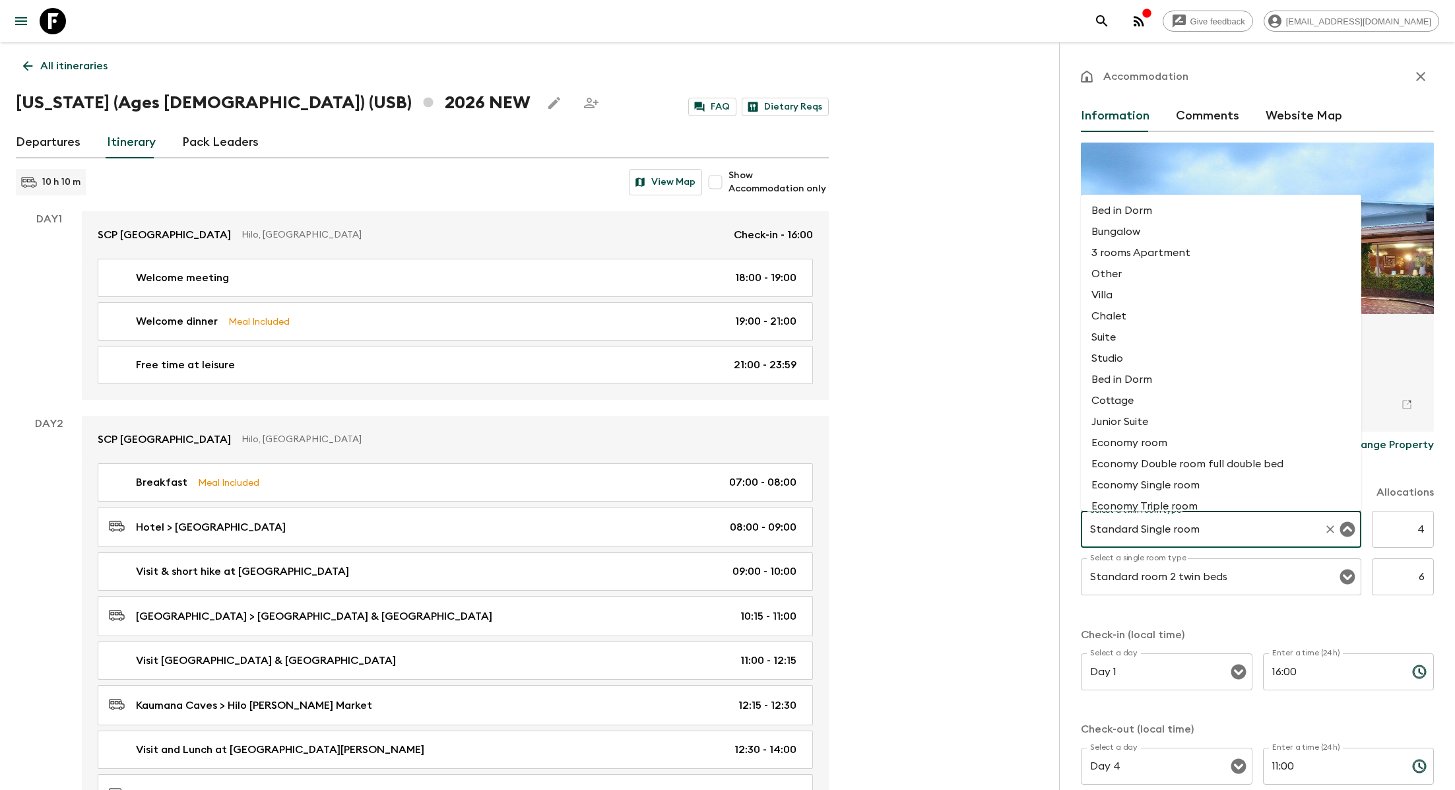
click at [795, 527] on input "Standard Single room" at bounding box center [1203, 529] width 232 height 25
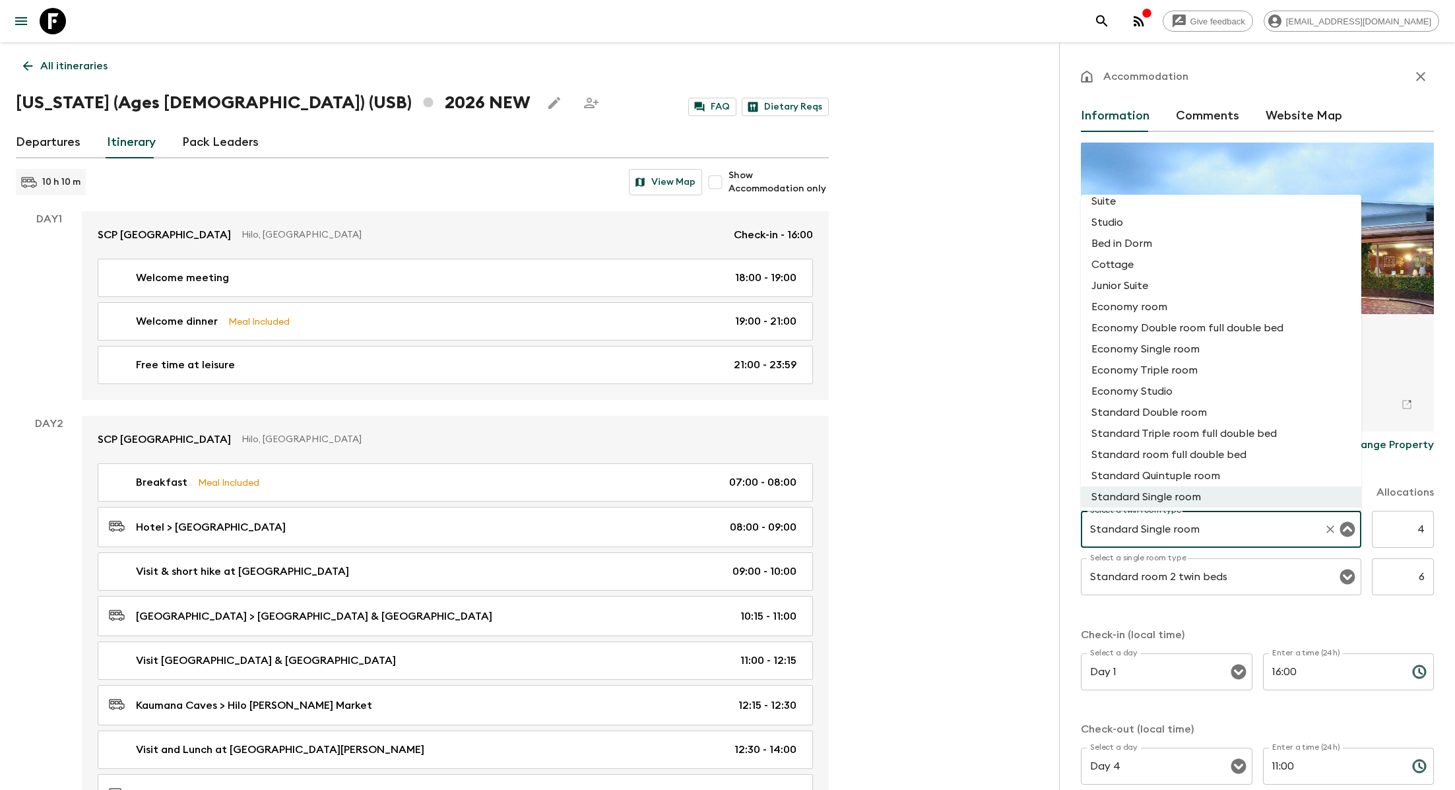
scroll to position [178, 0]
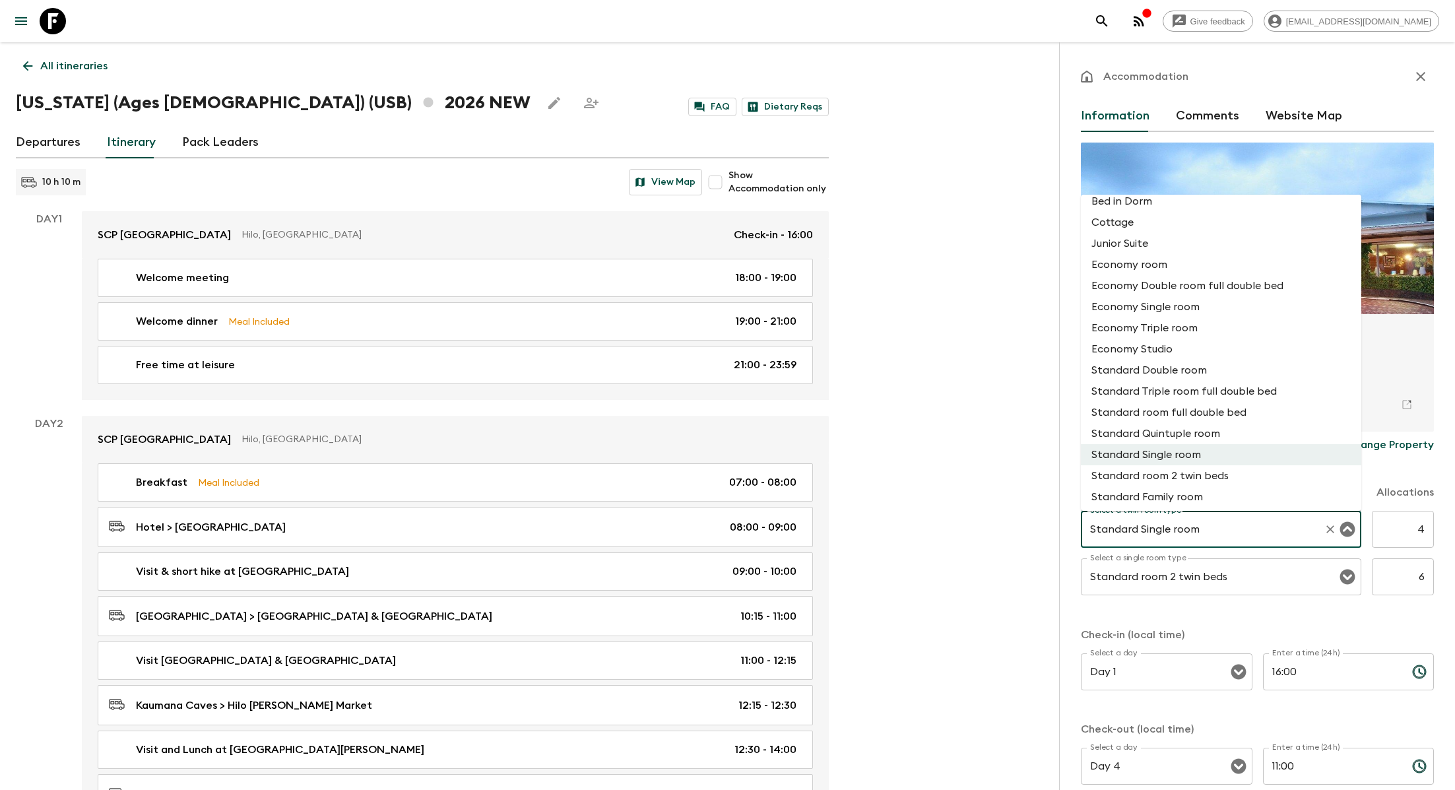
click at [795, 478] on li "Standard room 2 twin beds" at bounding box center [1221, 475] width 280 height 21
type input "Standard room 2 twin beds"
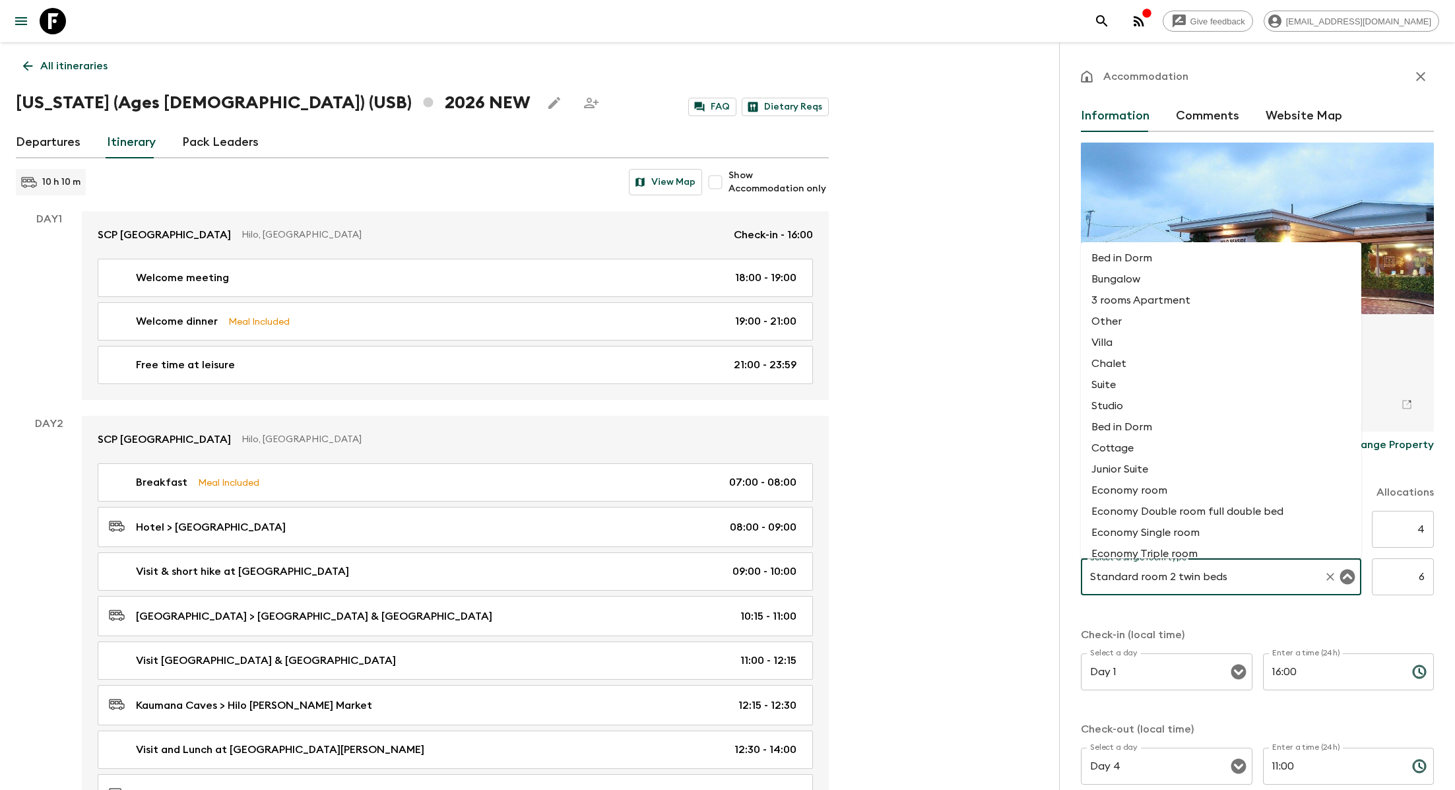
click at [795, 572] on input "Standard room 2 twin beds" at bounding box center [1203, 576] width 232 height 25
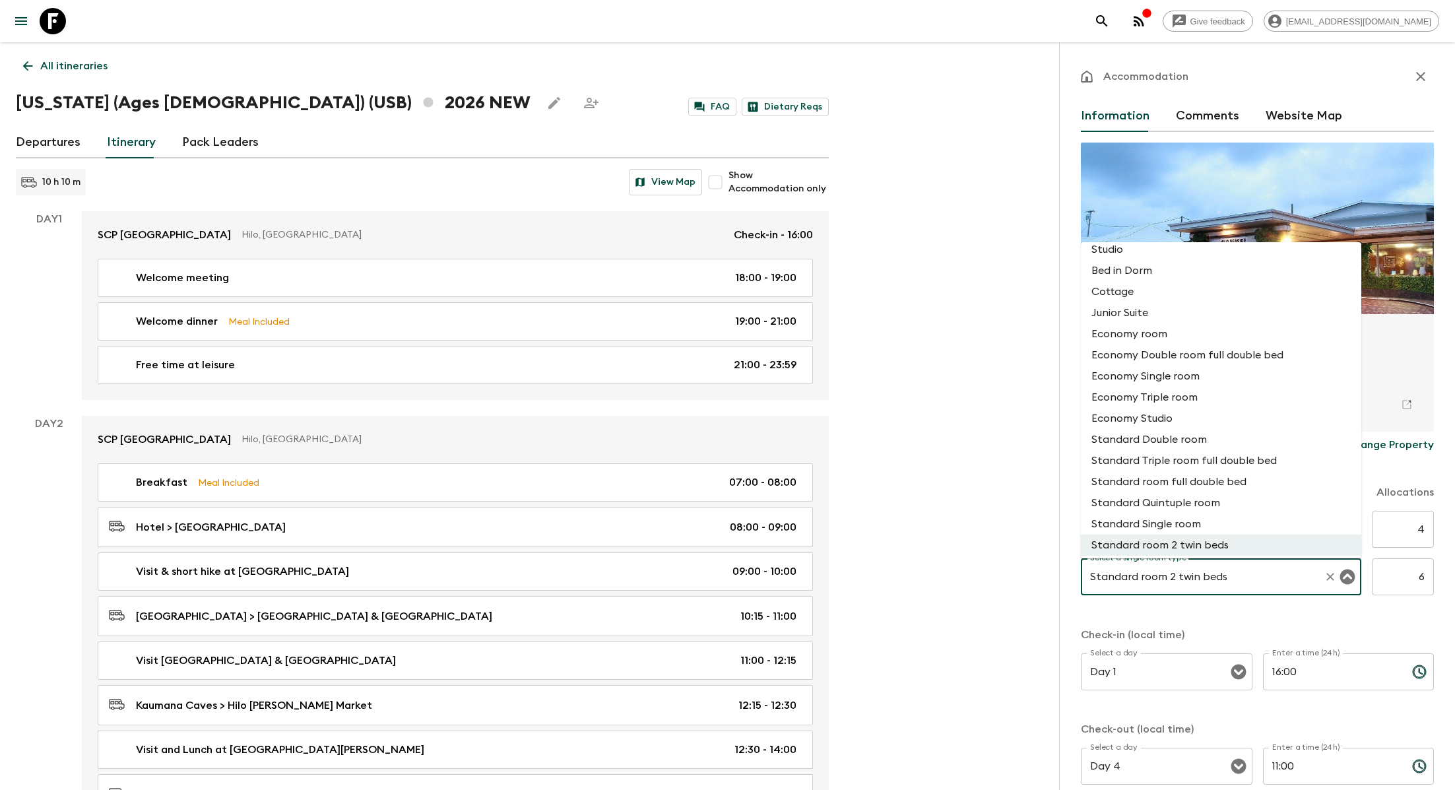
click at [795, 518] on li "Standard Single room" at bounding box center [1221, 523] width 280 height 21
type input "Standard Single room"
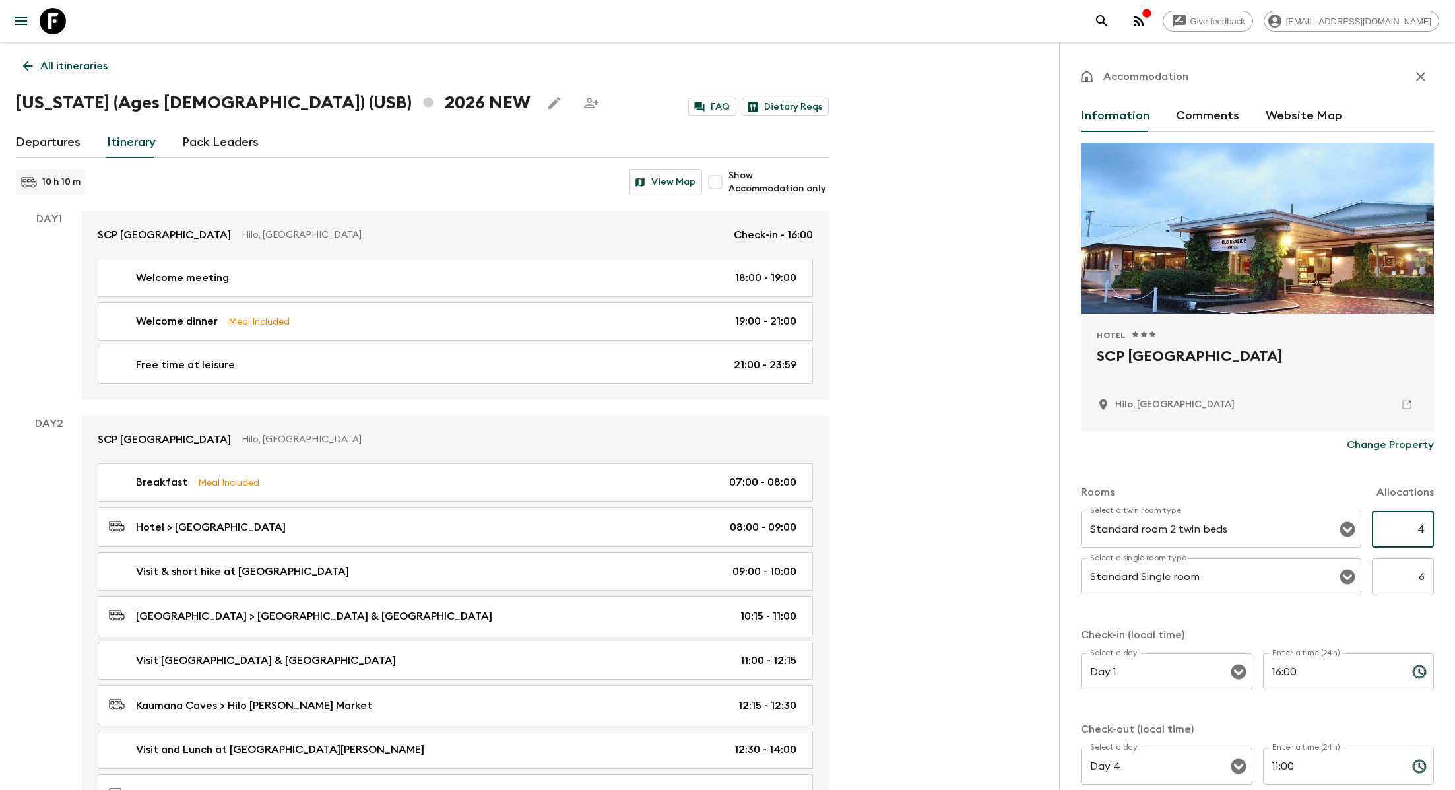
click at [795, 528] on input "4" at bounding box center [1402, 529] width 62 height 37
type input "6"
click at [795, 578] on input "6" at bounding box center [1402, 576] width 62 height 37
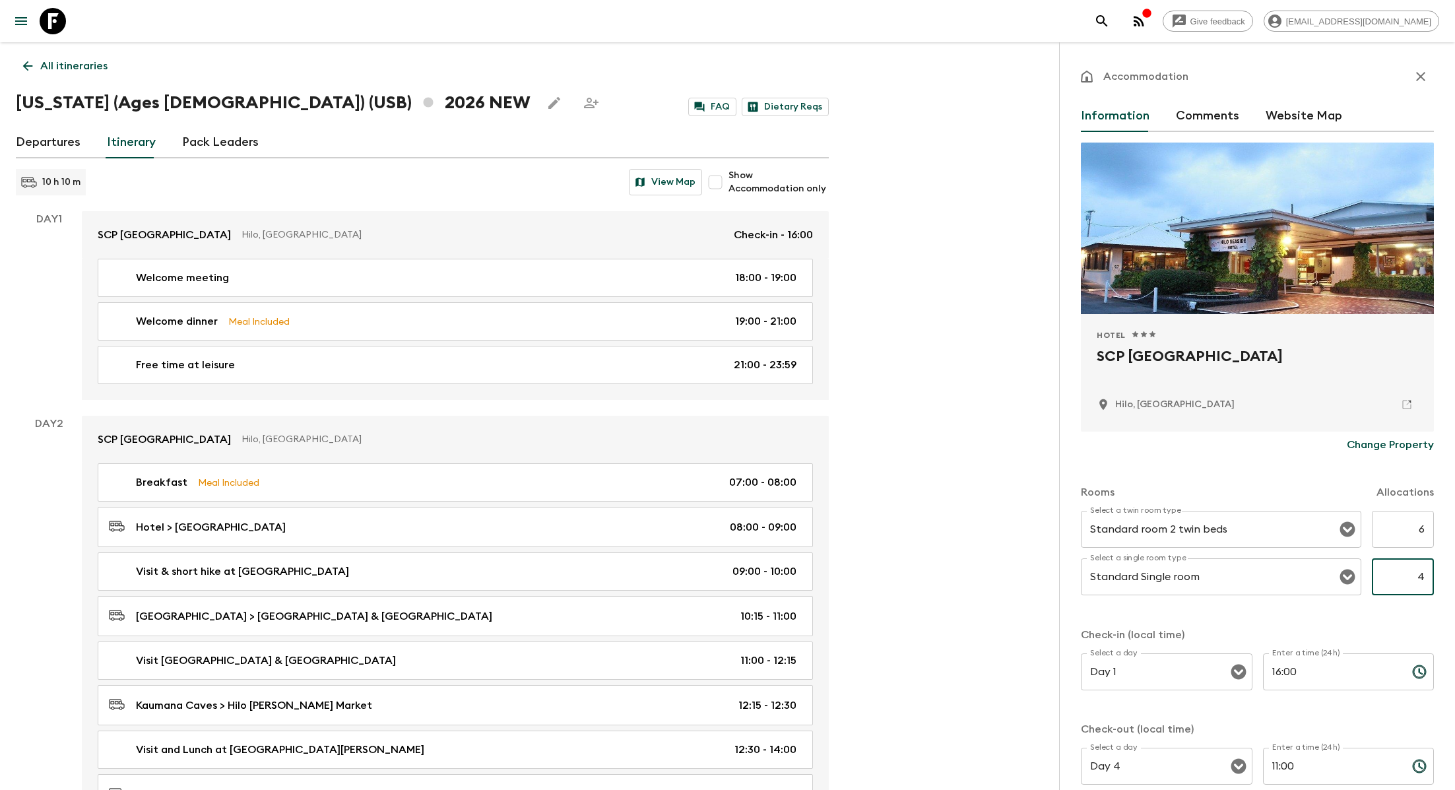
scroll to position [202, 0]
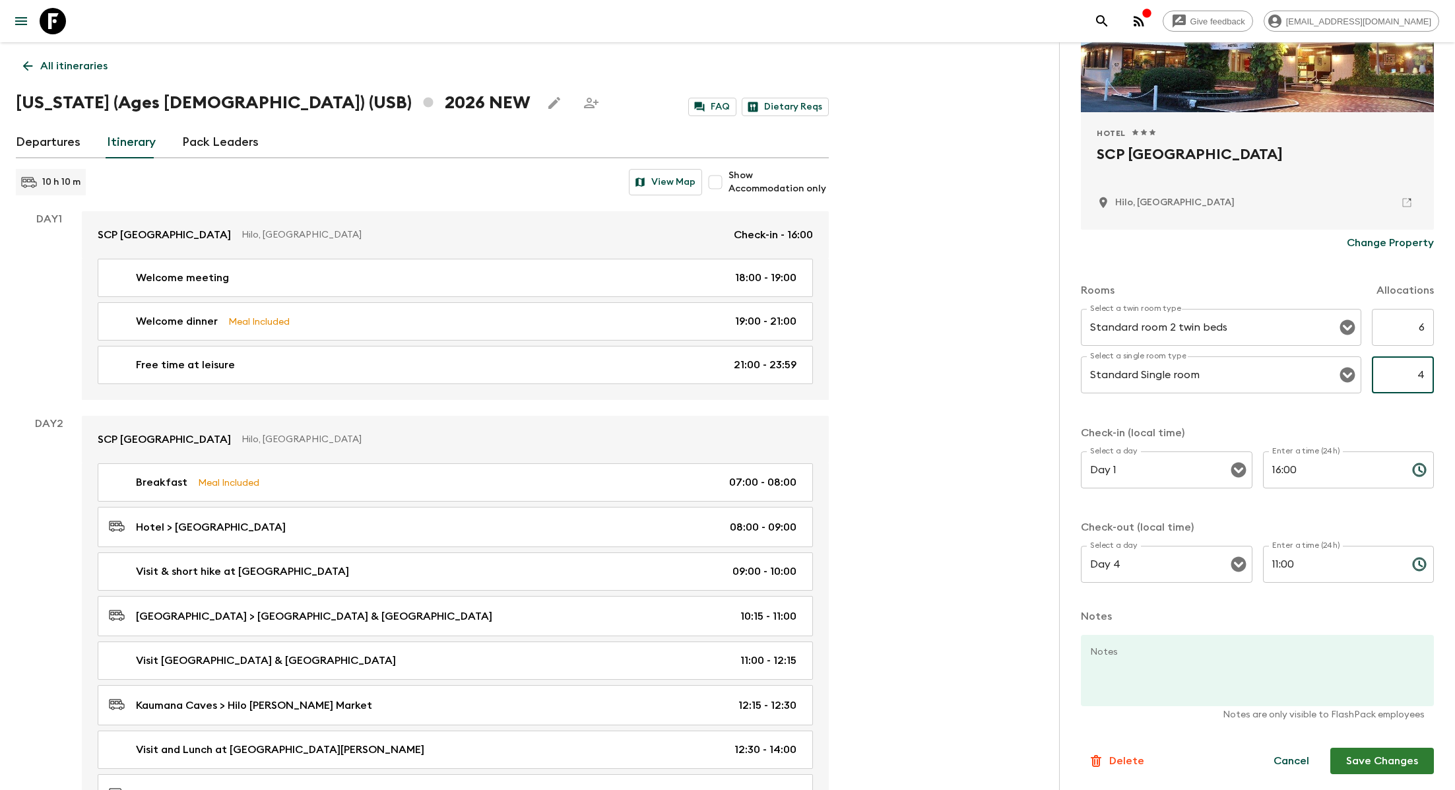
type input "4"
click at [795, 732] on button "Save Changes" at bounding box center [1382, 760] width 104 height 26
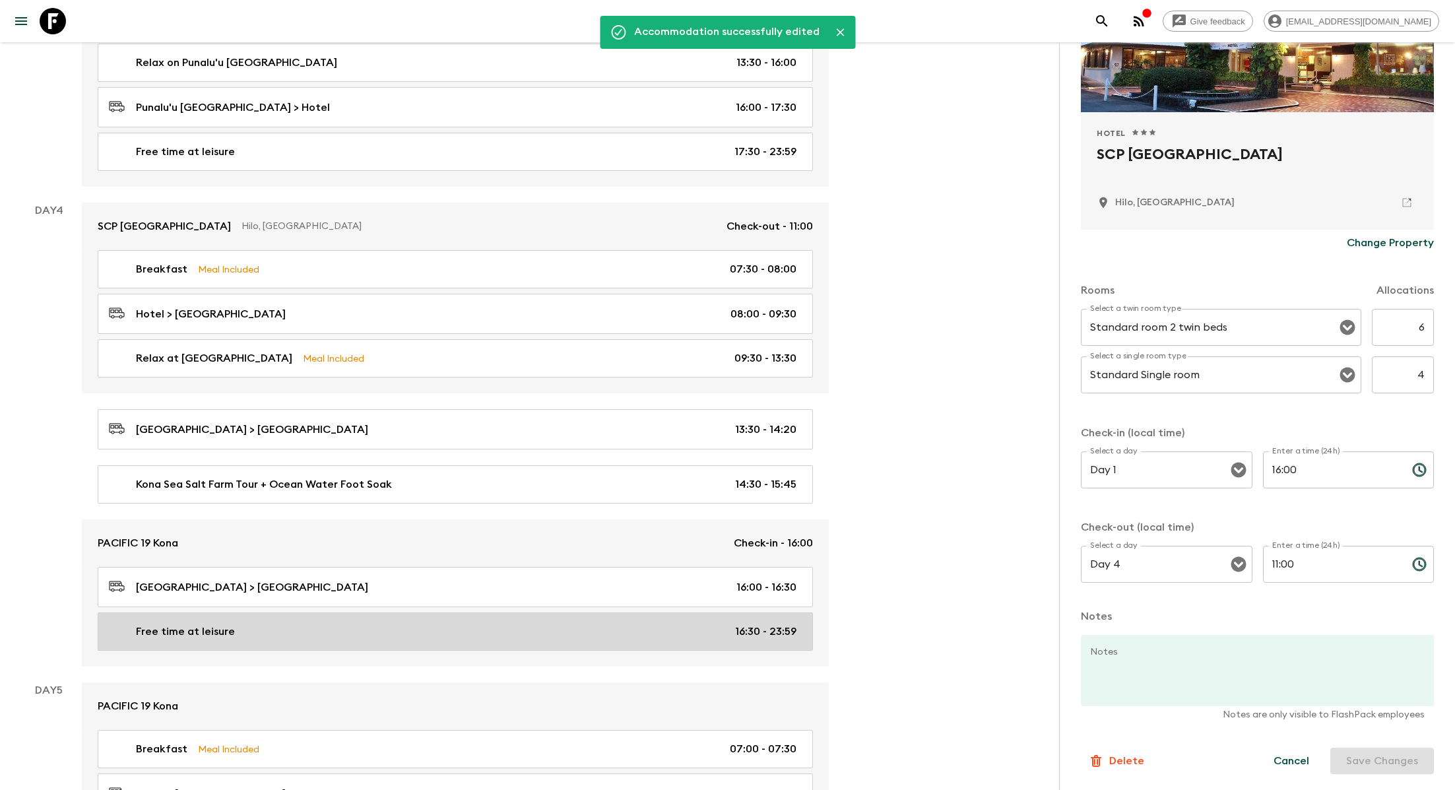
scroll to position [1206, 0]
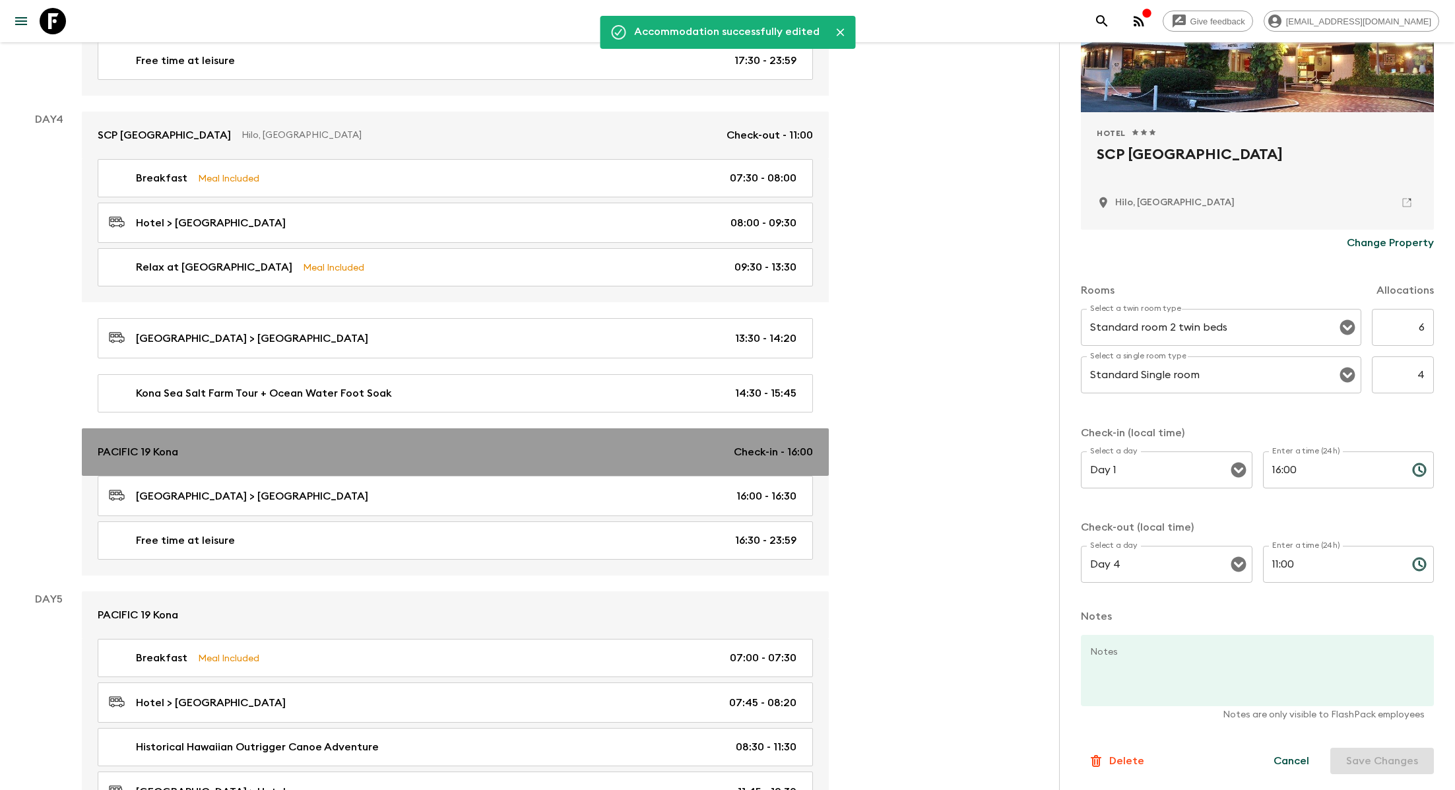
click at [286, 446] on div "PACIFIC 19 Kona Check-in - 16:00" at bounding box center [455, 452] width 715 height 16
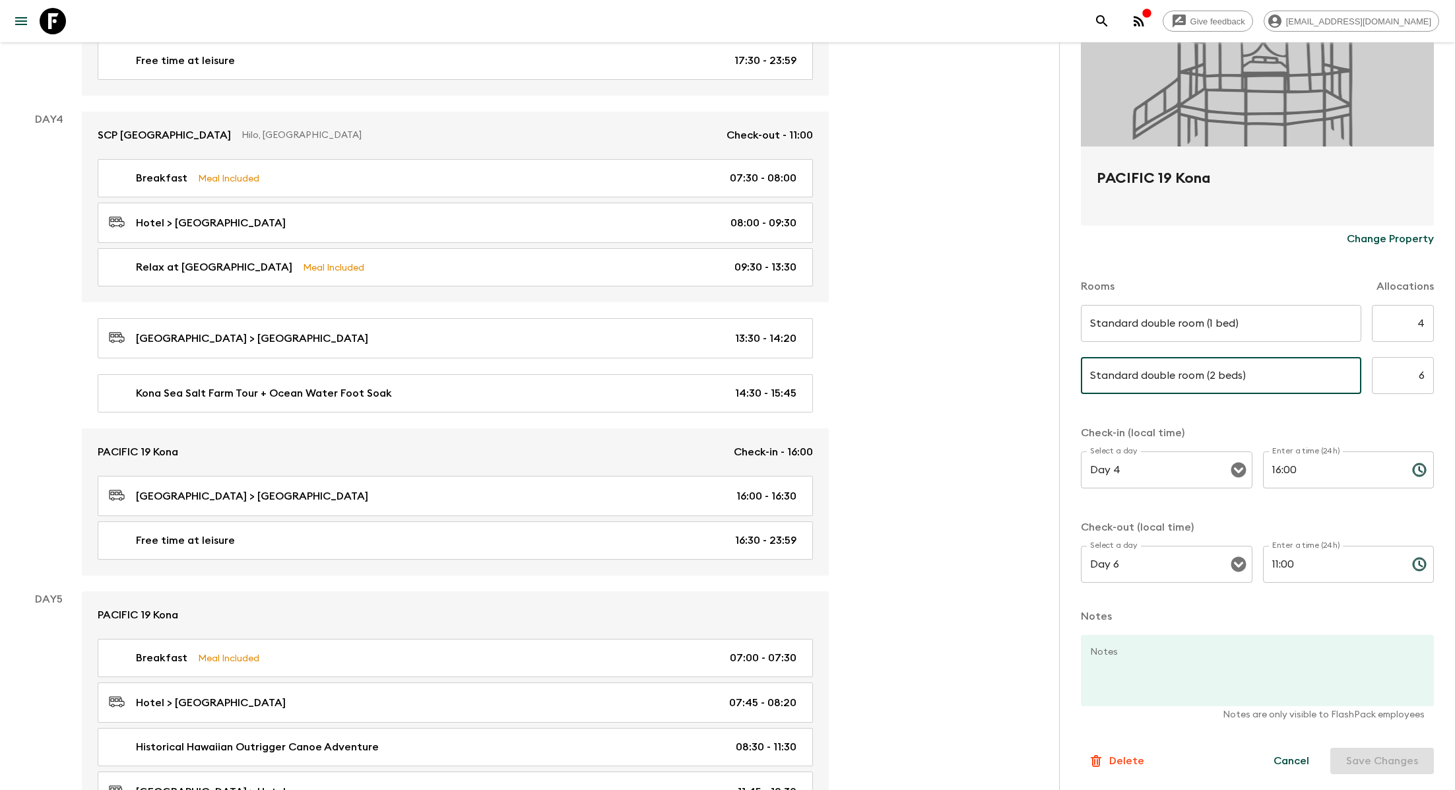
click at [795, 373] on input "Standard double room (2 beds)" at bounding box center [1221, 375] width 280 height 37
click at [795, 315] on input "Standard double room (1 bed)" at bounding box center [1221, 323] width 280 height 37
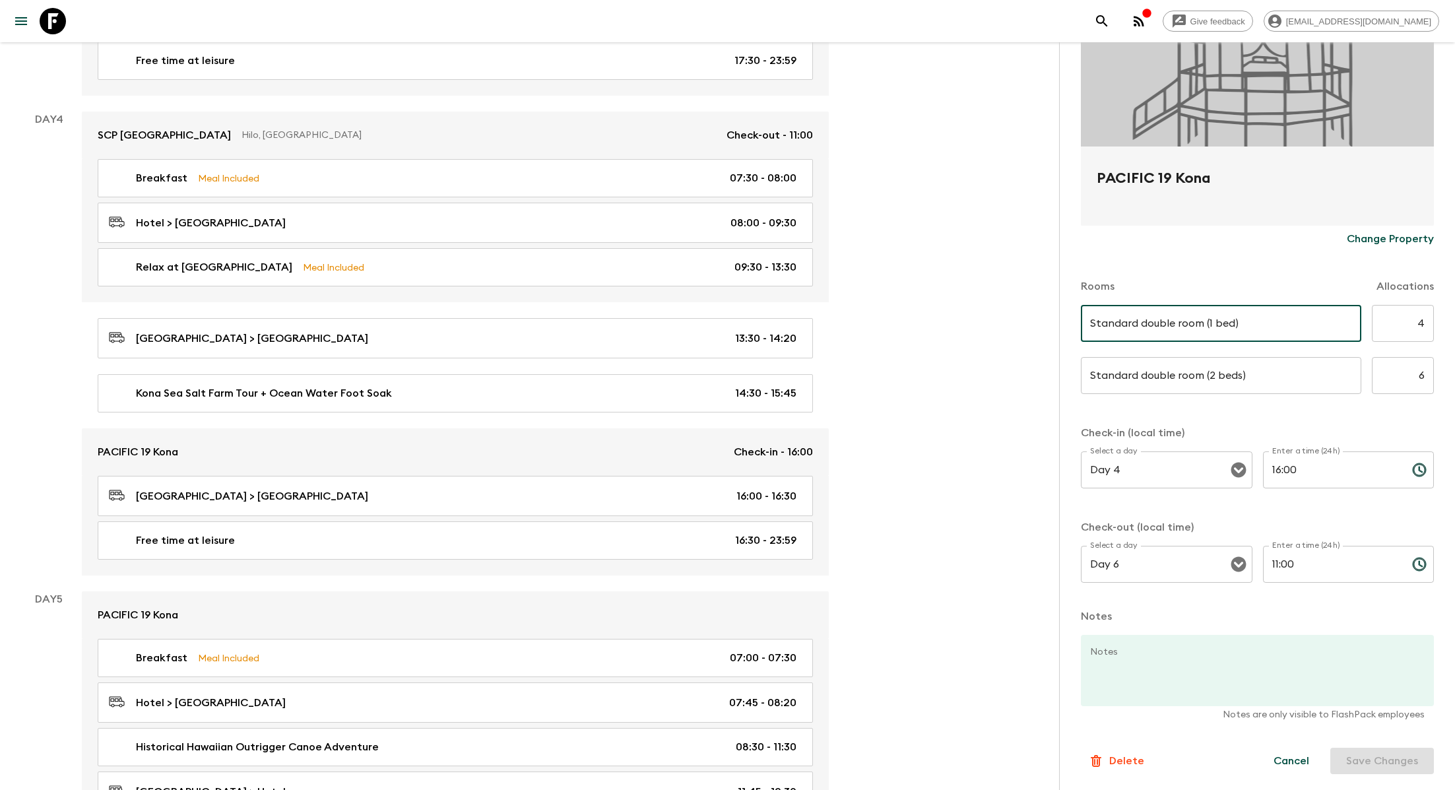
click at [795, 315] on input "Standard double room (1 bed)" at bounding box center [1221, 323] width 280 height 37
paste input "Standard double room (2 beds"
type input "Standard double room (2 beds)"
click at [795, 375] on input "Standard double room (2 beds)" at bounding box center [1221, 375] width 280 height 37
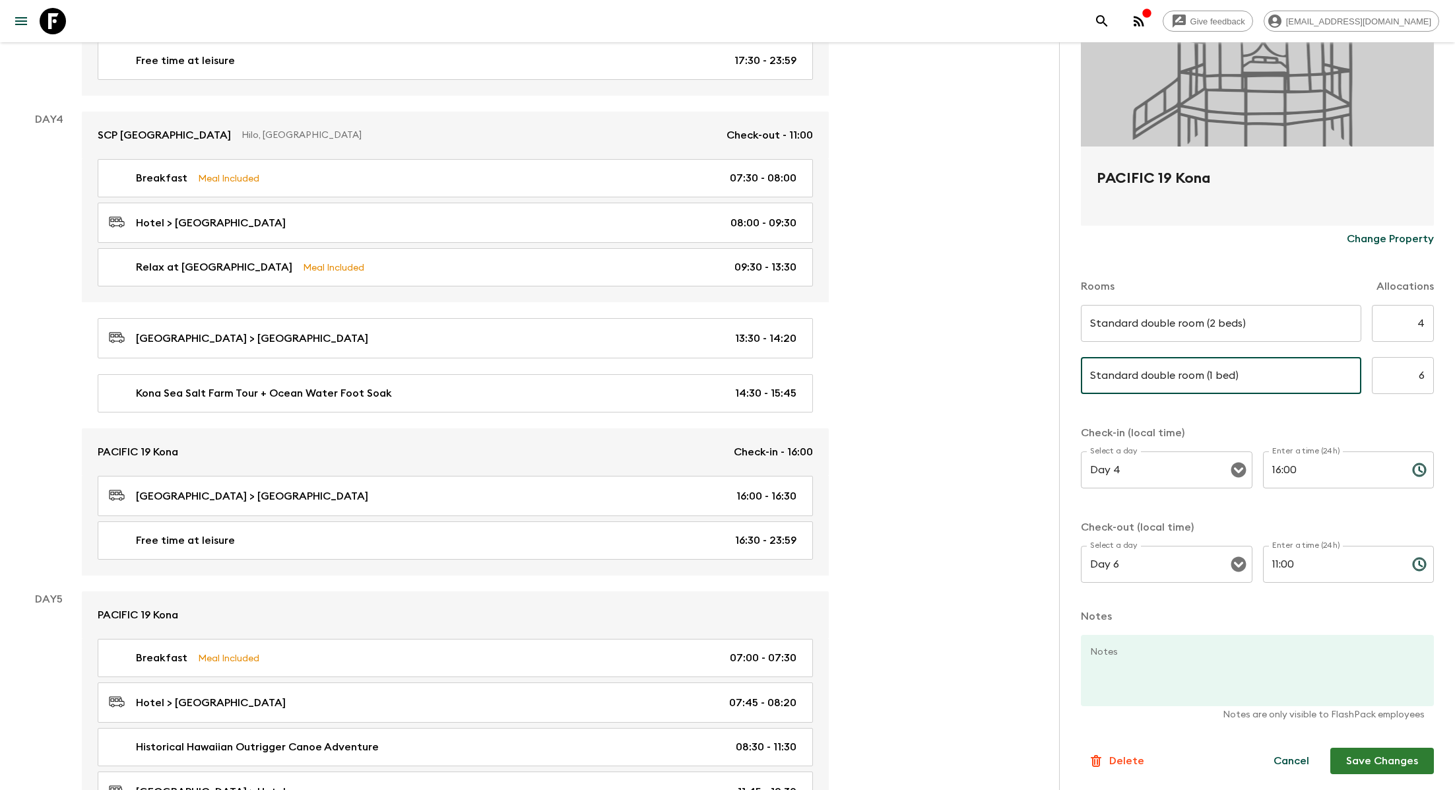
type input "Standard double room (1 bed)"
click at [795, 377] on input "6" at bounding box center [1402, 375] width 62 height 37
type input "4"
click at [795, 332] on input "4" at bounding box center [1402, 323] width 62 height 37
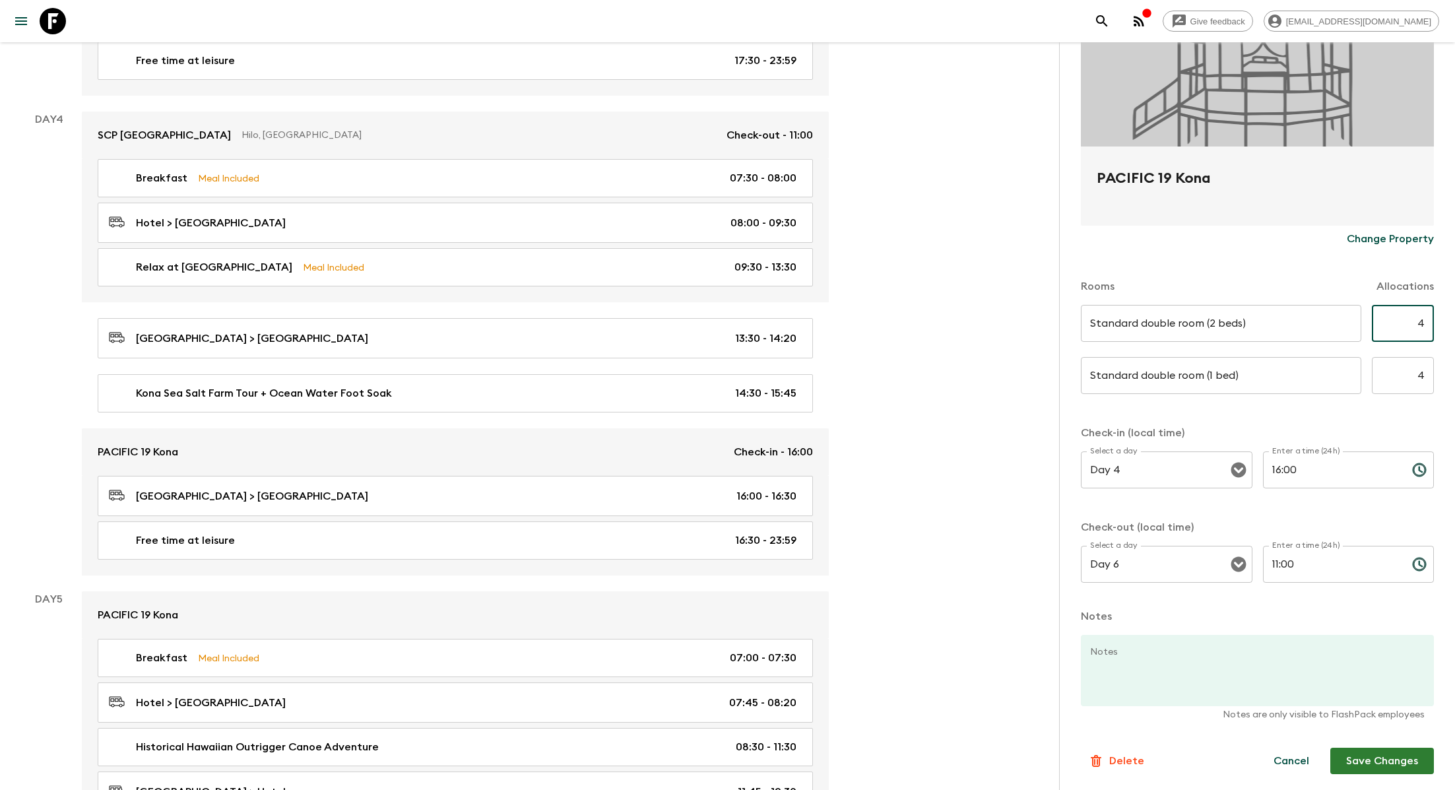
click at [795, 332] on input "4" at bounding box center [1402, 323] width 62 height 37
type input "6"
click at [795, 732] on button "Save Changes" at bounding box center [1382, 760] width 104 height 26
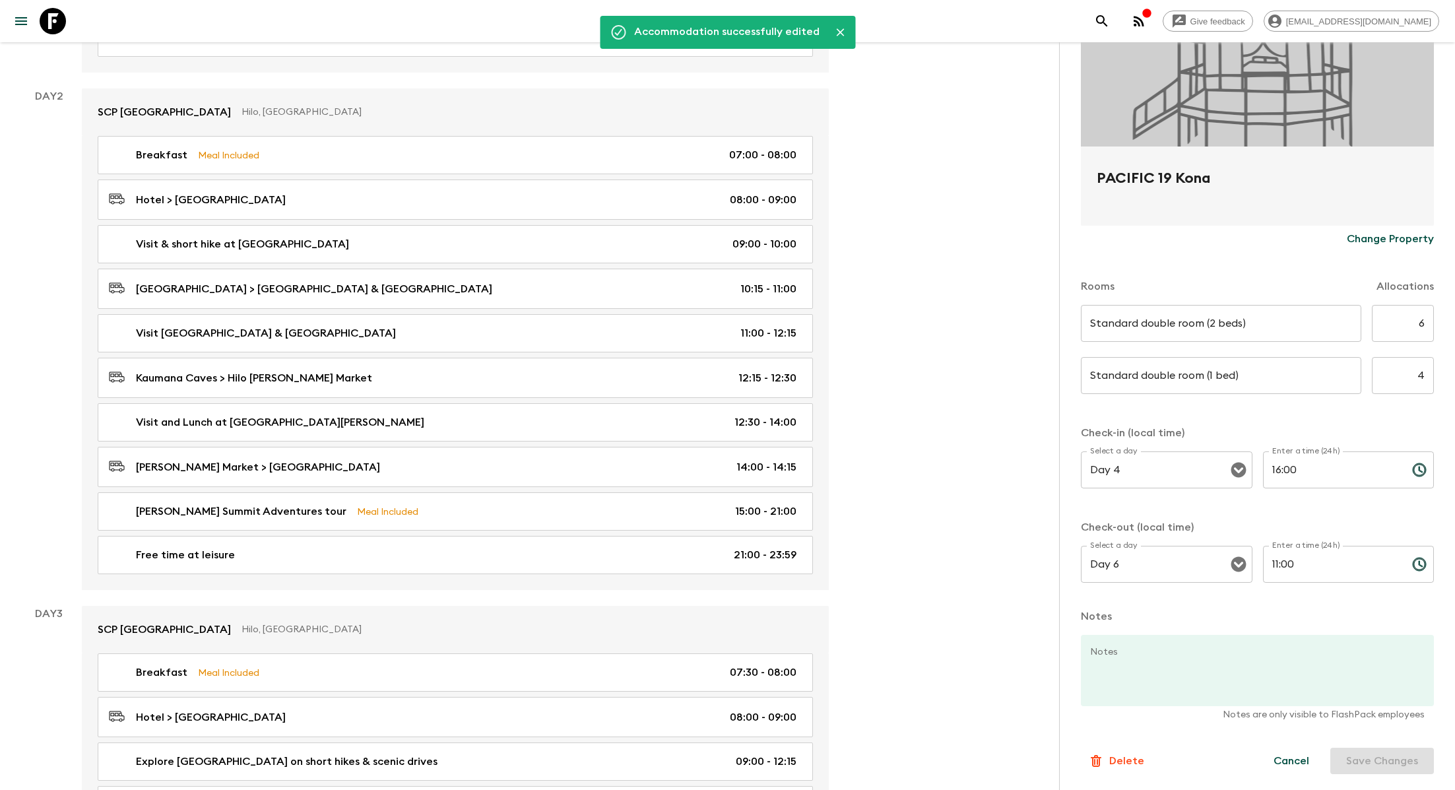
scroll to position [0, 0]
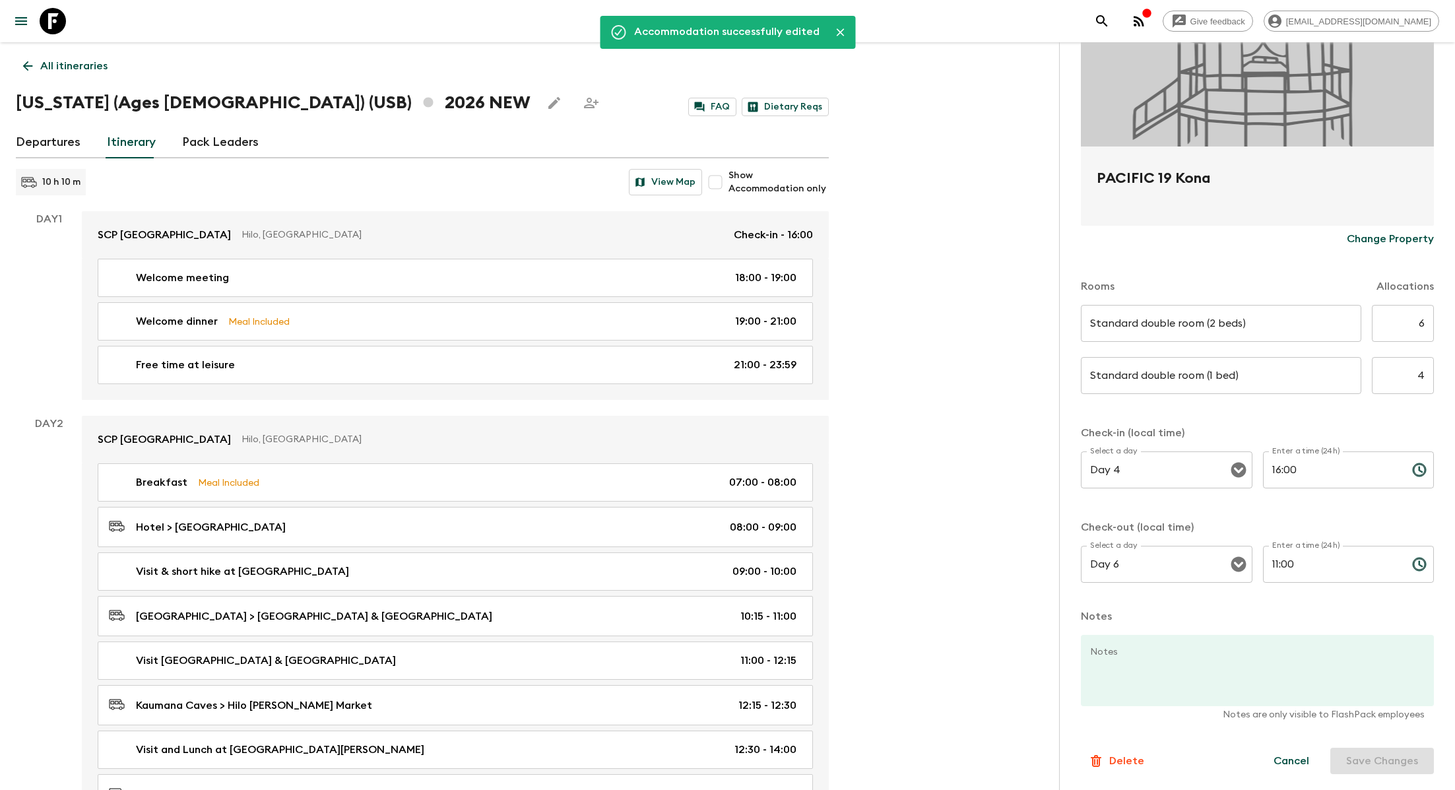
click at [90, 59] on p "All itineraries" at bounding box center [73, 66] width 67 height 16
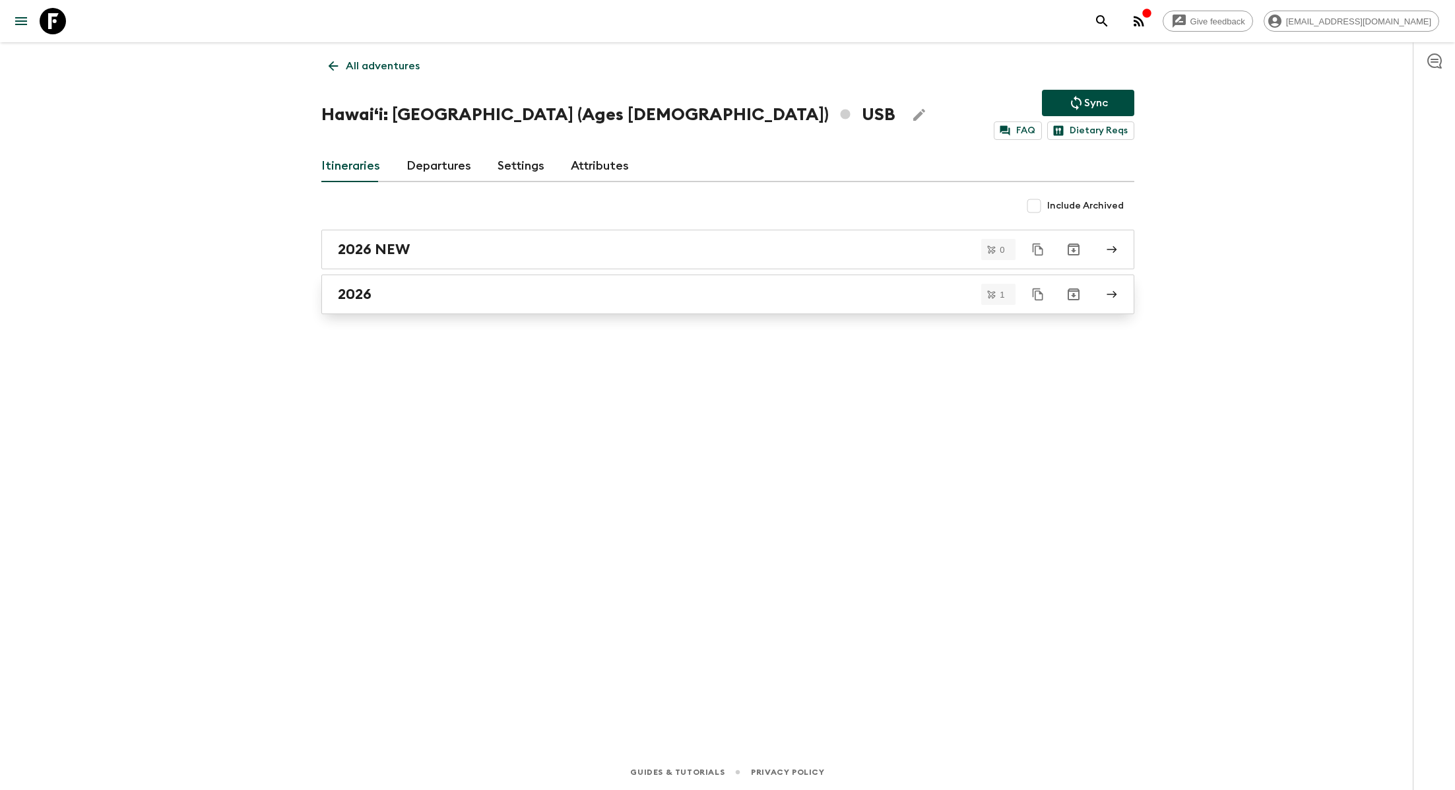
click at [794, 289] on div "2026" at bounding box center [715, 294] width 755 height 17
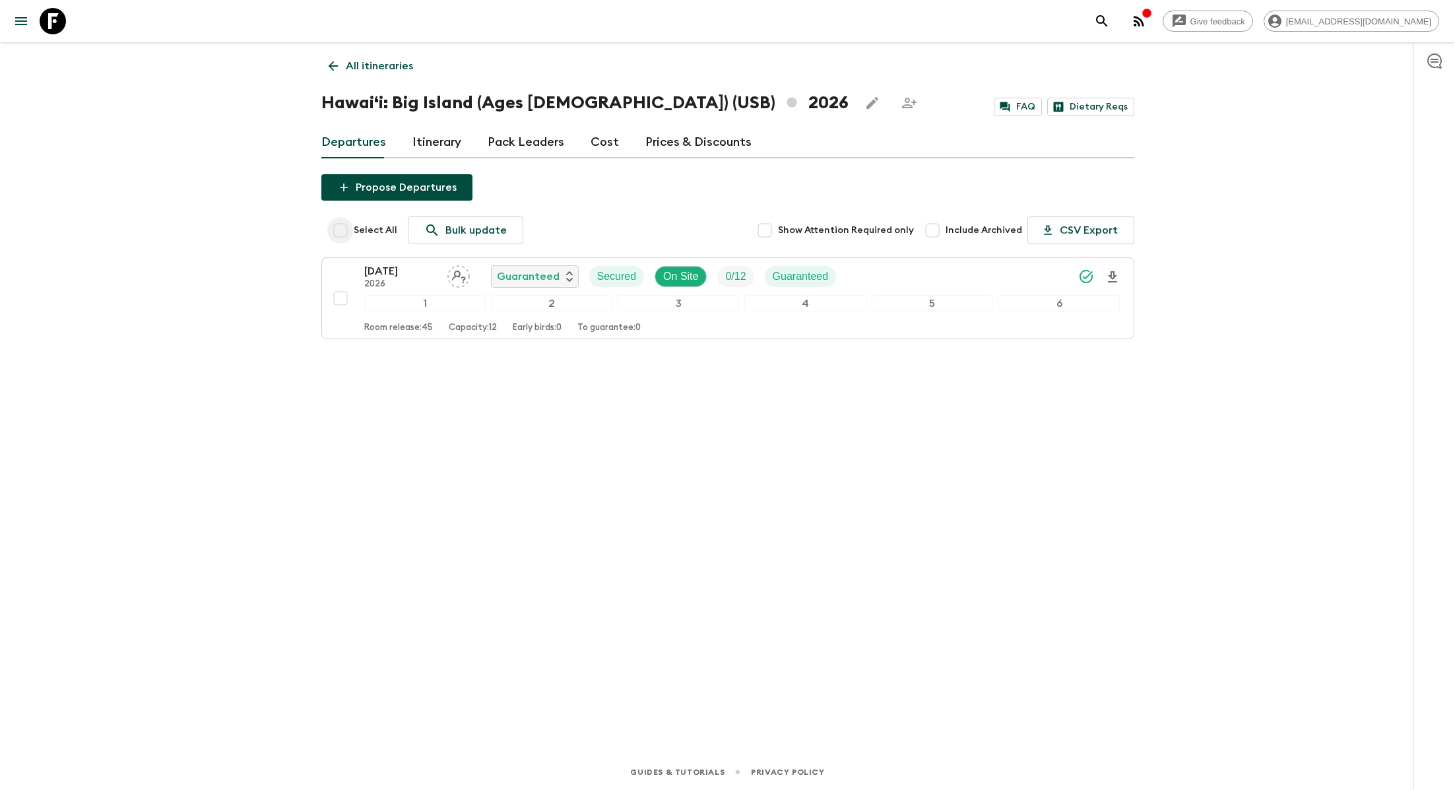
click at [332, 232] on input "Select All" at bounding box center [340, 230] width 26 height 26
checkbox input "true"
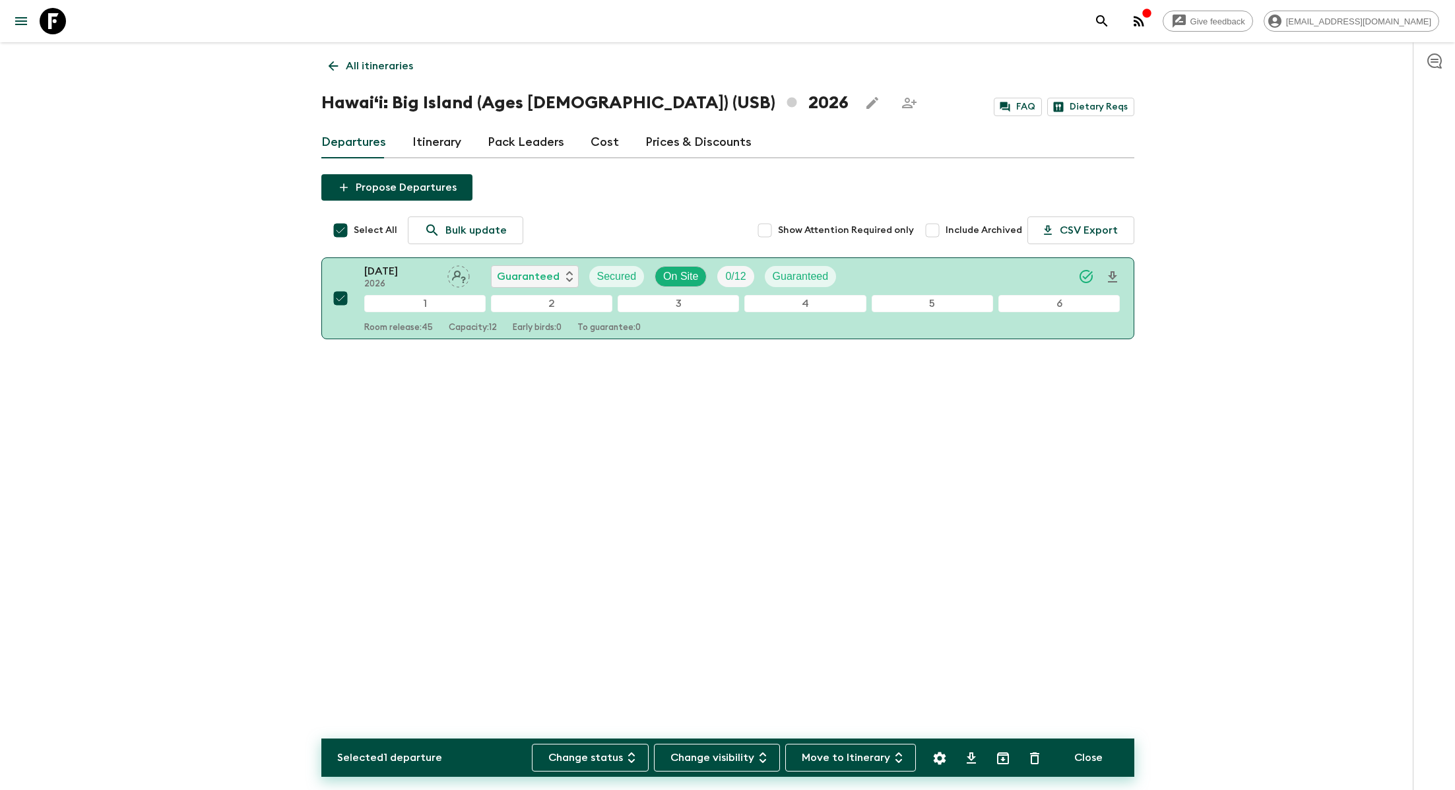
click at [795, 732] on div "Selected 1 departure Change status Change visibility Move to Itinerary Close" at bounding box center [727, 757] width 813 height 38
click at [795, 732] on button "Move to Itinerary" at bounding box center [850, 757] width 131 height 28
click at [795, 704] on li "2026 NEW" at bounding box center [824, 707] width 73 height 21
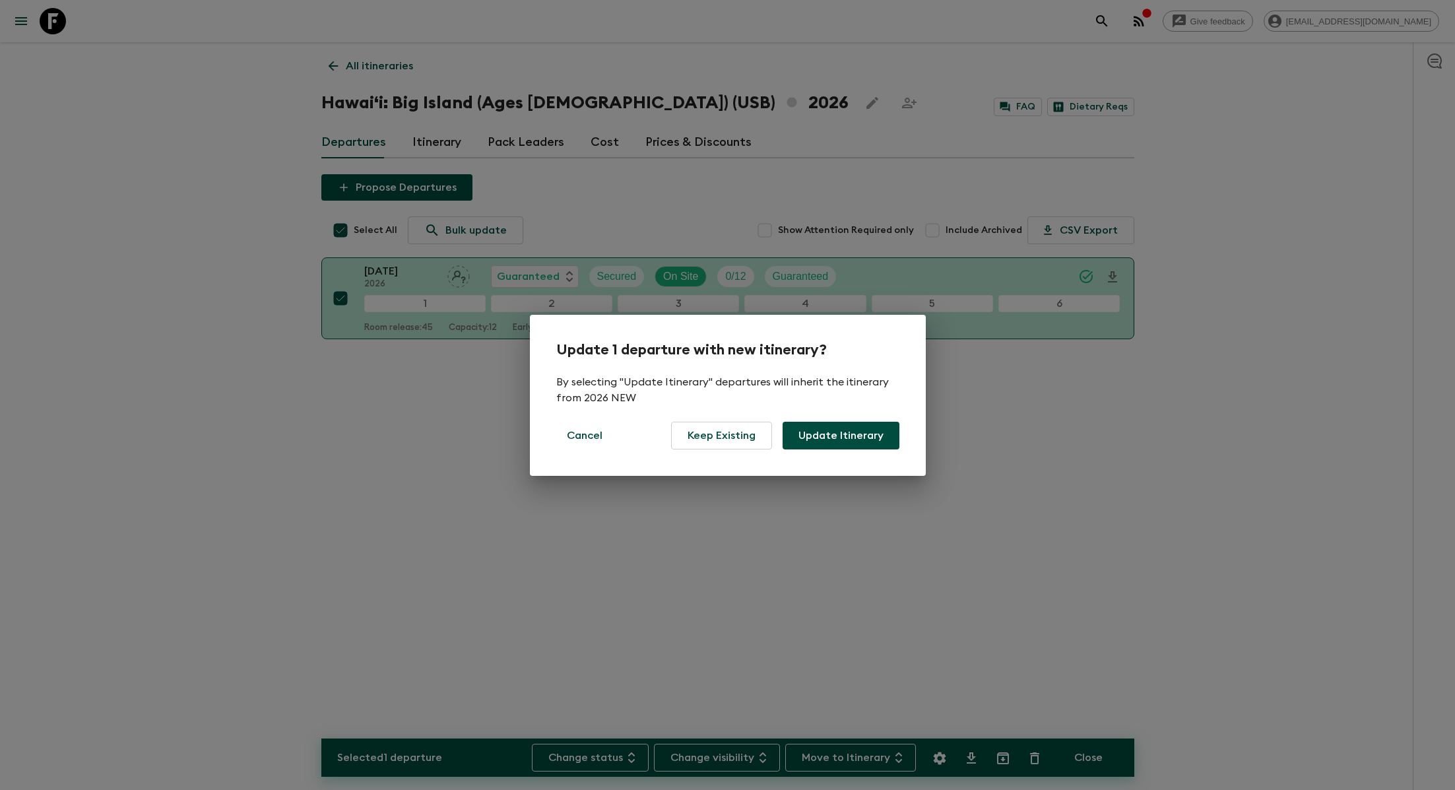
click at [795, 442] on button "Update Itinerary" at bounding box center [840, 436] width 117 height 28
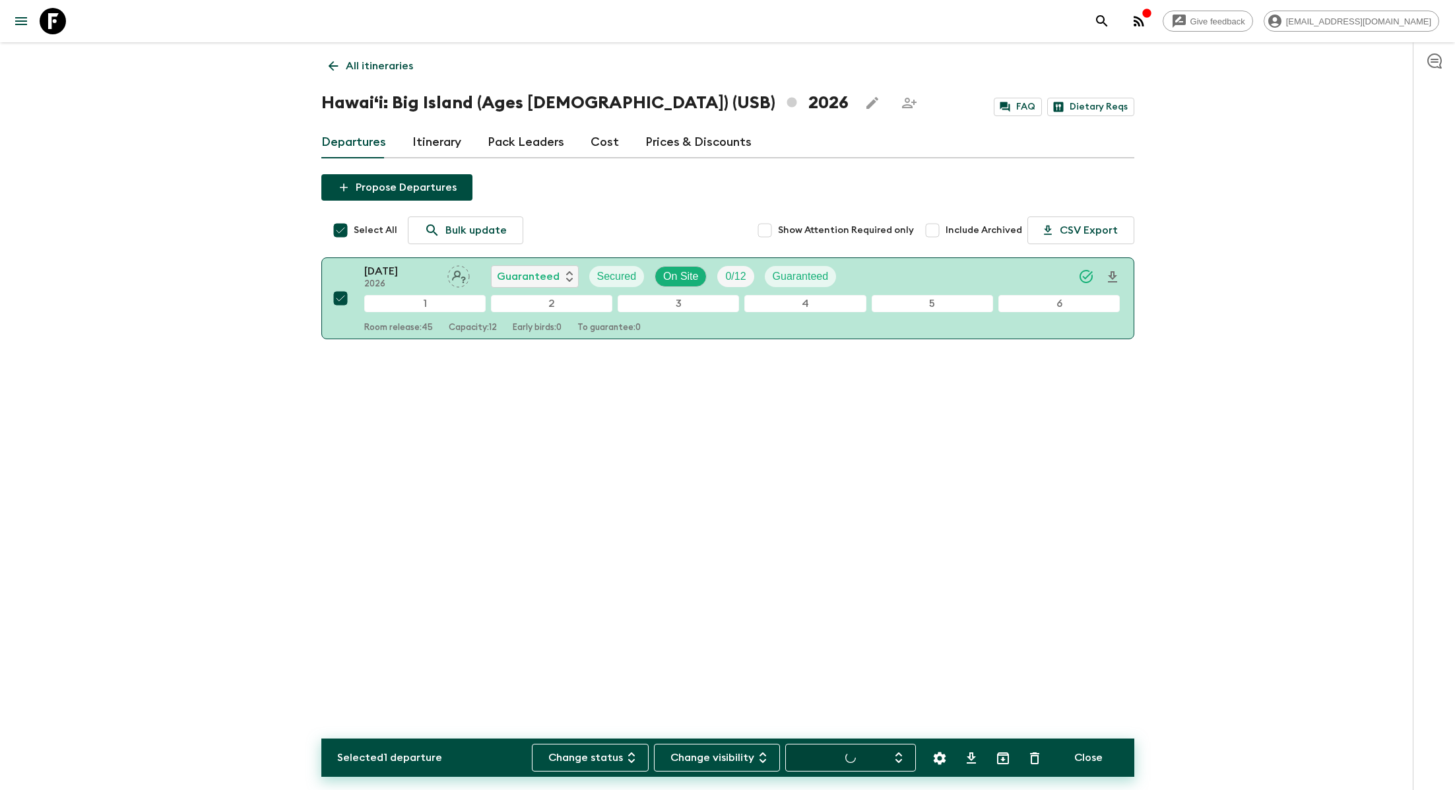
checkbox input "false"
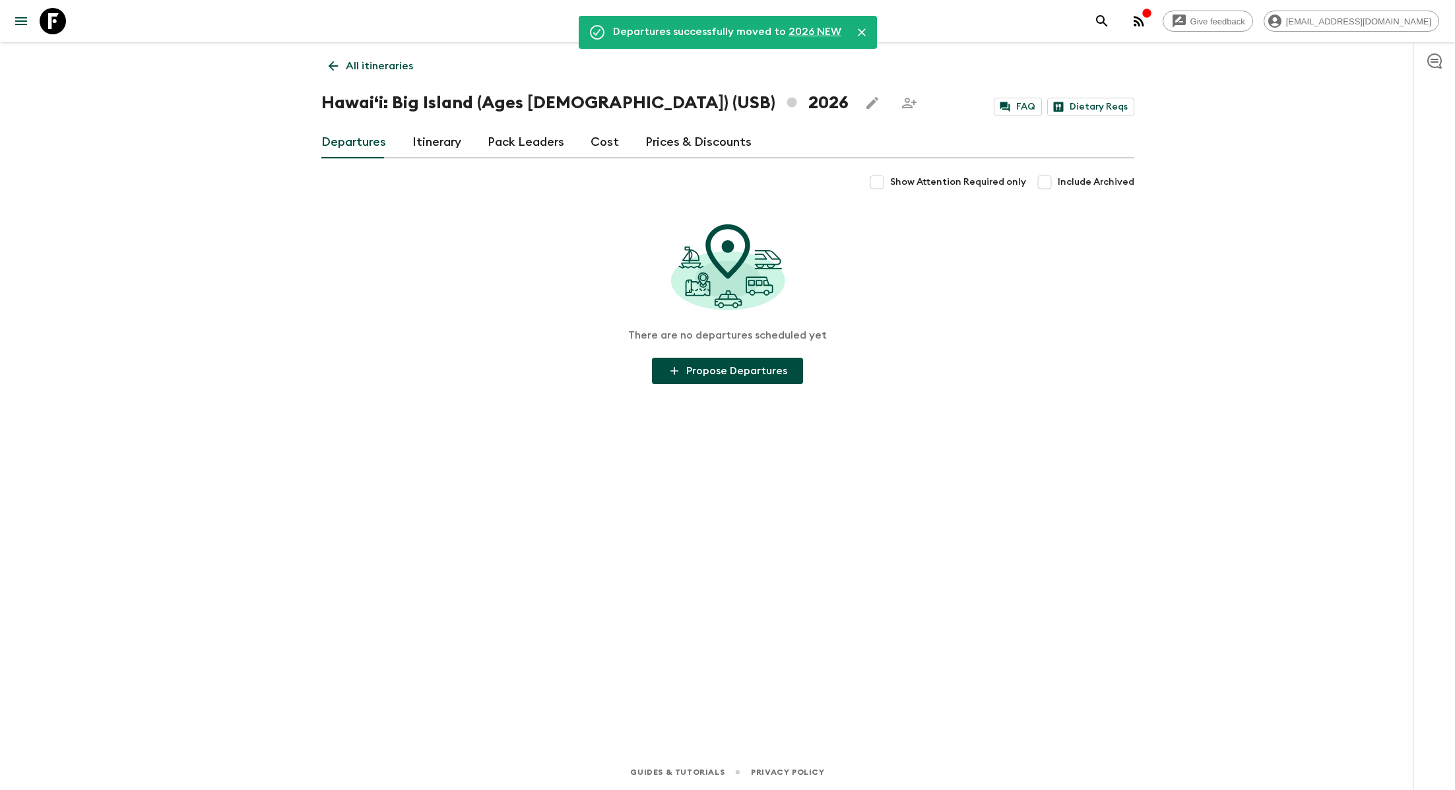
click at [359, 71] on p "All itineraries" at bounding box center [379, 66] width 67 height 16
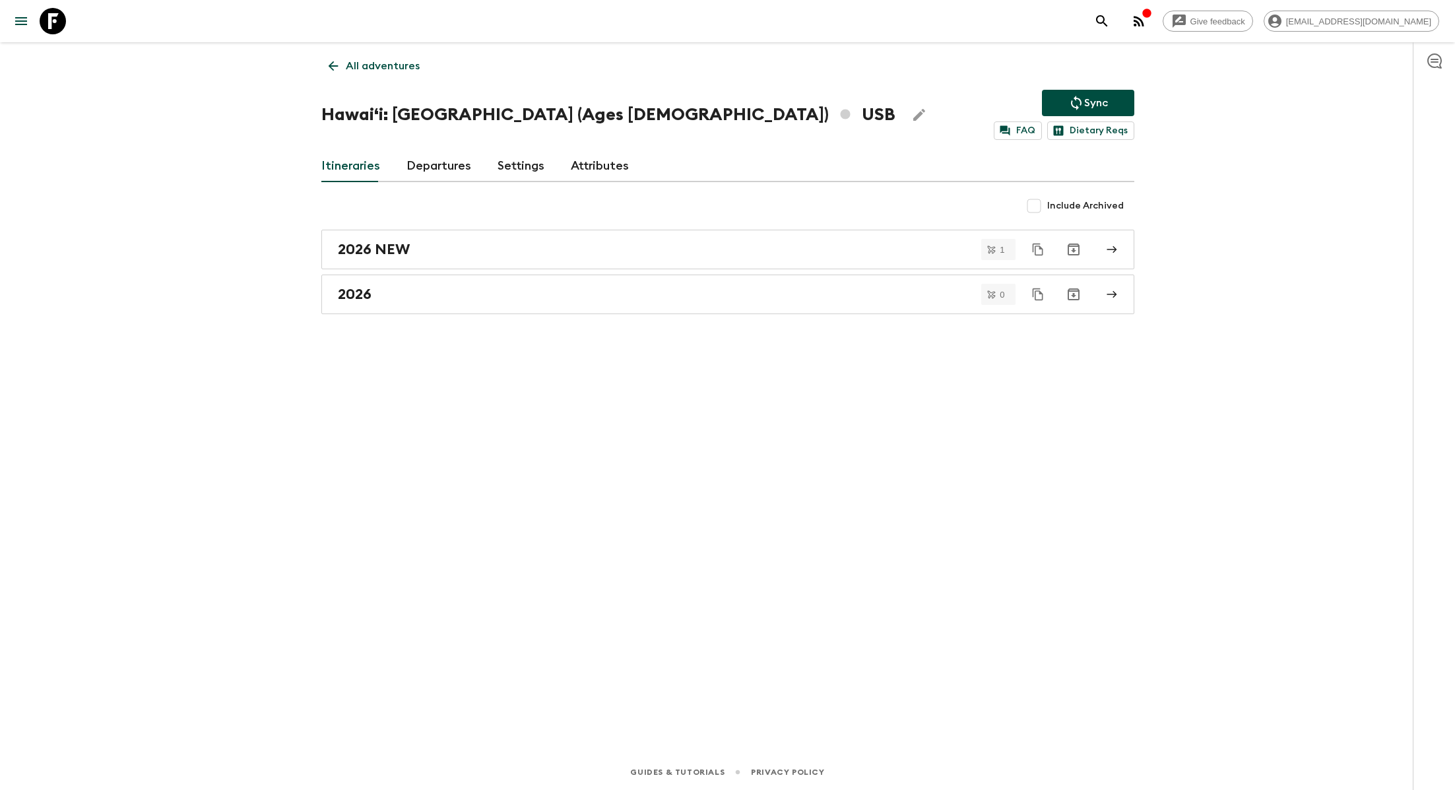
click at [491, 313] on div "All adventures Hawaiʻi: Big Island (Ages [DEMOGRAPHIC_DATA]) USB Sync FAQ Dieta…" at bounding box center [727, 379] width 844 height 675
click at [491, 296] on div "2026" at bounding box center [715, 294] width 755 height 17
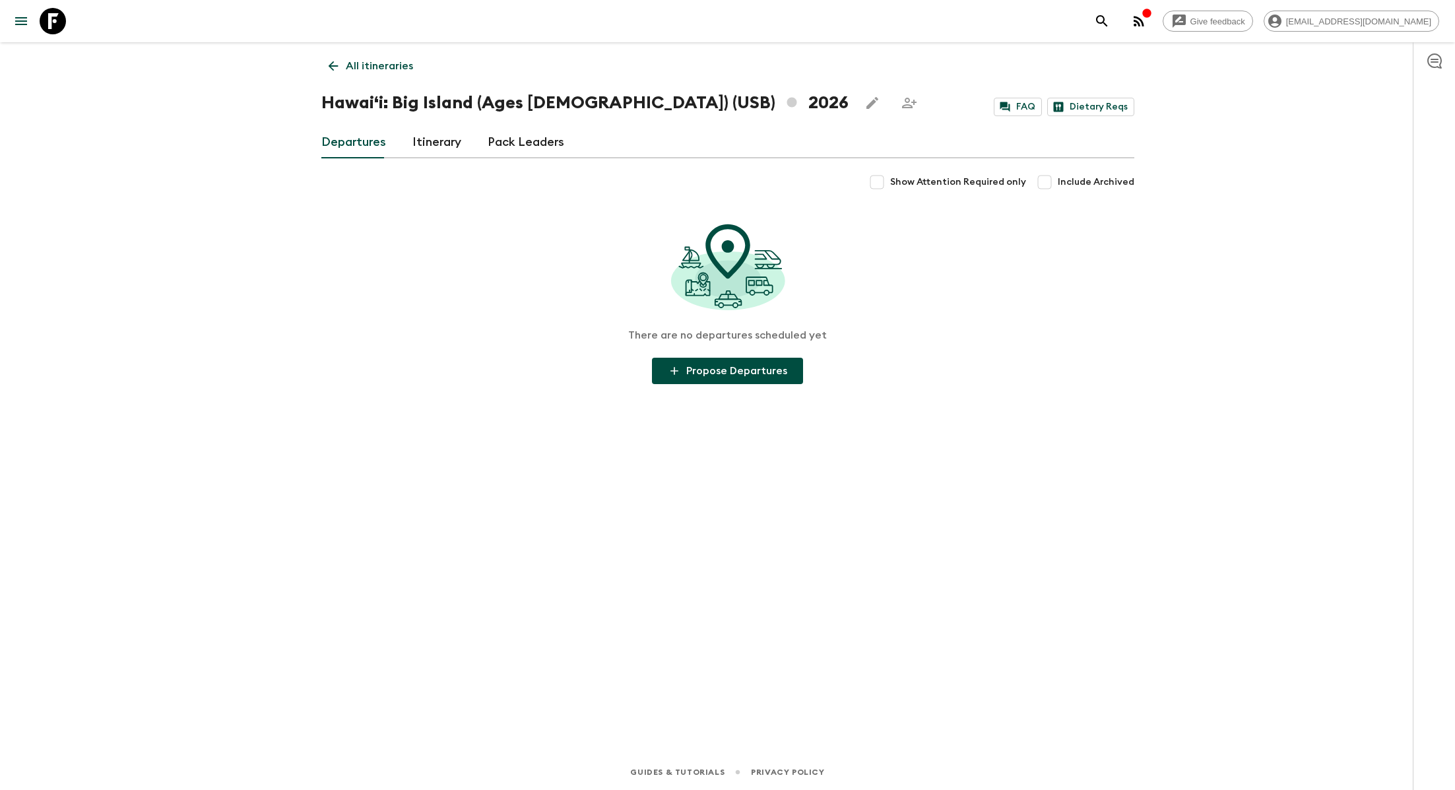
click at [795, 102] on icon "Edit this itinerary" at bounding box center [872, 103] width 16 height 16
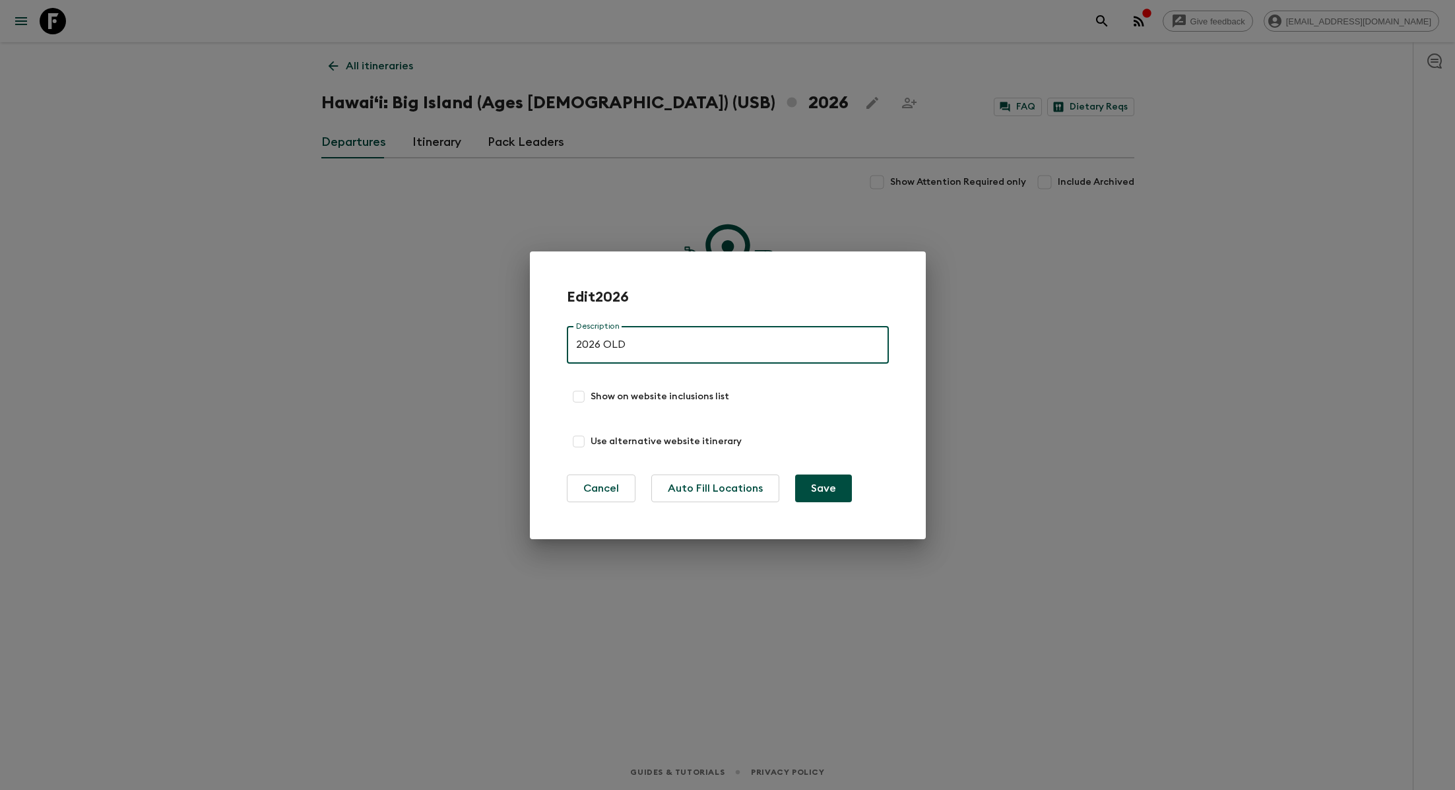
type input "2026 OLD"
click at [795, 491] on button "Save" at bounding box center [823, 488] width 57 height 28
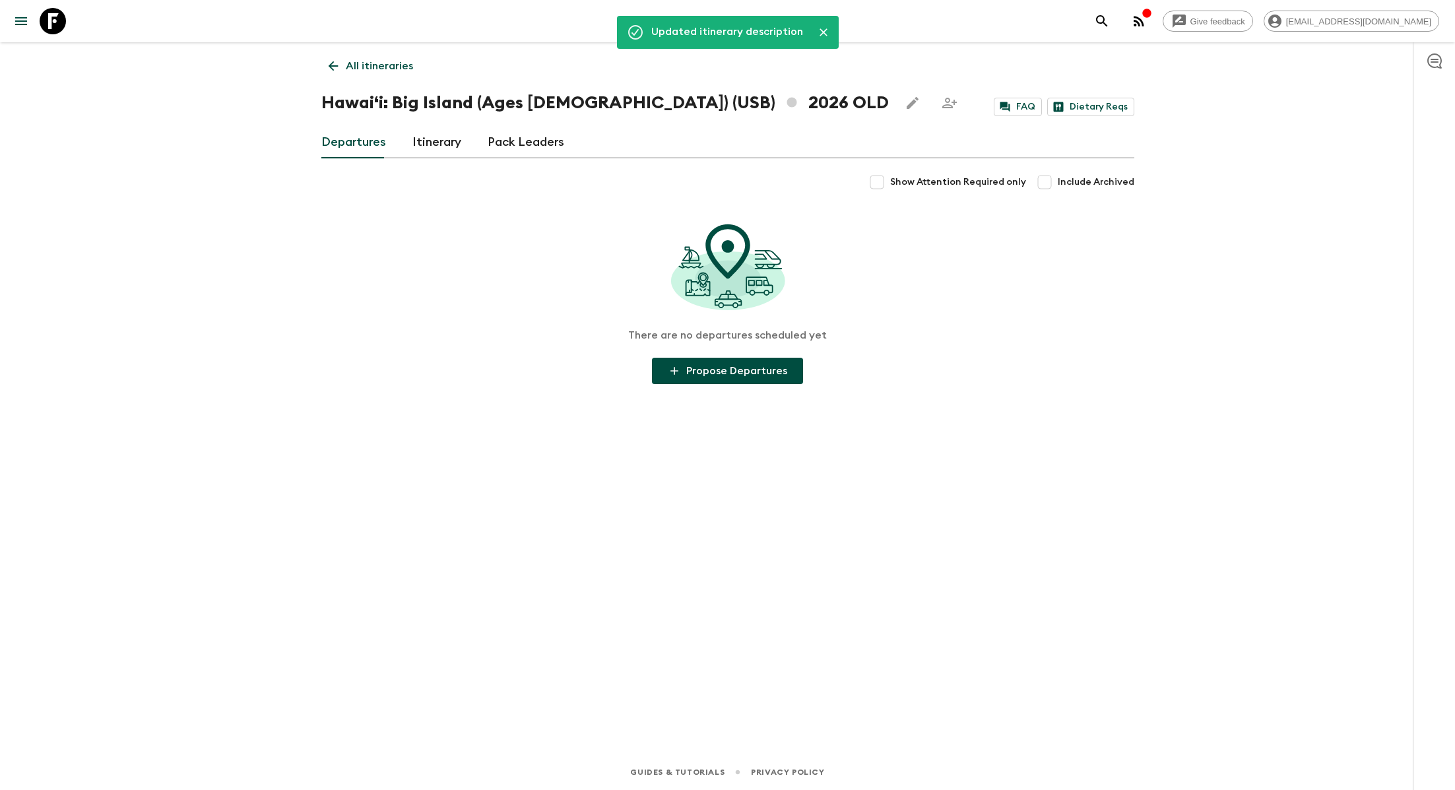
click at [359, 69] on p "All itineraries" at bounding box center [379, 66] width 67 height 16
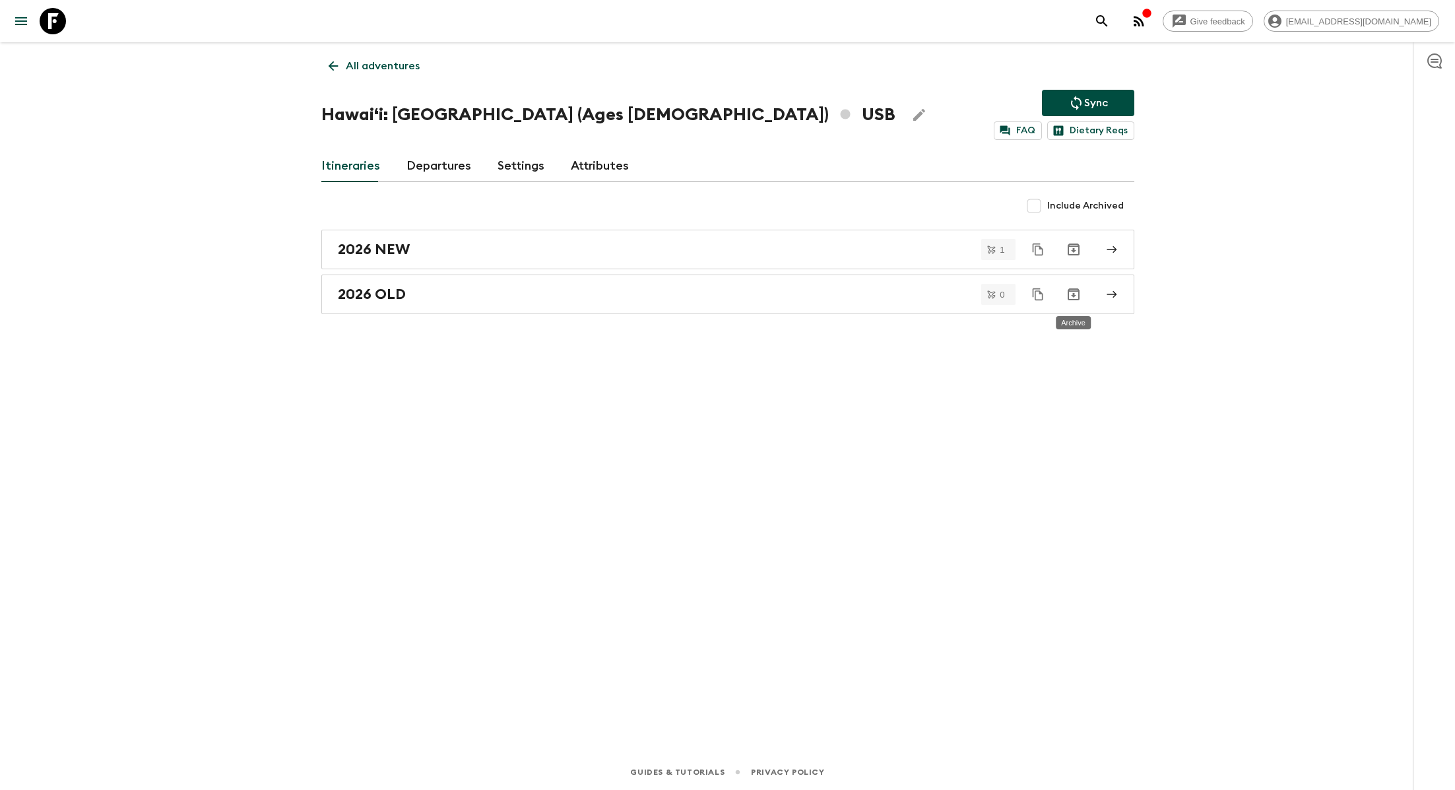
click at [795, 294] on icon "Archive" at bounding box center [1073, 294] width 16 height 16
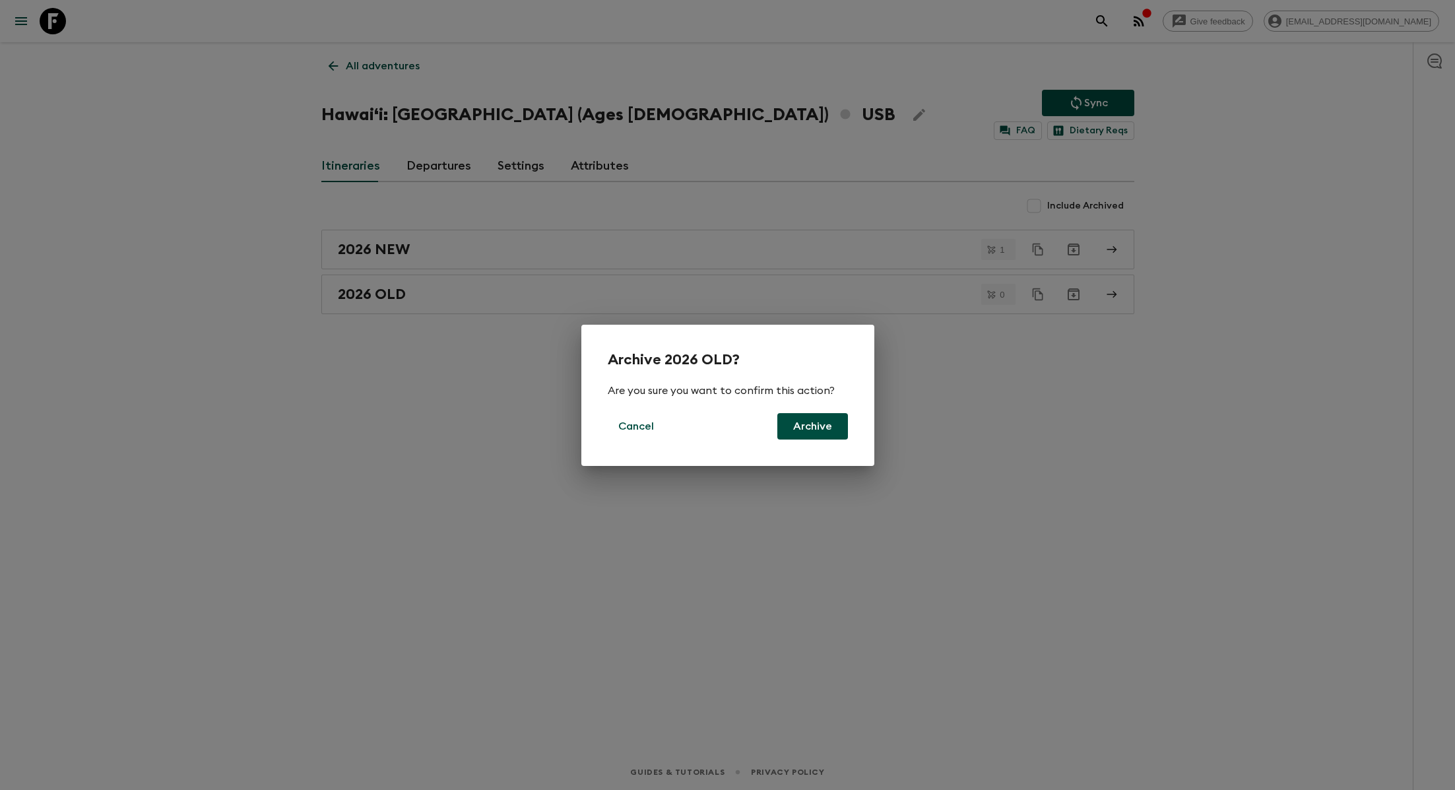
click at [795, 430] on button "Archive" at bounding box center [812, 426] width 71 height 26
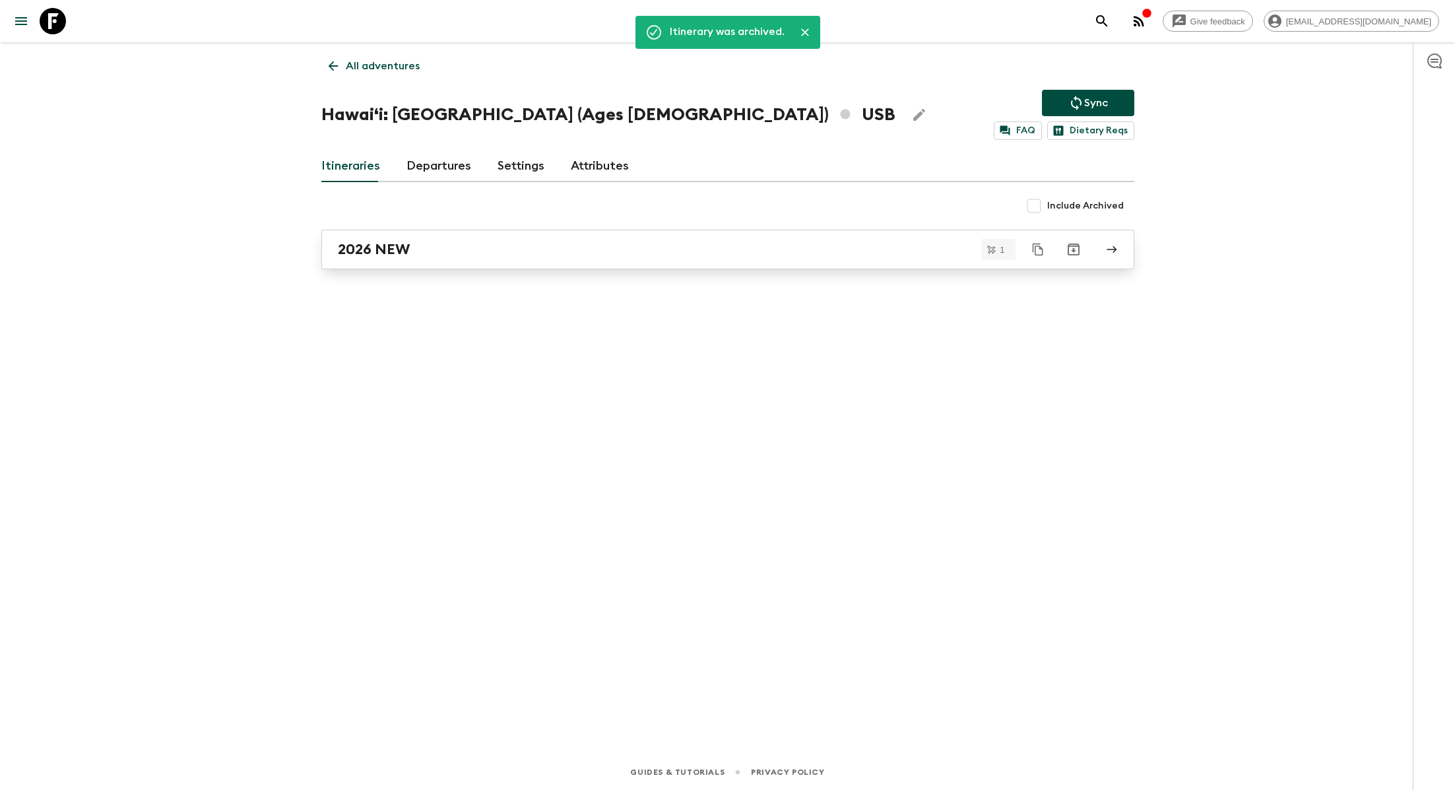
click at [676, 249] on div "2026 NEW" at bounding box center [715, 249] width 755 height 17
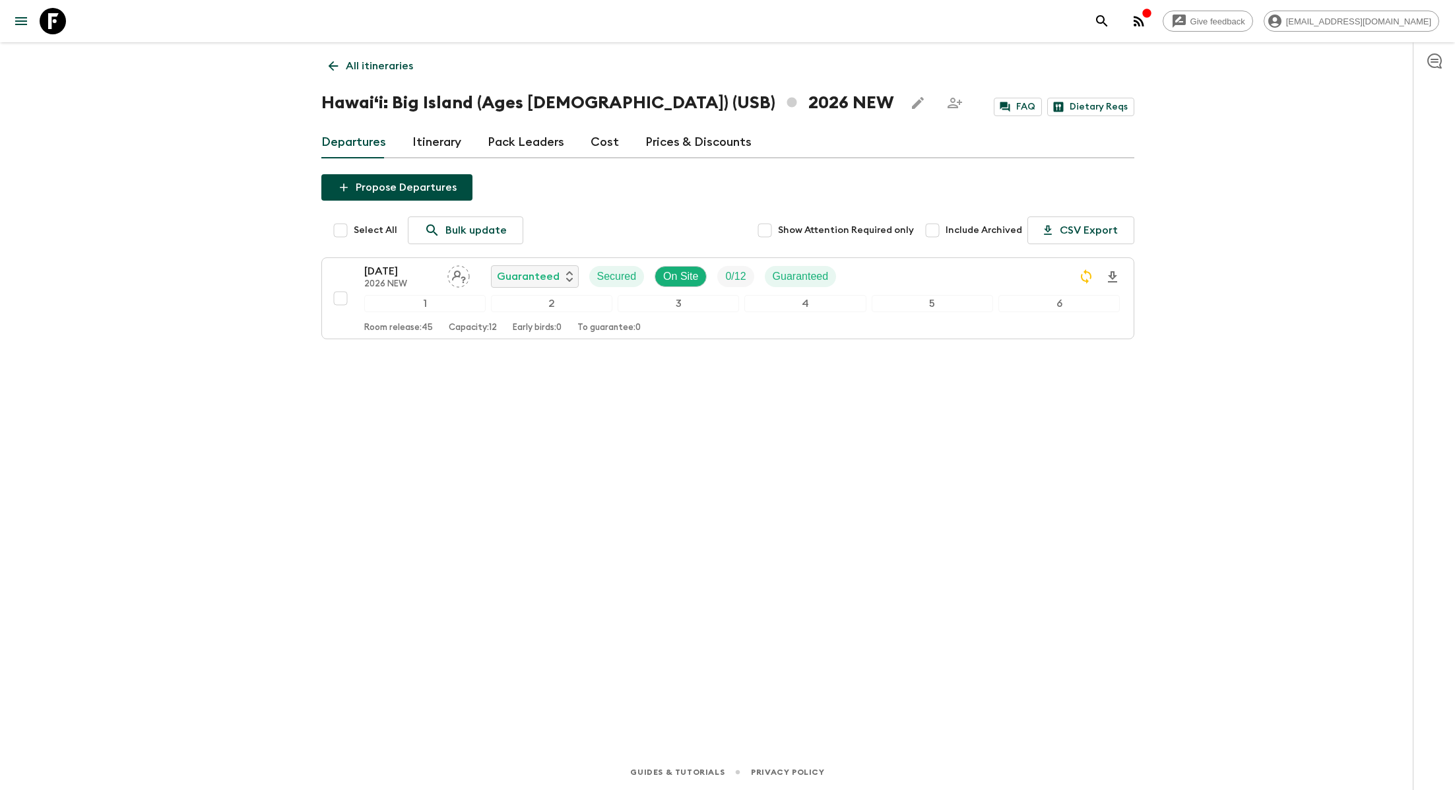
click at [795, 98] on icon "Edit this itinerary" at bounding box center [918, 103] width 16 height 16
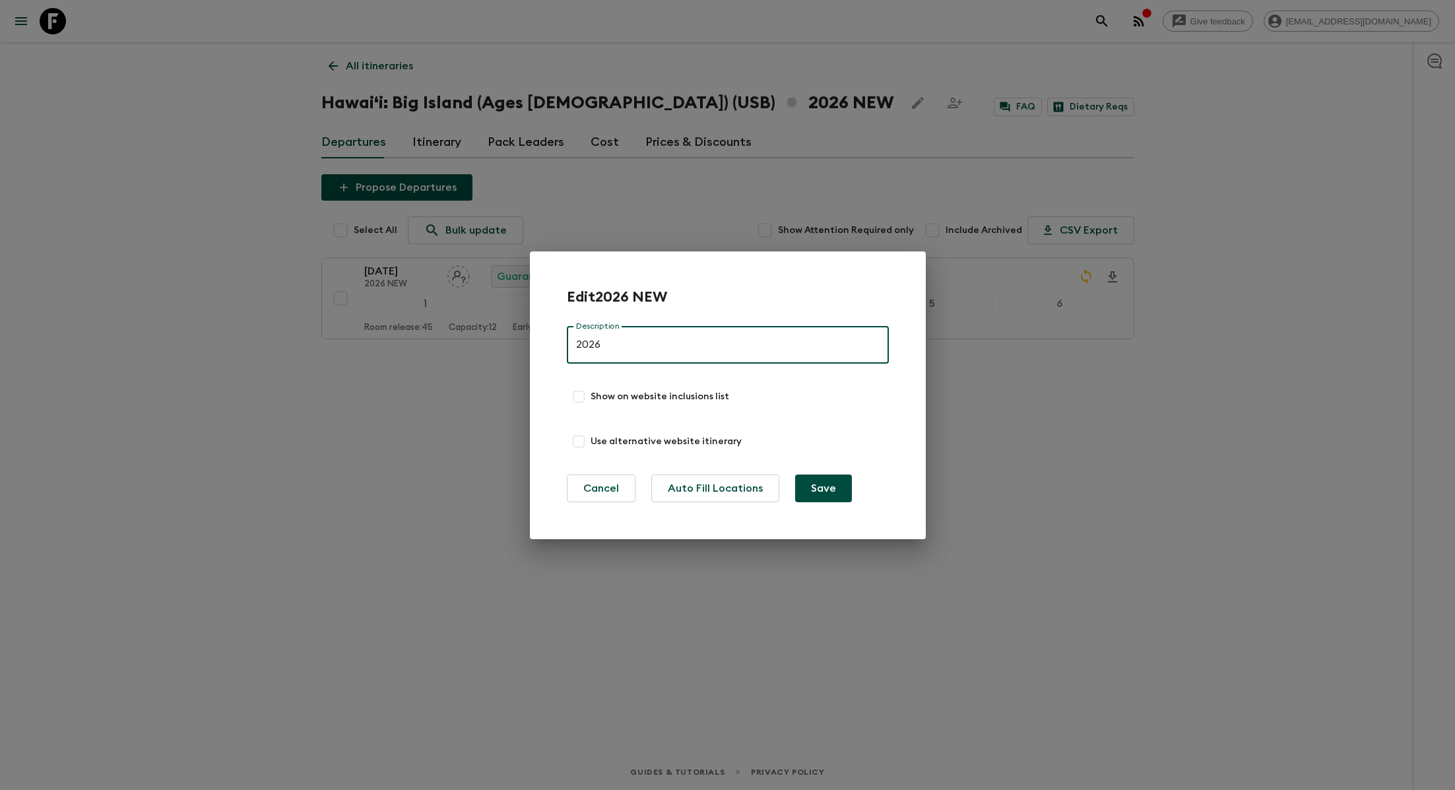
type input "2026"
click at [795, 497] on button "Save" at bounding box center [823, 488] width 57 height 28
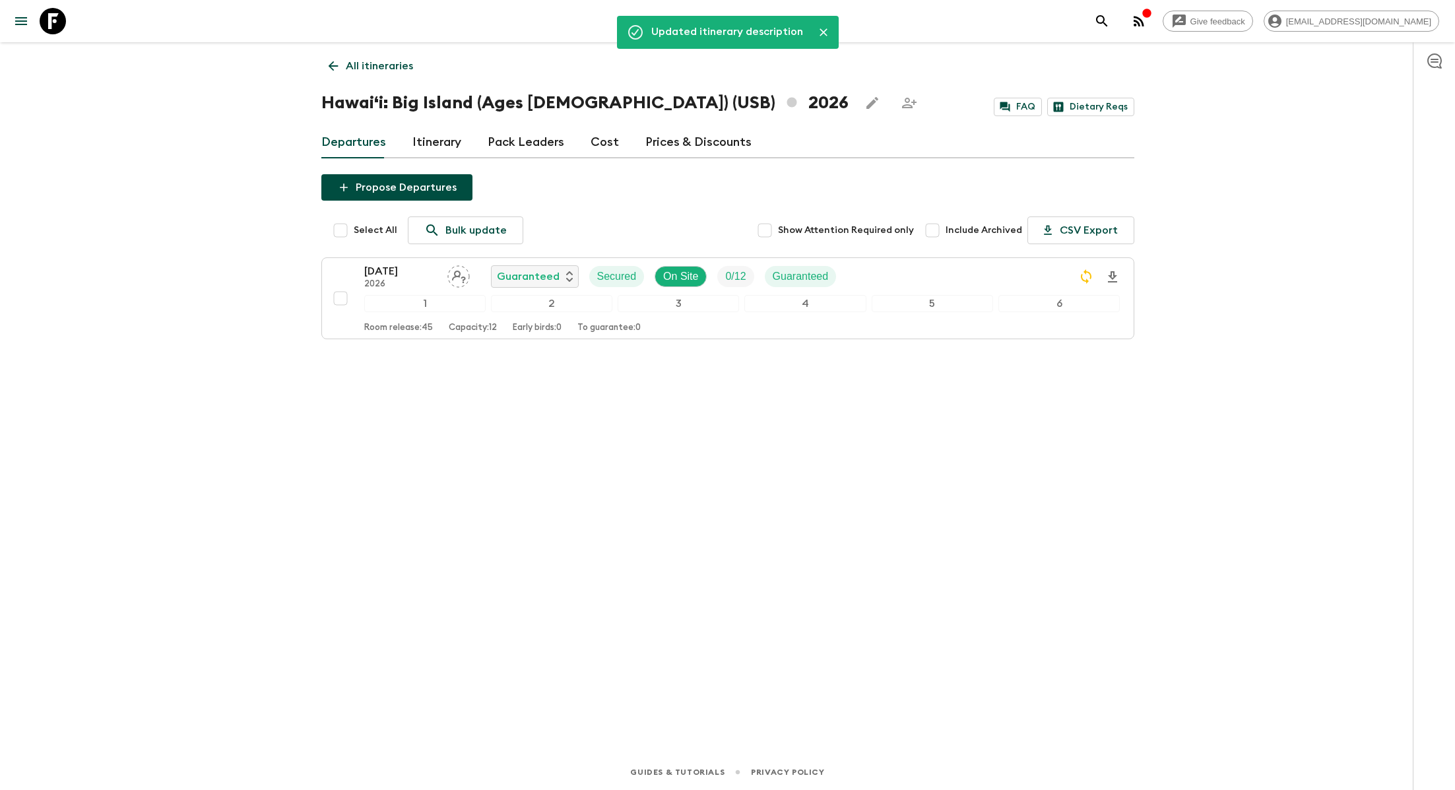
click at [404, 82] on div "Updated itinerary description All itineraries [GEOGRAPHIC_DATA]: [GEOGRAPHIC_DA…" at bounding box center [727, 379] width 844 height 675
click at [396, 74] on link "All itineraries" at bounding box center [370, 66] width 99 height 26
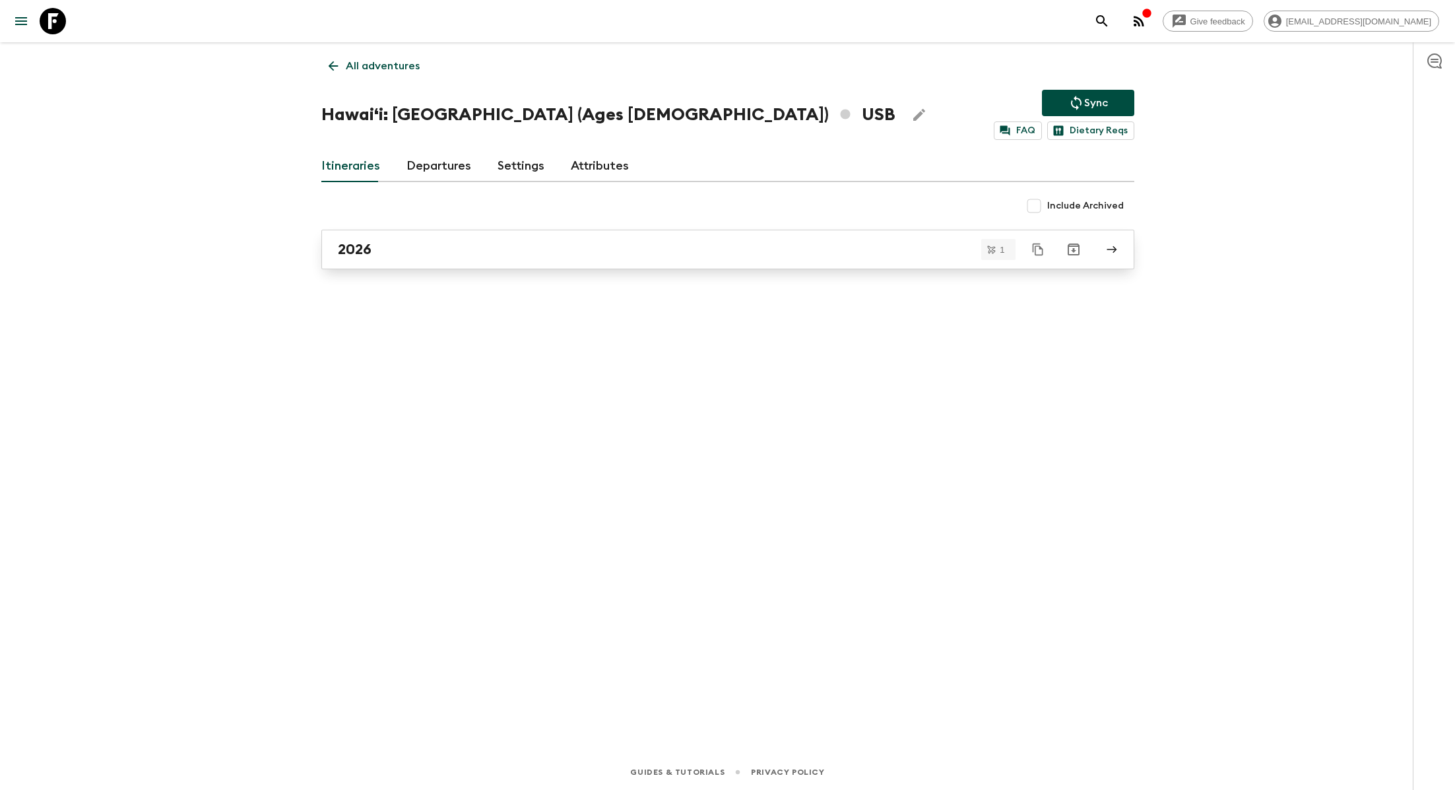
click at [441, 250] on div "2026" at bounding box center [715, 249] width 755 height 17
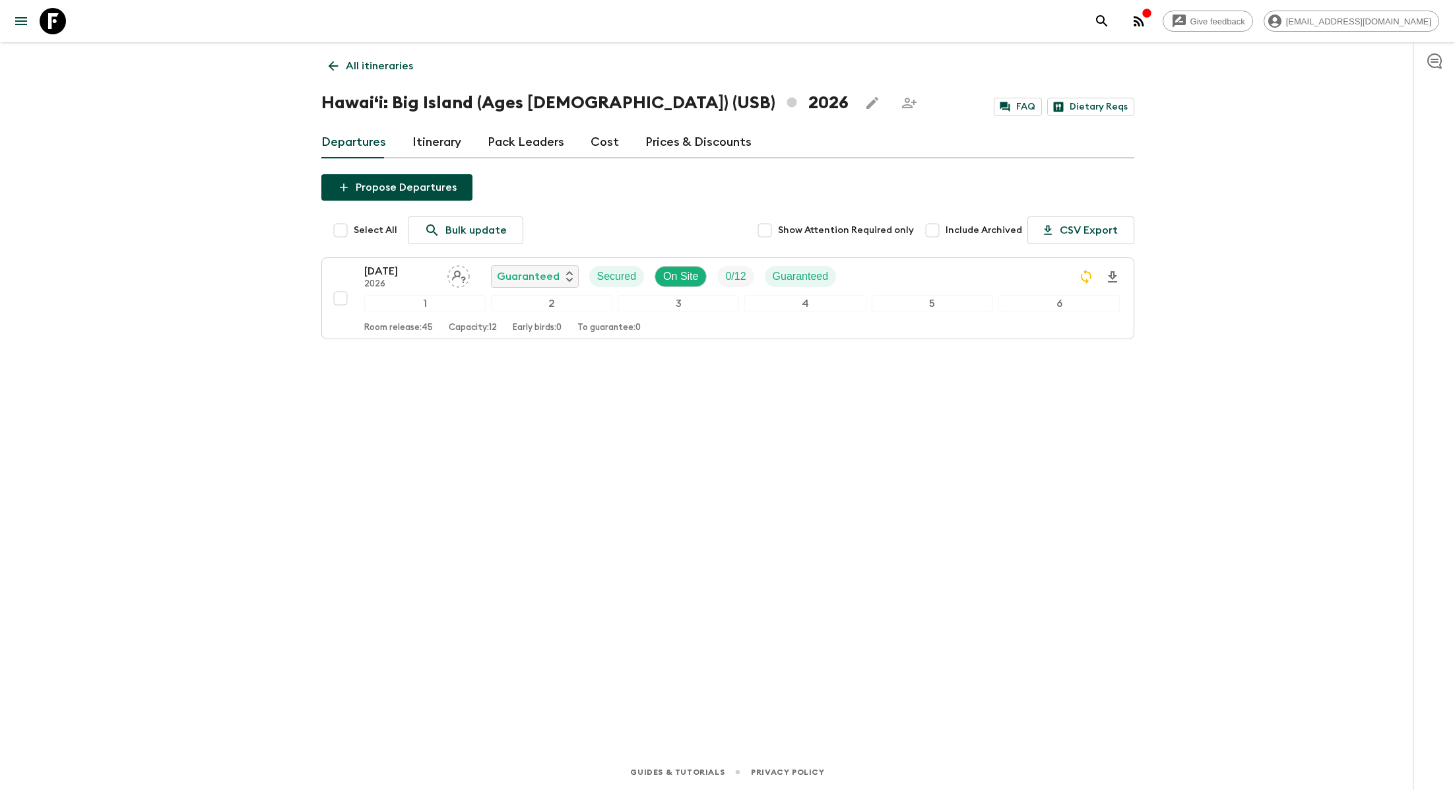
click at [432, 143] on link "Itinerary" at bounding box center [436, 143] width 49 height 32
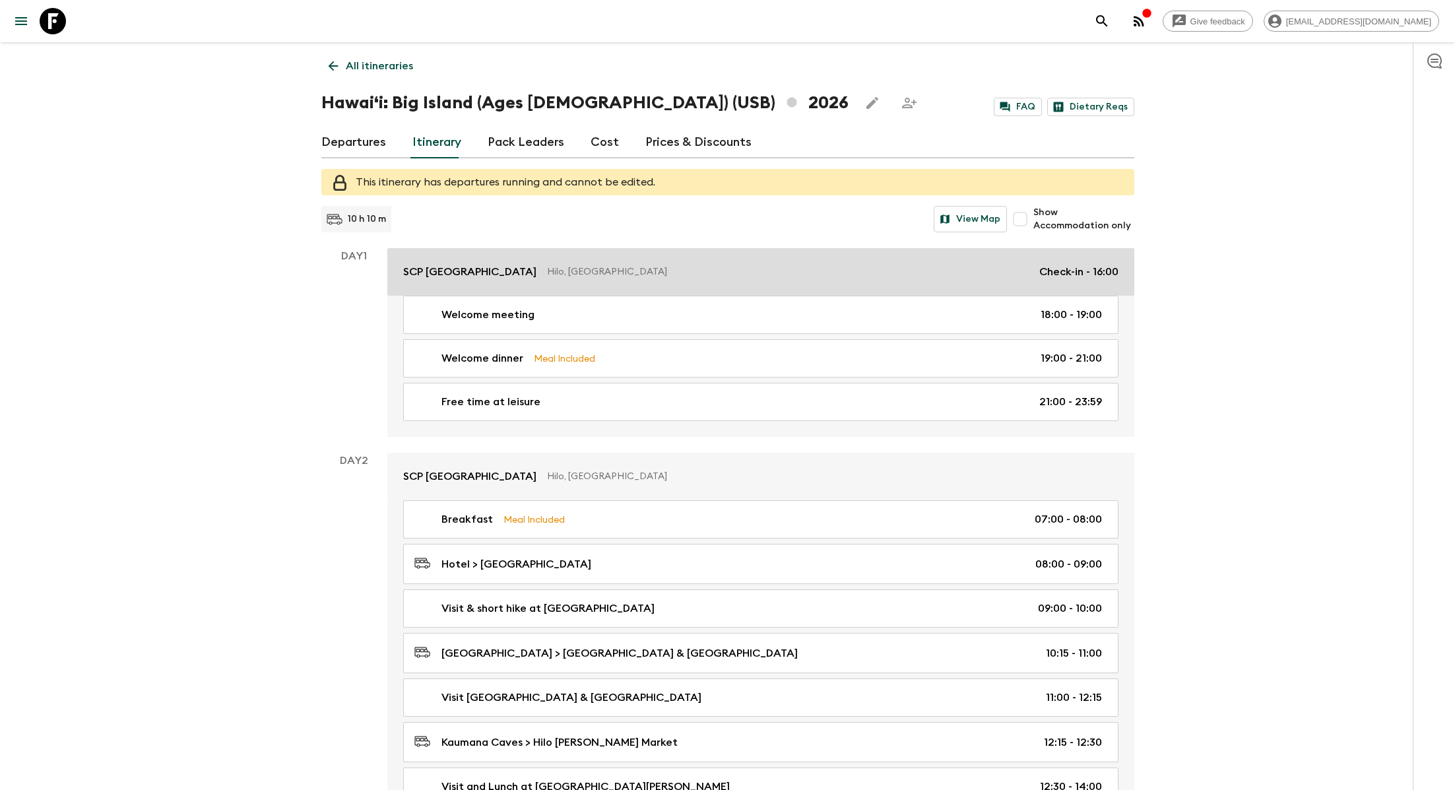
click at [547, 270] on p "Hilo, [GEOGRAPHIC_DATA]" at bounding box center [788, 271] width 482 height 13
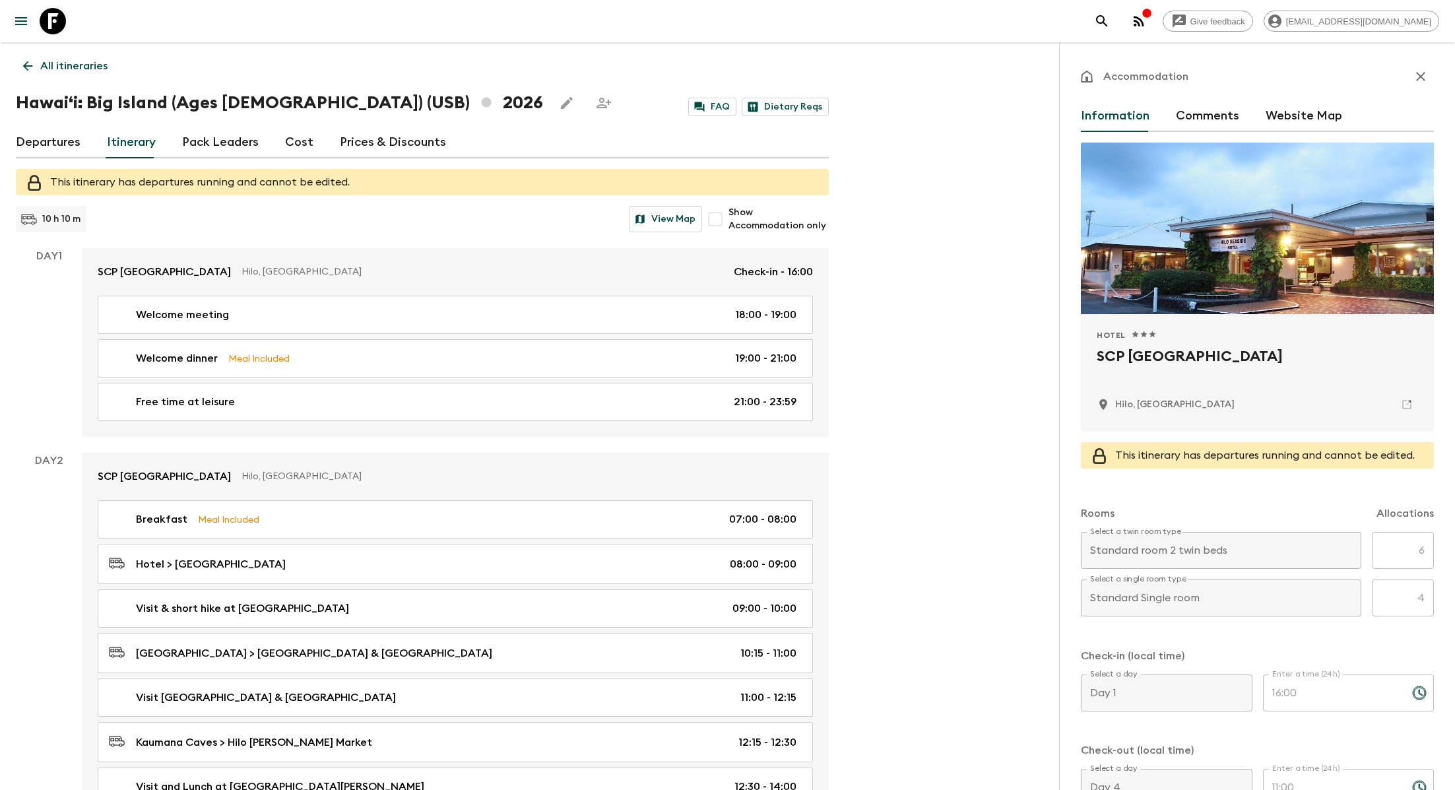
click at [34, 58] on link "All itineraries" at bounding box center [65, 66] width 99 height 26
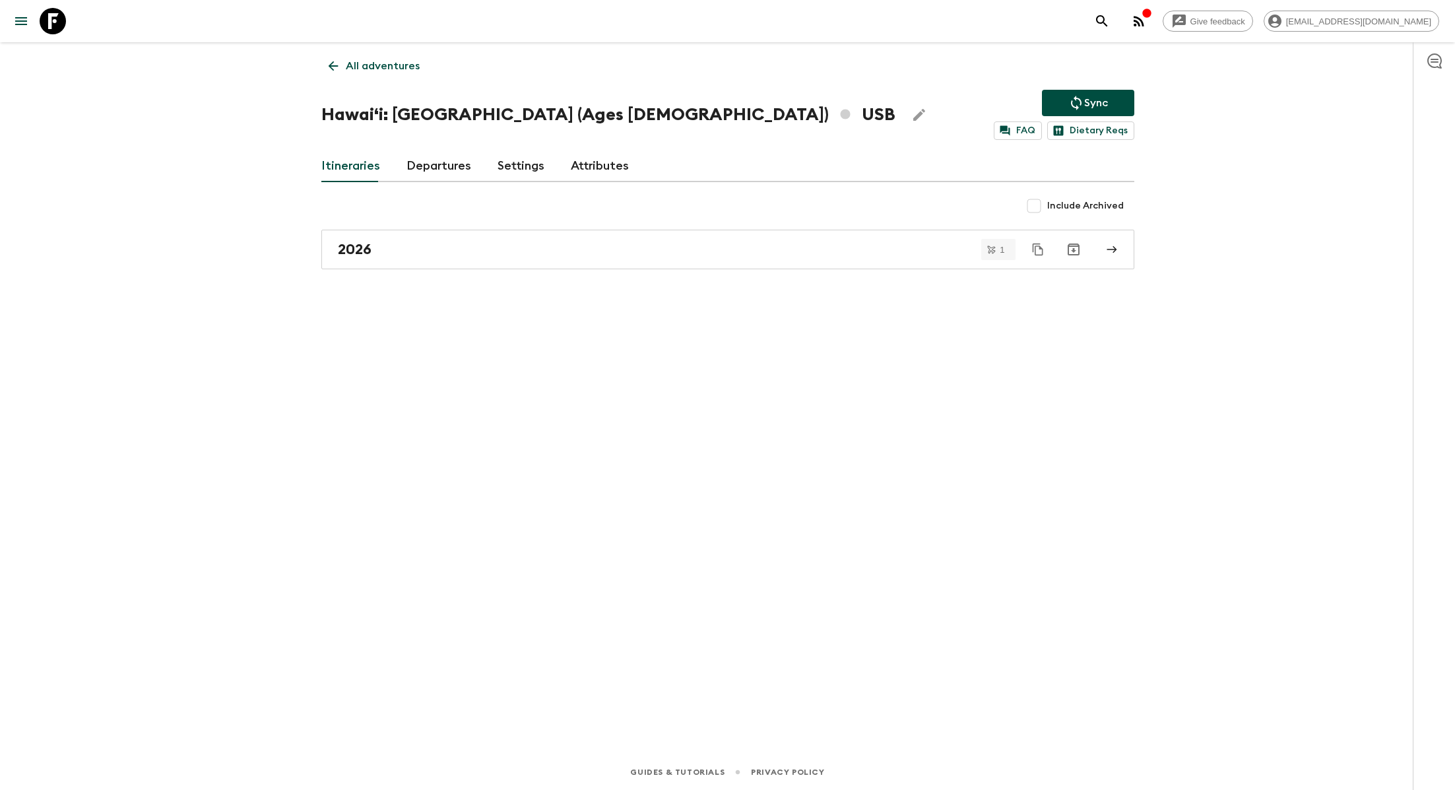
click at [362, 70] on p "All adventures" at bounding box center [383, 66] width 74 height 16
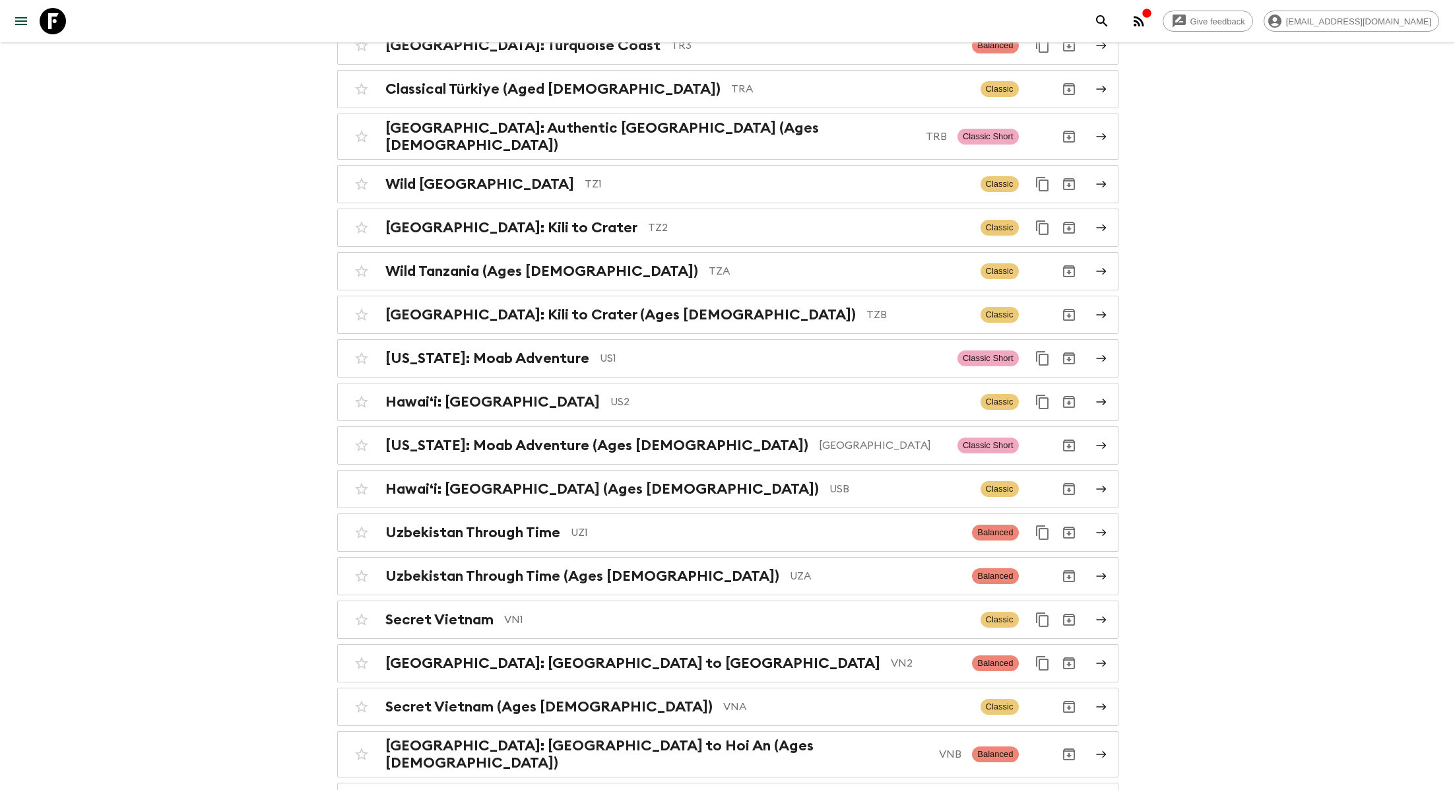
scroll to position [5677, 0]
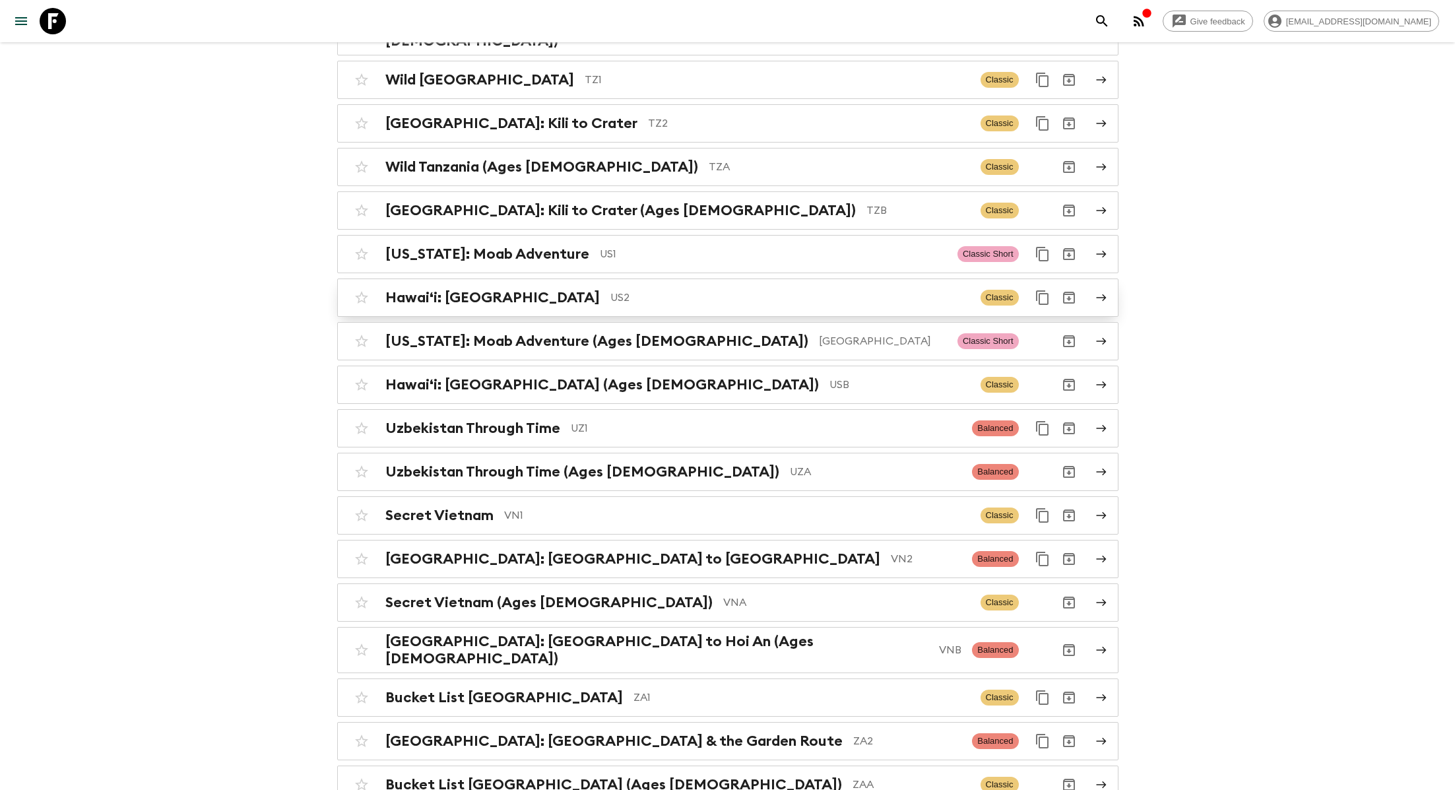
click at [610, 290] on p "US2" at bounding box center [790, 298] width 360 height 16
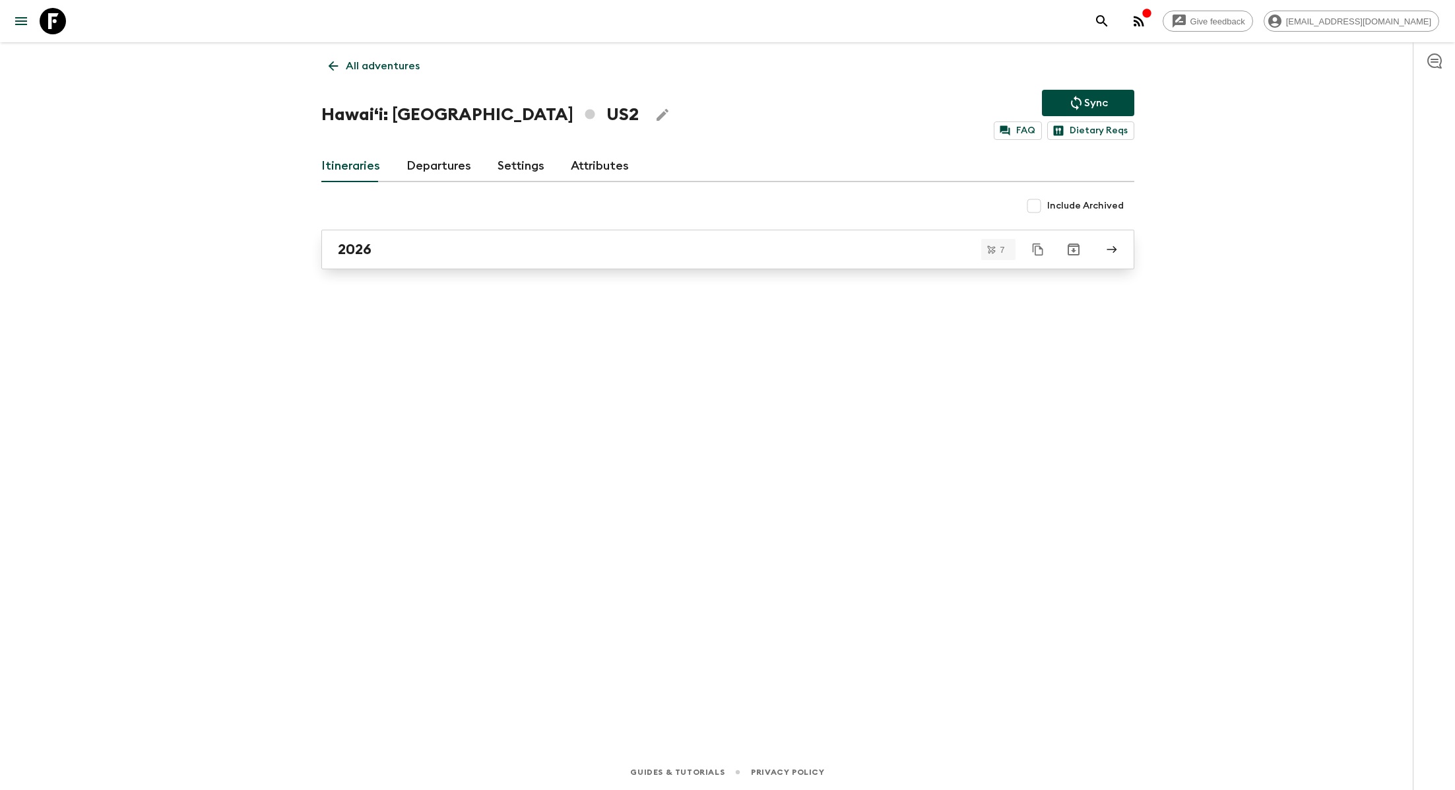
click at [406, 256] on div "2026" at bounding box center [715, 249] width 755 height 17
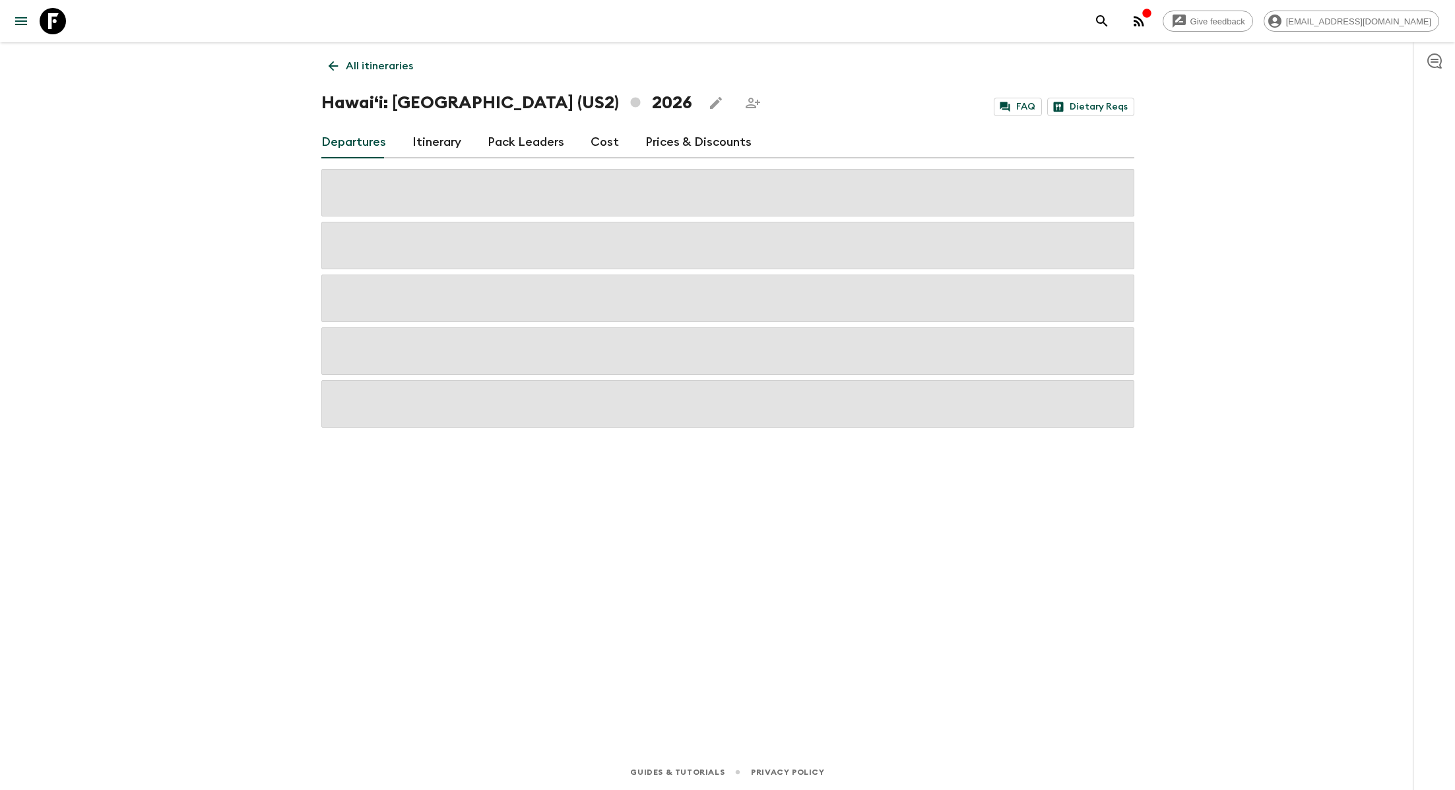
click at [444, 139] on link "Itinerary" at bounding box center [436, 143] width 49 height 32
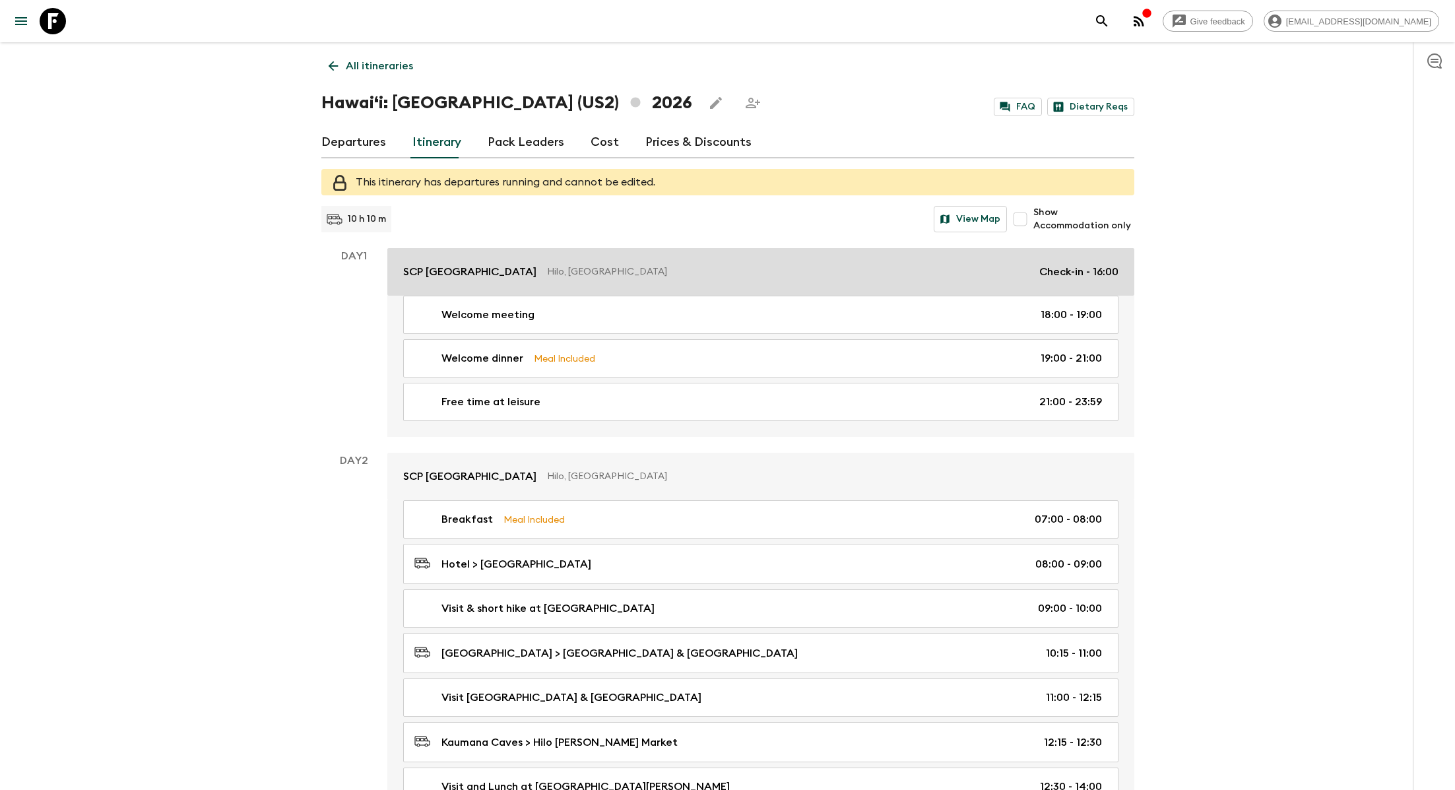
click at [509, 259] on link "SCP [GEOGRAPHIC_DATA], [GEOGRAPHIC_DATA] Check-in - 16:00" at bounding box center [760, 271] width 747 height 47
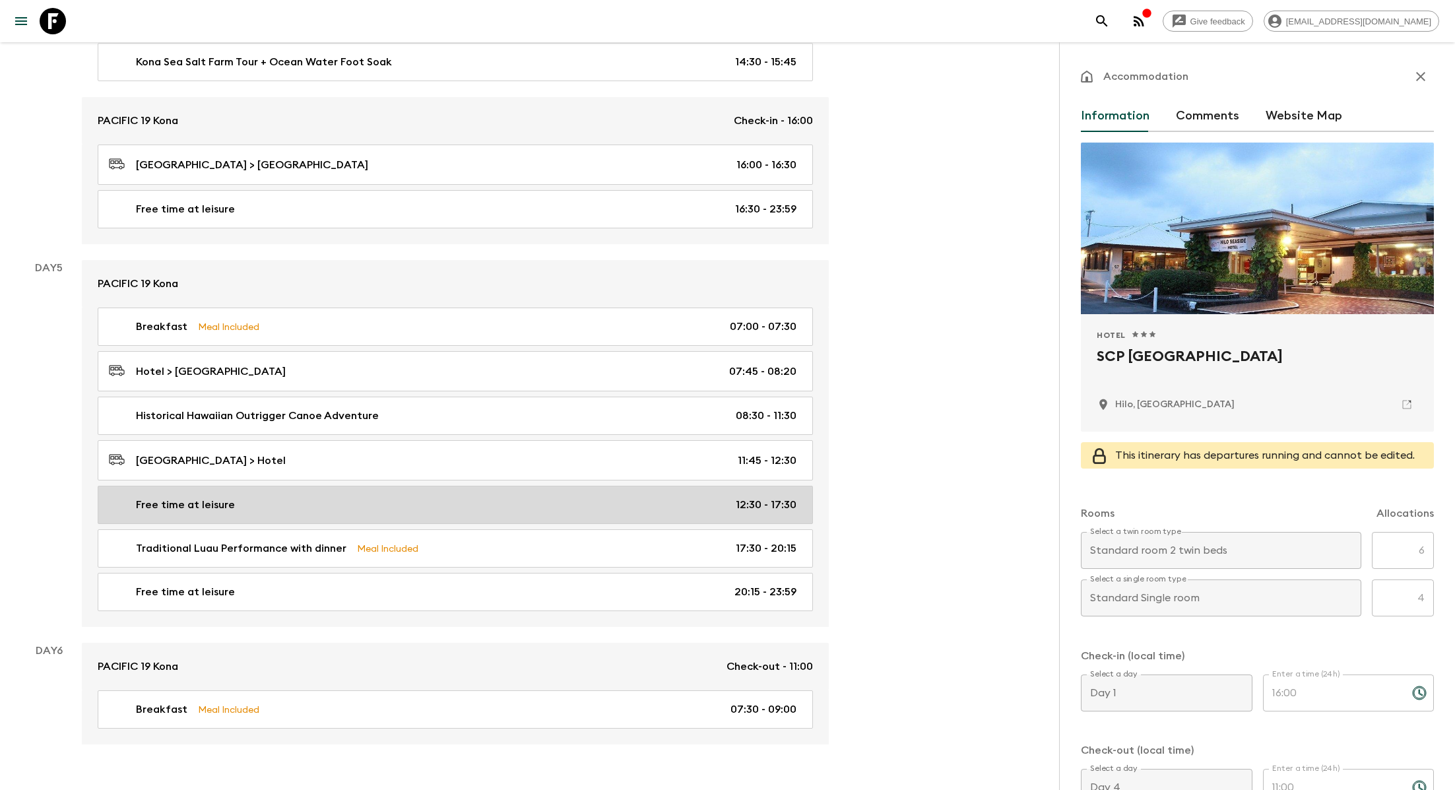
scroll to position [1585, 0]
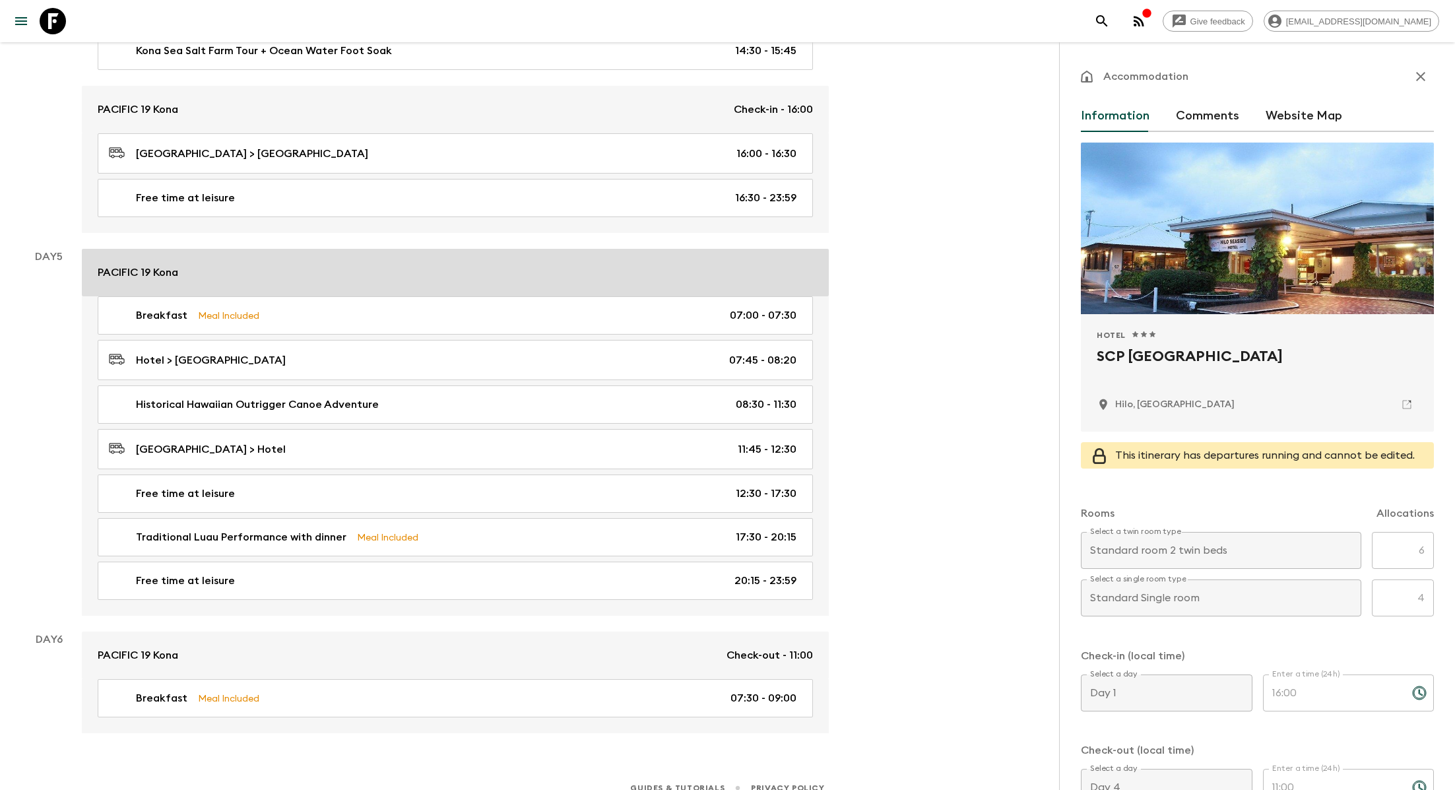
click at [340, 265] on div "PACIFIC 19 Kona" at bounding box center [455, 273] width 715 height 16
